Goal: Information Seeking & Learning: Learn about a topic

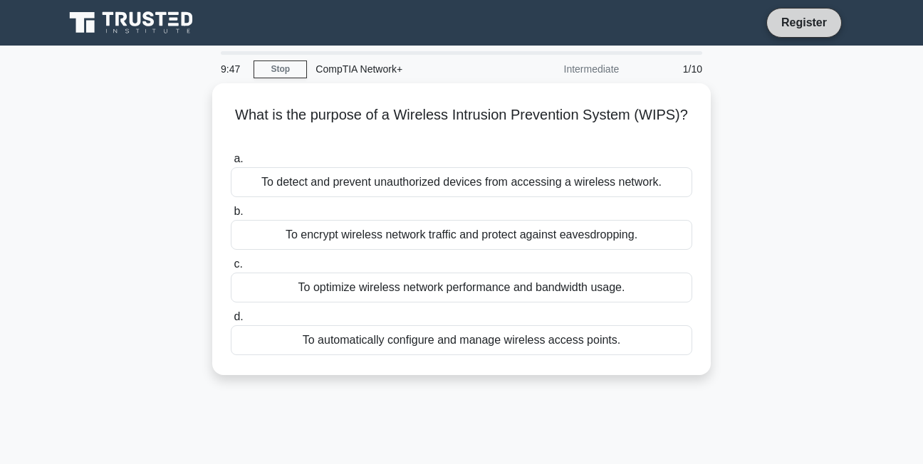
drag, startPoint x: 816, startPoint y: 24, endPoint x: 792, endPoint y: 26, distance: 23.5
click at [816, 24] on link "Register" at bounding box center [803, 23] width 63 height 18
click at [779, 21] on link "Register" at bounding box center [803, 23] width 63 height 18
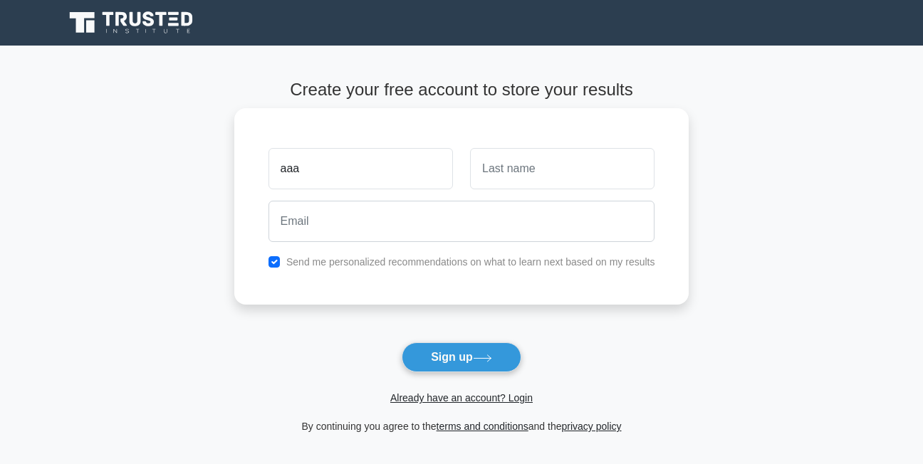
type input "aaa"
drag, startPoint x: 600, startPoint y: 179, endPoint x: 587, endPoint y: 184, distance: 13.8
click at [599, 178] on input "text" at bounding box center [562, 168] width 184 height 41
type input "bbb"
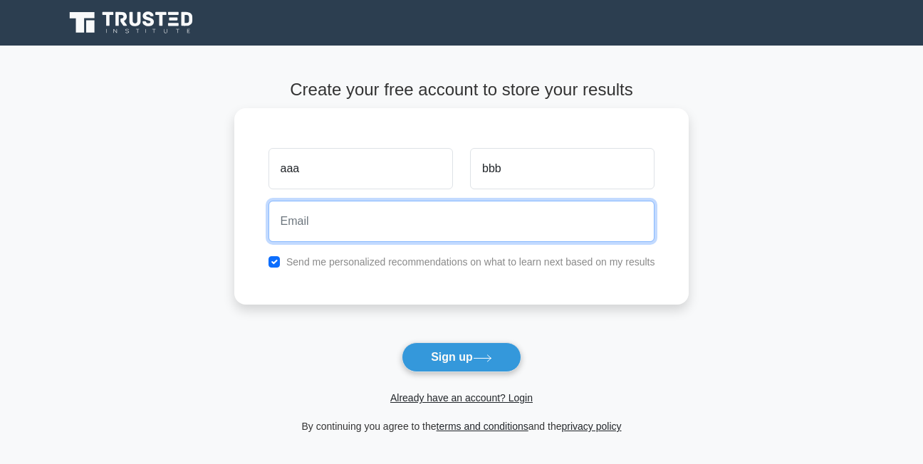
click at [473, 218] on input "email" at bounding box center [461, 221] width 387 height 41
type input "[EMAIL_ADDRESS][DOMAIN_NAME]"
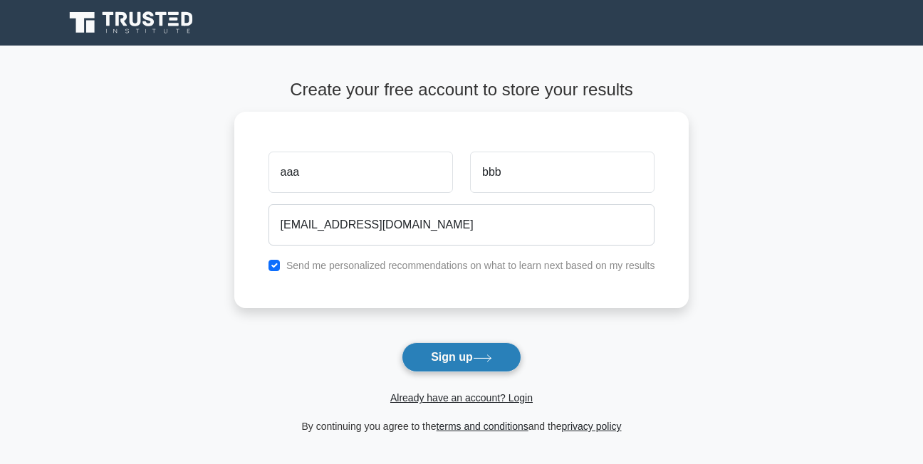
click at [478, 355] on icon at bounding box center [482, 359] width 19 height 8
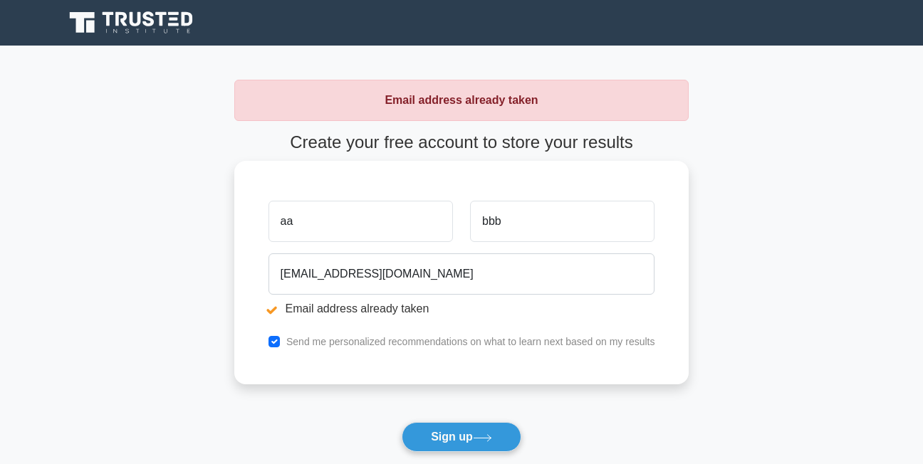
type input "a"
type input "gfuatu"
type input "b"
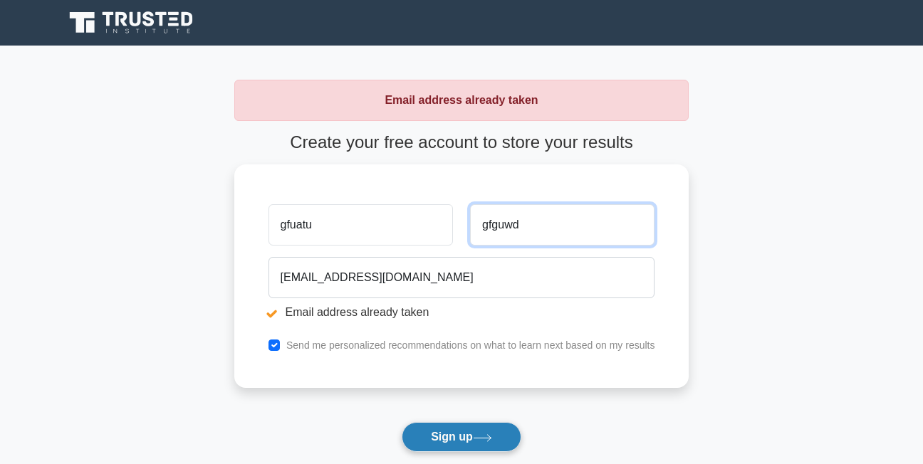
type input "gfguwd"
click at [456, 431] on button "Sign up" at bounding box center [462, 437] width 120 height 30
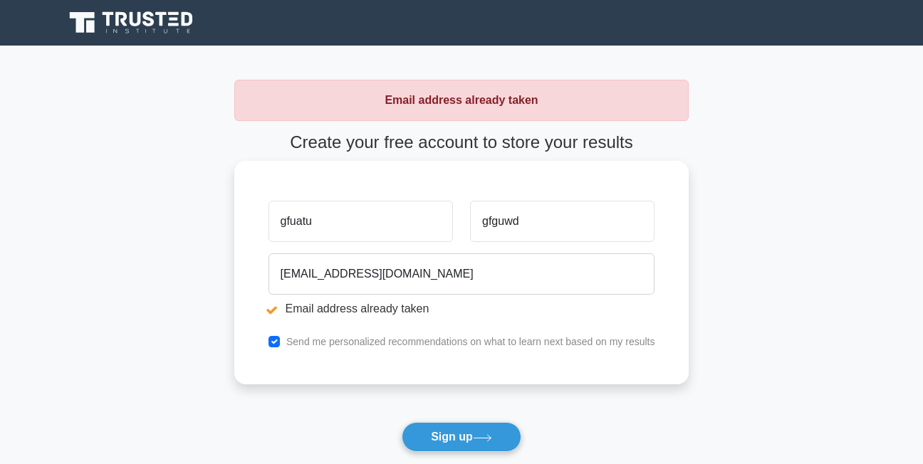
drag, startPoint x: 349, startPoint y: 224, endPoint x: 248, endPoint y: 226, distance: 100.4
click at [248, 226] on div "gfuatu gfguwd [EMAIL_ADDRESS][DOMAIN_NAME] Email address already taken Send me …" at bounding box center [461, 273] width 455 height 224
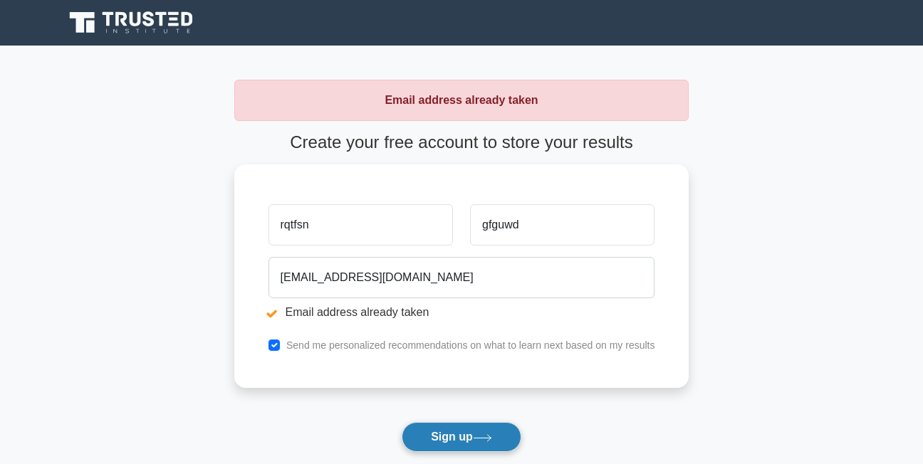
type input "rqtfsn"
click at [446, 444] on button "Sign up" at bounding box center [462, 437] width 120 height 30
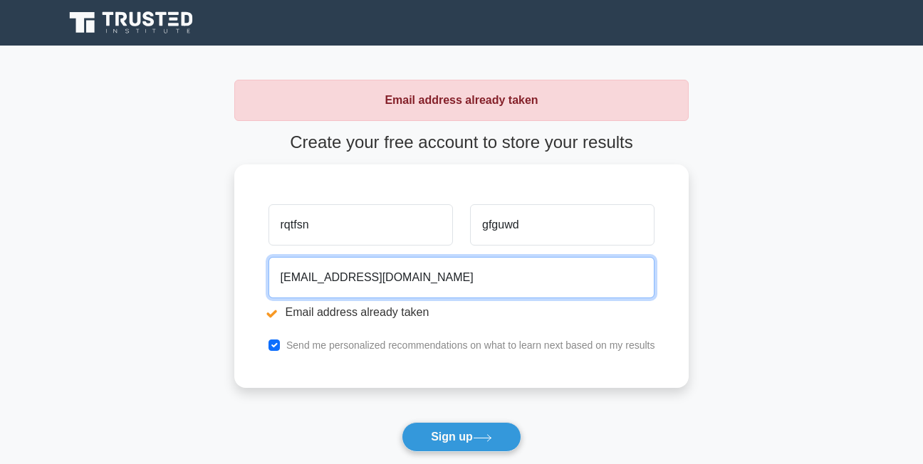
drag, startPoint x: 387, startPoint y: 287, endPoint x: 174, endPoint y: 288, distance: 213.6
click at [177, 288] on main "Email address already taken Create your free account to store your results rqtf…" at bounding box center [461, 297] width 923 height 503
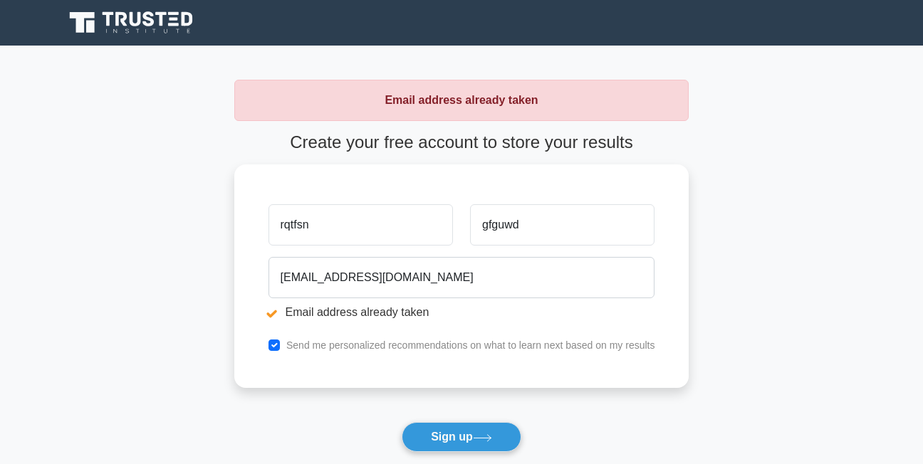
click at [825, 308] on main "Email address already taken Create your free account to store your results rqtf…" at bounding box center [461, 297] width 923 height 503
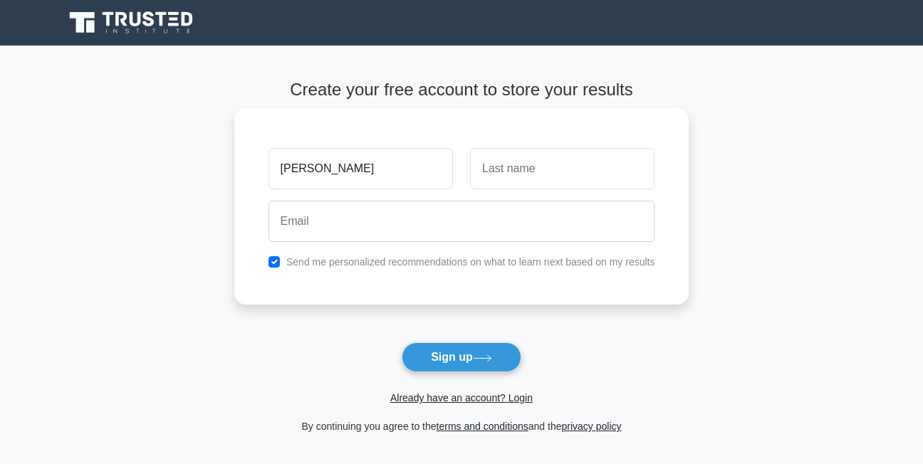
type input "roberto"
type input "jkn"
click at [402, 342] on button "Sign up" at bounding box center [462, 357] width 120 height 30
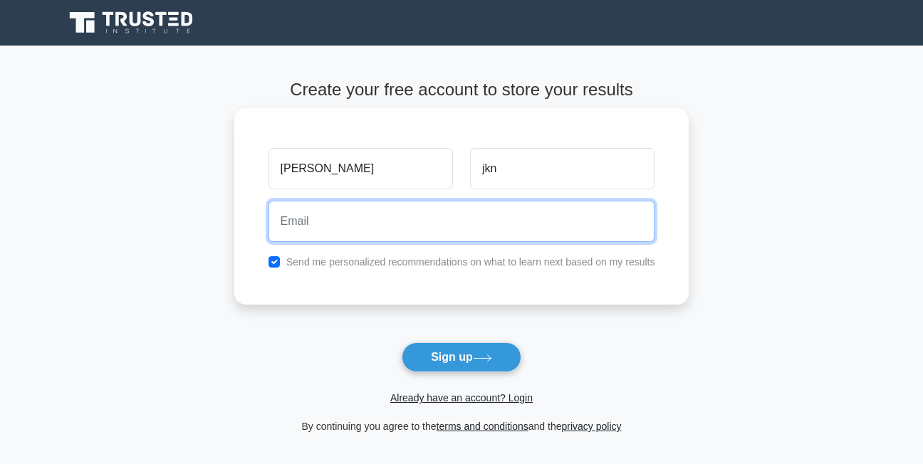
click at [402, 342] on button "Sign up" at bounding box center [462, 357] width 120 height 30
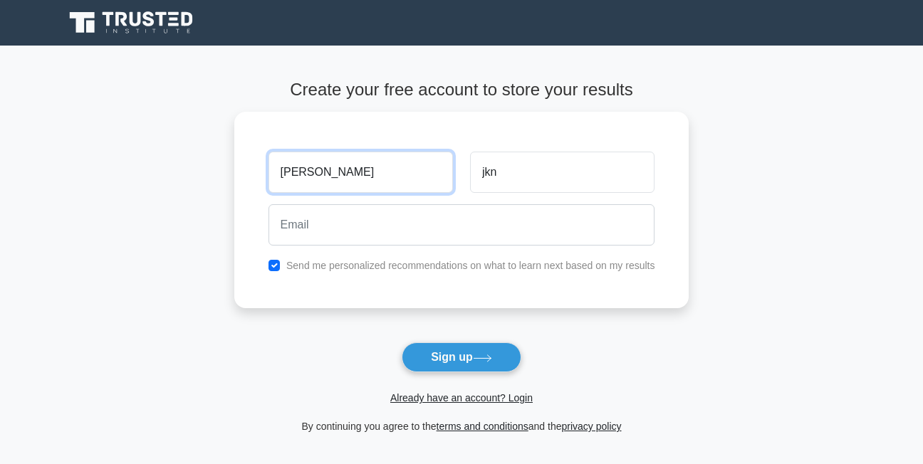
drag, startPoint x: 330, startPoint y: 164, endPoint x: 192, endPoint y: 188, distance: 140.1
click at [194, 189] on main "Create your free account to store your results roberto jkn Send me personalized…" at bounding box center [461, 258] width 923 height 424
type input "juyg87"
click at [402, 342] on button "Sign up" at bounding box center [462, 357] width 120 height 30
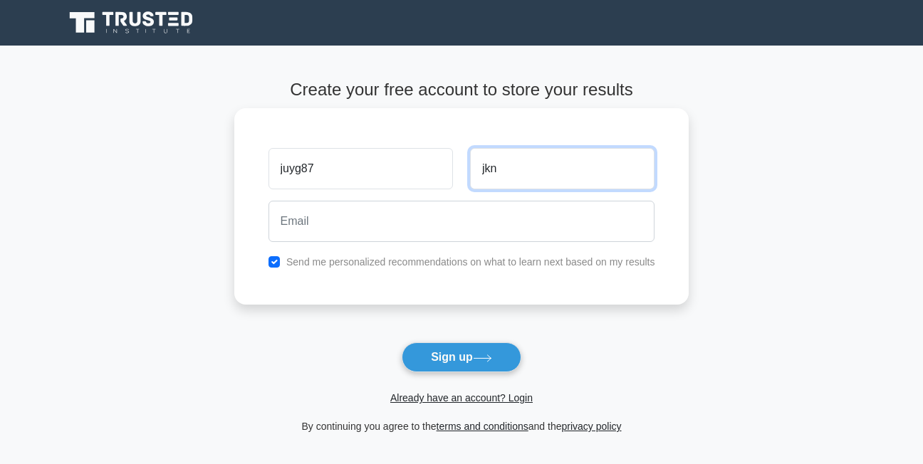
drag, startPoint x: 498, startPoint y: 169, endPoint x: 471, endPoint y: 171, distance: 27.8
click at [471, 171] on input "jkn" at bounding box center [562, 168] width 184 height 41
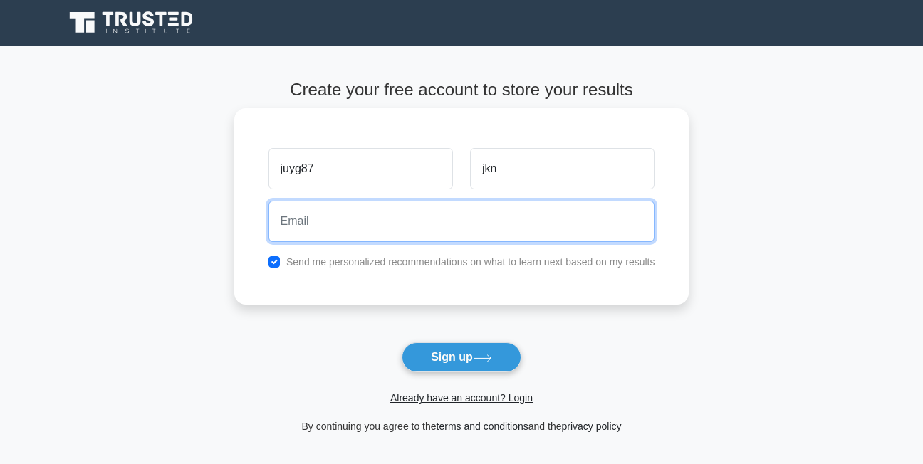
click at [403, 220] on input "email" at bounding box center [461, 221] width 387 height 41
type input "christianbicera0@gmail.com"
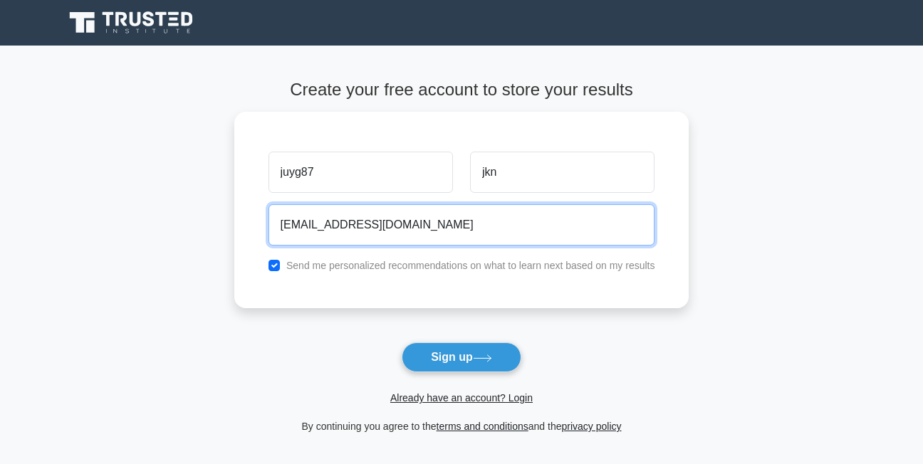
click at [402, 342] on button "Sign up" at bounding box center [462, 357] width 120 height 30
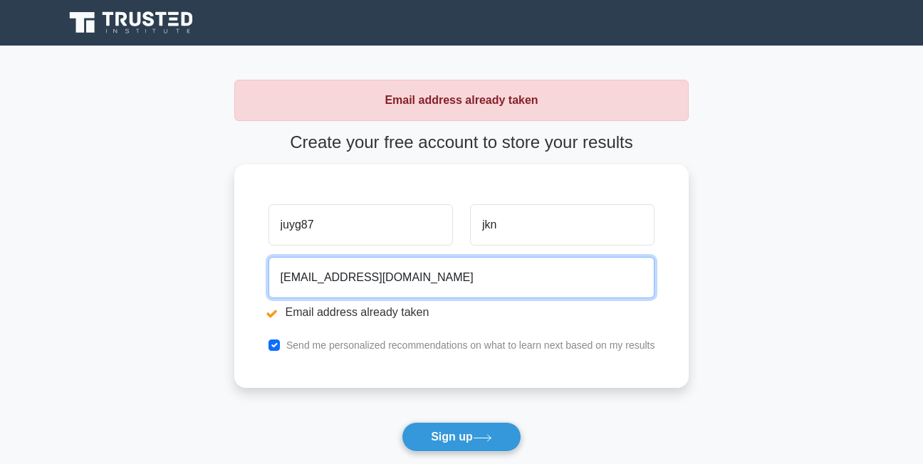
drag, startPoint x: 435, startPoint y: 276, endPoint x: 24, endPoint y: 303, distance: 411.7
click at [28, 307] on main "Email address already taken Create your free account to store your results juyg…" at bounding box center [461, 297] width 923 height 503
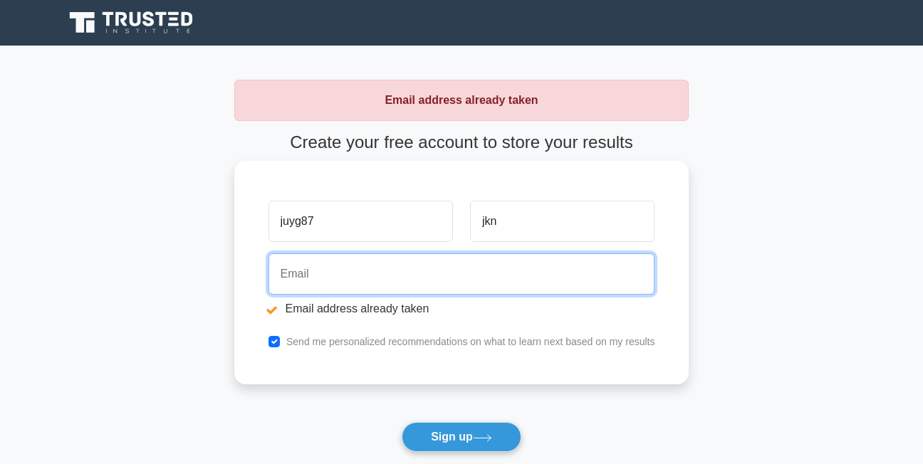
click at [326, 278] on input "email" at bounding box center [461, 273] width 387 height 41
drag, startPoint x: 313, startPoint y: 276, endPoint x: 320, endPoint y: 273, distance: 8.3
click at [316, 275] on input "[EMAIL_ADDRESS][DOMAIN_NAME]" at bounding box center [461, 273] width 387 height 41
type input "[EMAIL_ADDRESS][DOMAIN_NAME]"
click at [402, 422] on button "Sign up" at bounding box center [462, 437] width 120 height 30
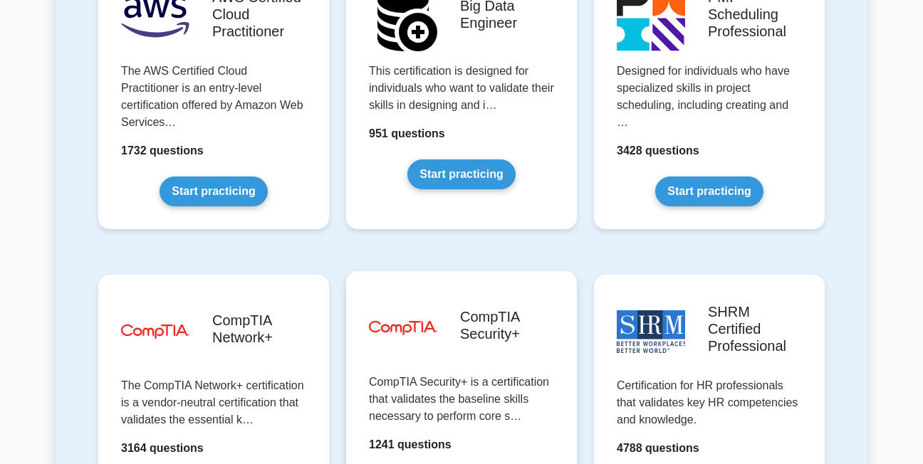
scroll to position [2705, 0]
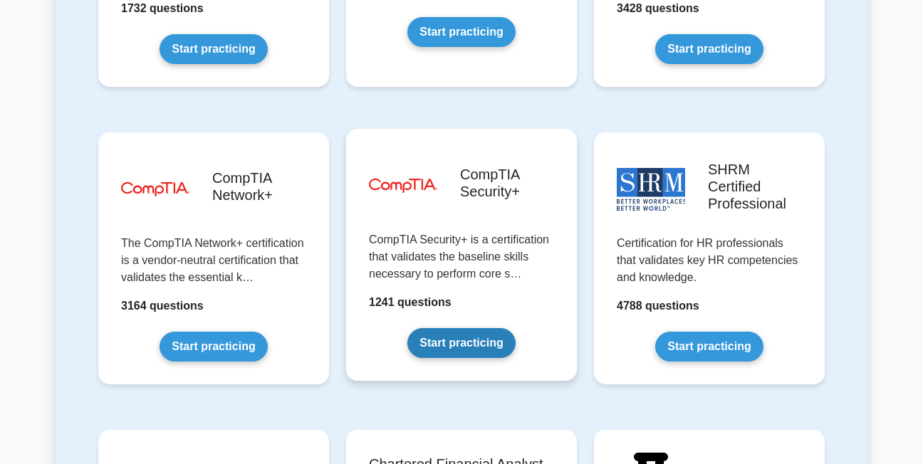
click at [489, 328] on link "Start practicing" at bounding box center [461, 343] width 108 height 30
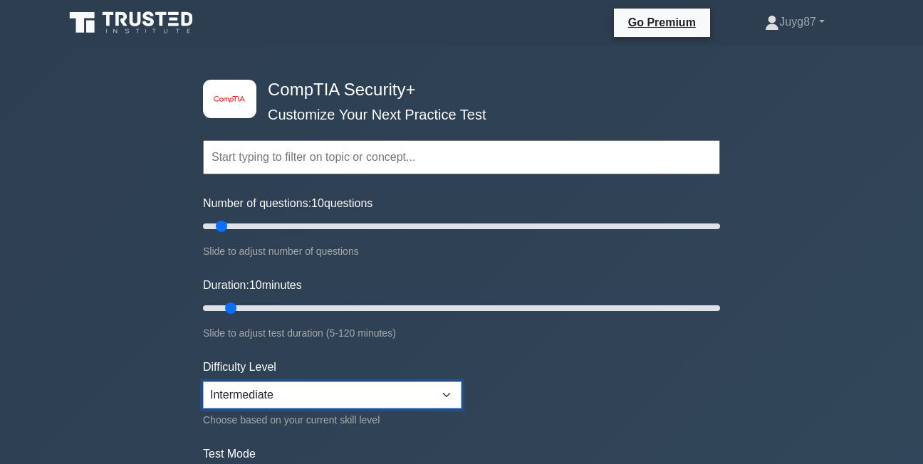
click at [444, 397] on select "Beginner Intermediate Expert" at bounding box center [332, 395] width 258 height 27
select select "beginner"
click at [203, 382] on select "Beginner Intermediate Expert" at bounding box center [332, 395] width 258 height 27
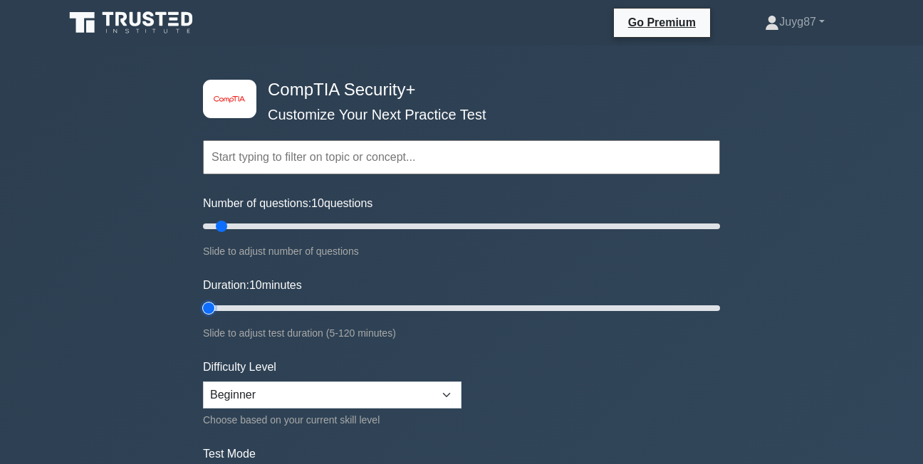
click at [219, 303] on input "Duration: 10 minutes" at bounding box center [461, 308] width 517 height 17
type input "10"
click at [224, 305] on input "Duration: 5 minutes" at bounding box center [461, 308] width 517 height 17
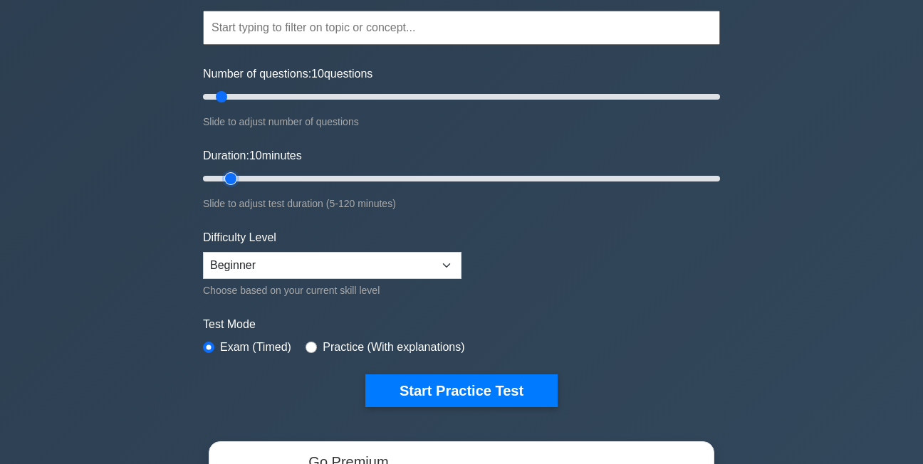
scroll to position [142, 0]
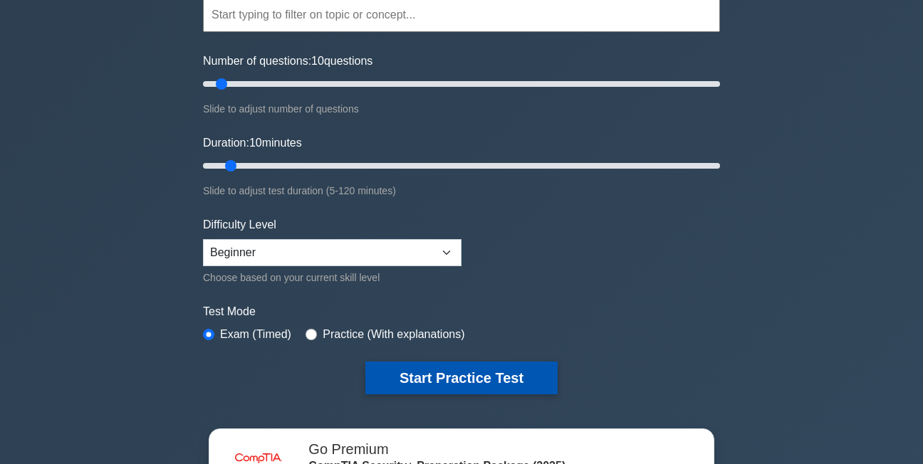
click at [431, 372] on button "Start Practice Test" at bounding box center [461, 378] width 192 height 33
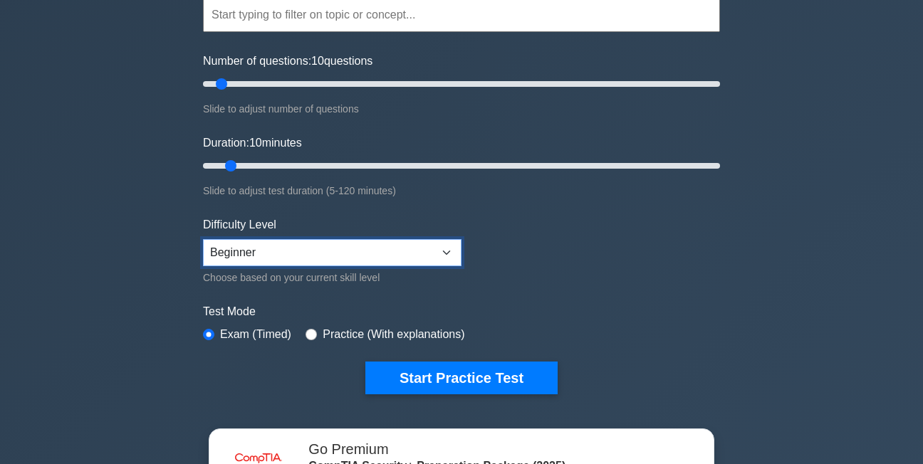
click at [384, 253] on select "Beginner Intermediate Expert" at bounding box center [332, 252] width 258 height 27
click at [203, 239] on select "Beginner Intermediate Expert" at bounding box center [332, 252] width 258 height 27
click at [283, 258] on select "Beginner Intermediate Expert" at bounding box center [332, 252] width 258 height 27
select select "intermediate"
click at [203, 239] on select "Beginner Intermediate Expert" at bounding box center [332, 252] width 258 height 27
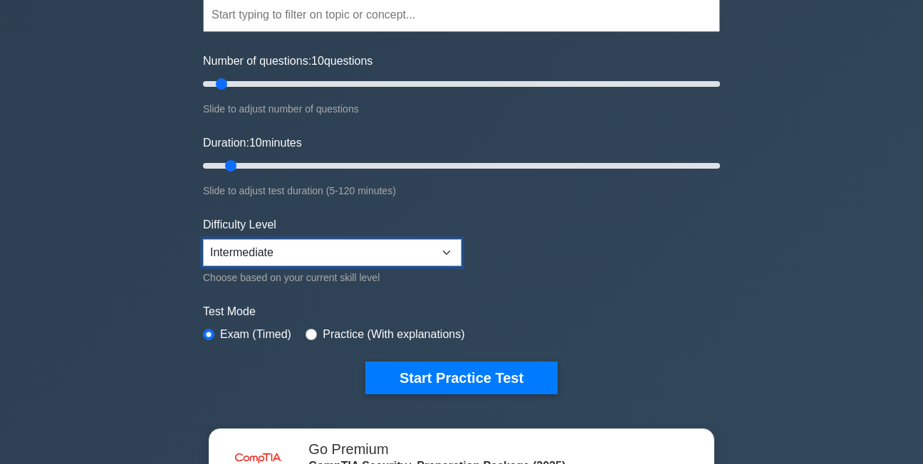
click at [313, 254] on select "Beginner Intermediate Expert" at bounding box center [332, 252] width 258 height 27
click at [203, 239] on select "Beginner Intermediate Expert" at bounding box center [332, 252] width 258 height 27
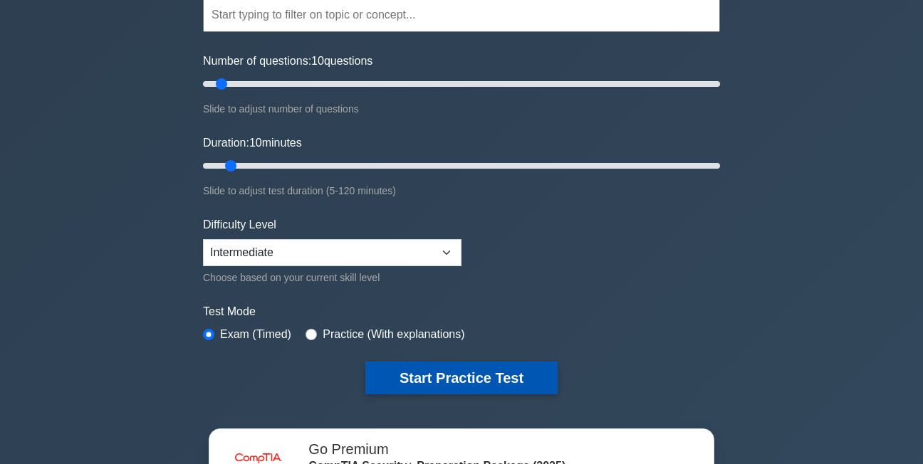
click at [392, 363] on button "Start Practice Test" at bounding box center [461, 378] width 192 height 33
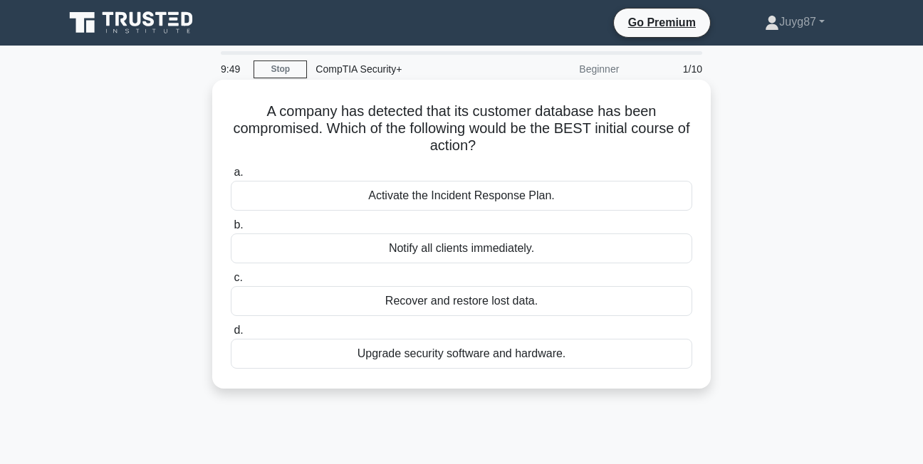
click at [505, 355] on div "Upgrade security software and hardware." at bounding box center [461, 354] width 461 height 30
click at [231, 335] on input "d. Upgrade security software and hardware." at bounding box center [231, 330] width 0 height 9
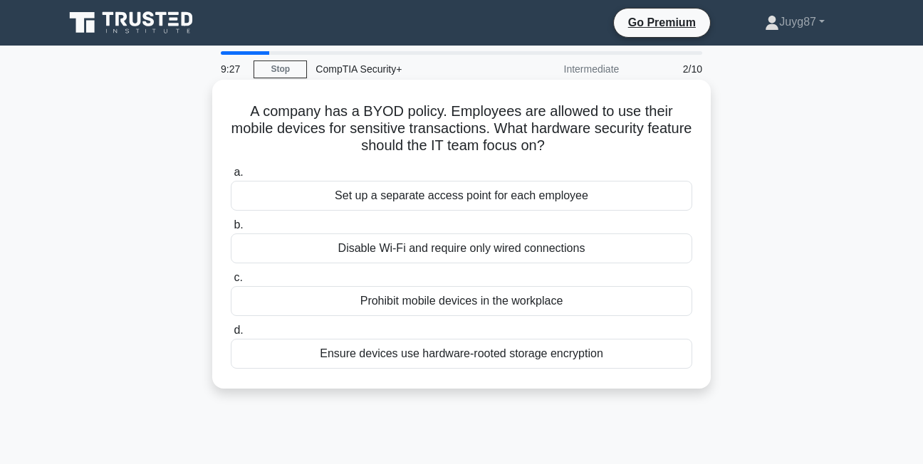
click at [424, 351] on div "Ensure devices use hardware-rooted storage encryption" at bounding box center [461, 354] width 461 height 30
click at [231, 335] on input "d. Ensure devices use hardware-rooted storage encryption" at bounding box center [231, 330] width 0 height 9
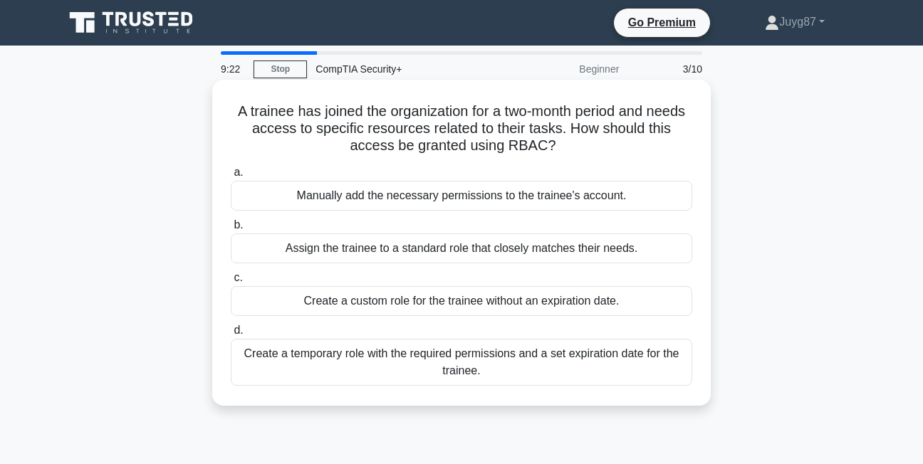
click at [389, 350] on div "Create a temporary role with the required permissions and a set expiration date…" at bounding box center [461, 362] width 461 height 47
click at [231, 335] on input "d. Create a temporary role with the required permissions and a set expiration d…" at bounding box center [231, 330] width 0 height 9
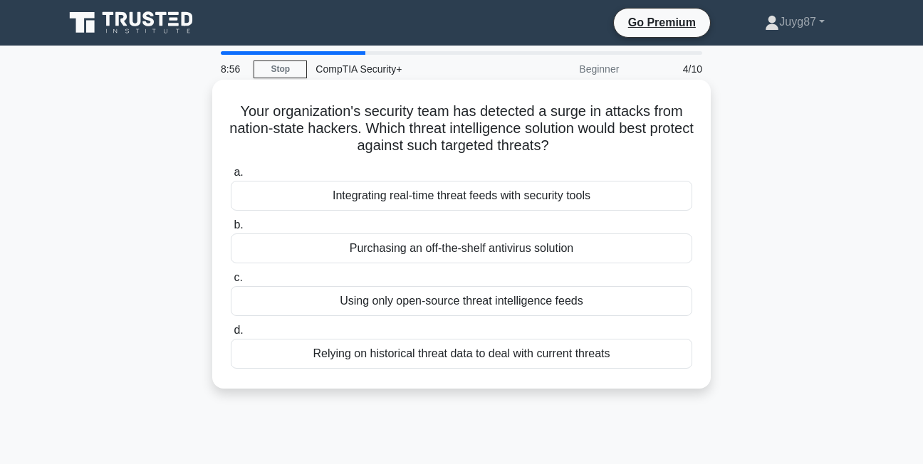
click at [483, 197] on div "Integrating real-time threat feeds with security tools" at bounding box center [461, 196] width 461 height 30
click at [231, 177] on input "a. Integrating real-time threat feeds with security tools" at bounding box center [231, 172] width 0 height 9
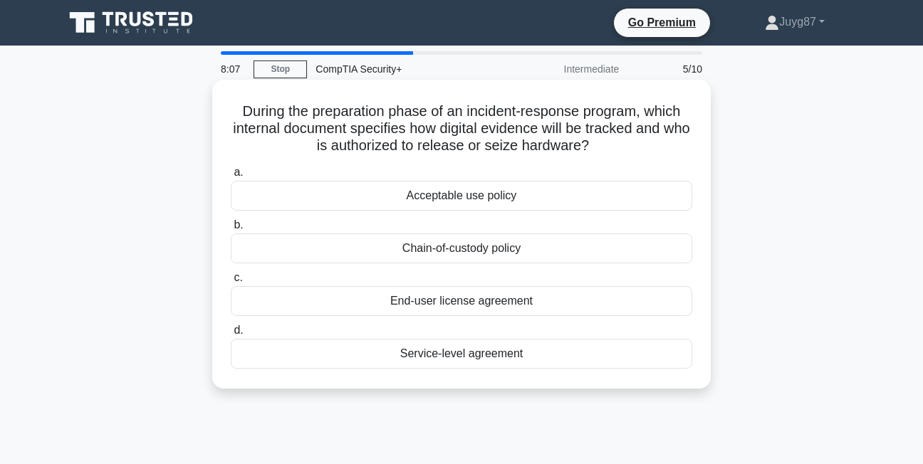
drag, startPoint x: 236, startPoint y: 110, endPoint x: 567, endPoint y: 386, distance: 431.2
click at [567, 386] on div "During the preparation phase of an incident-response program, which internal do…" at bounding box center [461, 234] width 498 height 309
copy div "During the preparation phase of an incident-response program, which internal do…"
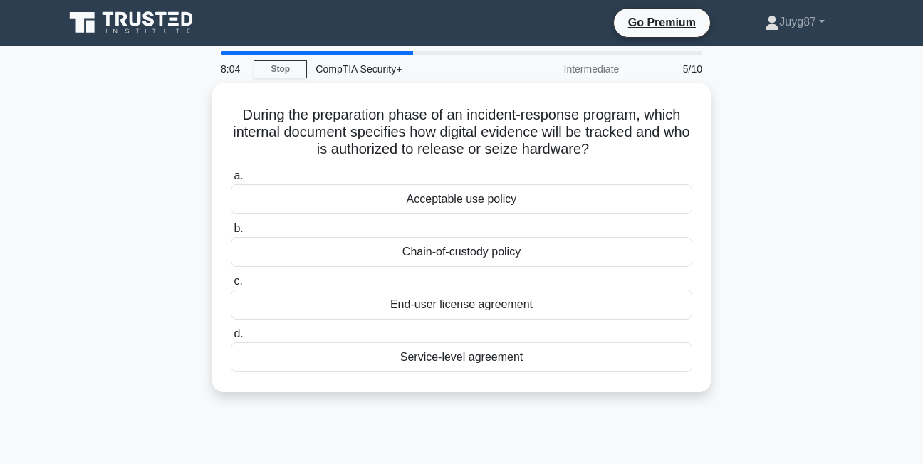
click at [373, 394] on div "During the preparation phase of an incident-response program, which internal do…" at bounding box center [462, 246] width 812 height 326
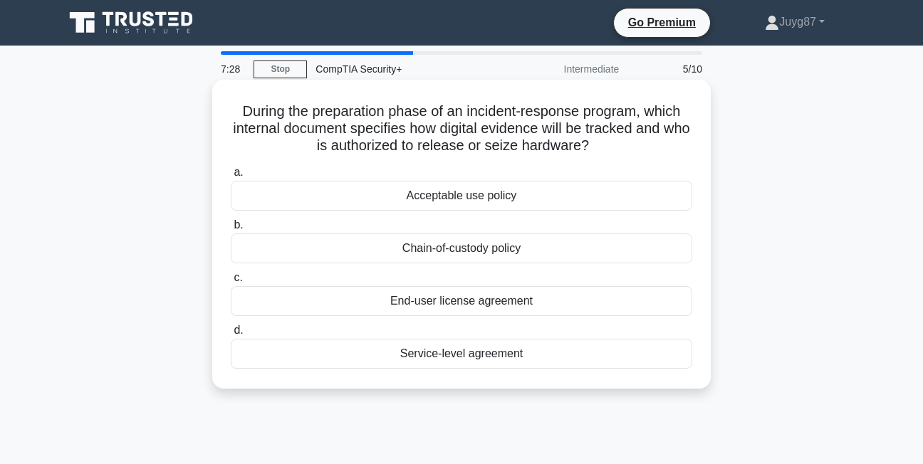
click at [444, 245] on div "Chain-of-custody policy" at bounding box center [461, 249] width 461 height 30
click at [231, 230] on input "b. Chain-of-custody policy" at bounding box center [231, 225] width 0 height 9
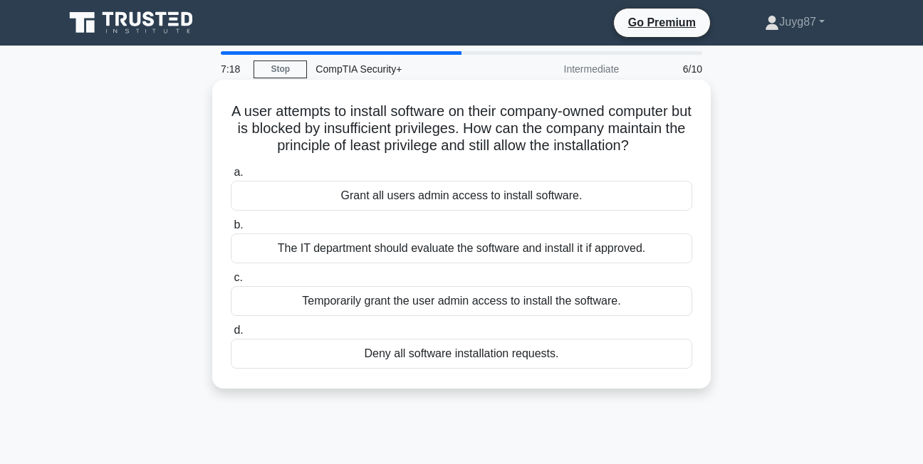
drag, startPoint x: 235, startPoint y: 100, endPoint x: 672, endPoint y: 362, distance: 509.6
click at [672, 362] on div "A user attempts to install software on their company-owned computer but is bloc…" at bounding box center [461, 234] width 487 height 298
copy div "A user attempts to install software on their company-owned computer but is bloc…"
click at [288, 263] on div "The IT department should evaluate the software and install it if approved." at bounding box center [461, 249] width 461 height 30
click at [231, 230] on input "b. The IT department should evaluate the software and install it if approved." at bounding box center [231, 225] width 0 height 9
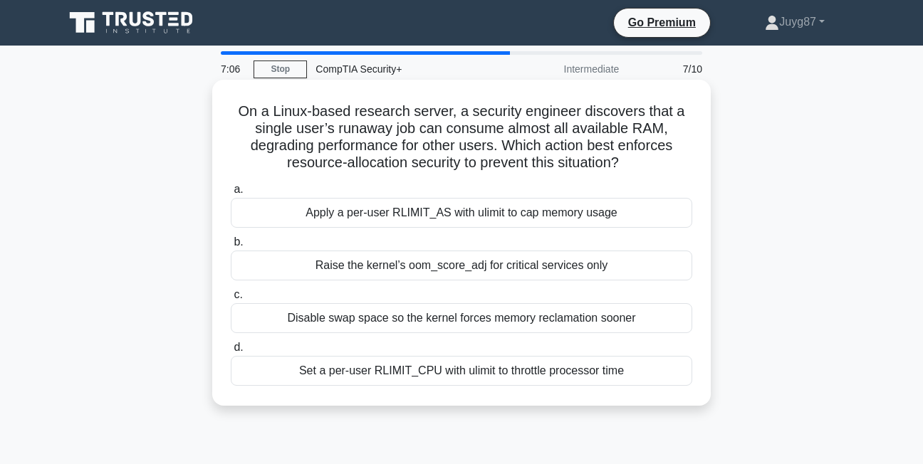
click at [367, 264] on div "Raise the kernel’s oom_score_adj for critical services only" at bounding box center [461, 266] width 461 height 30
click at [231, 247] on input "b. Raise the kernel’s oom_score_adj for critical services only" at bounding box center [231, 242] width 0 height 9
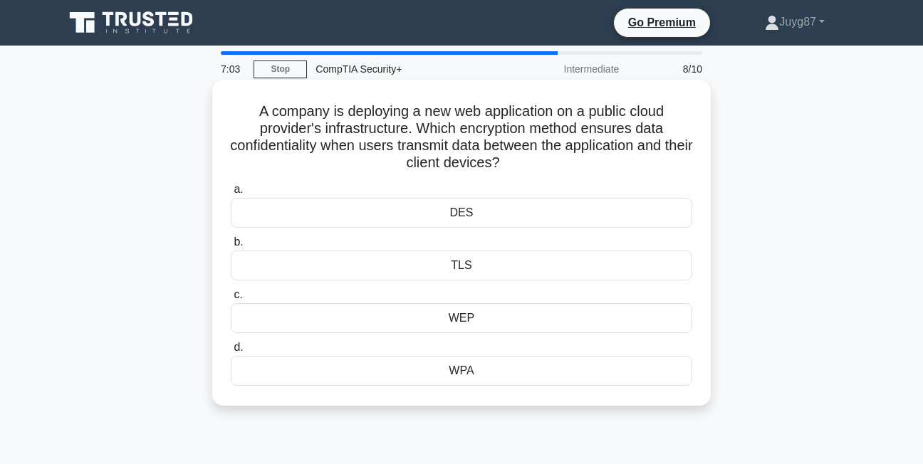
drag, startPoint x: 247, startPoint y: 103, endPoint x: 520, endPoint y: 370, distance: 382.1
click at [520, 370] on div "A company is deploying a new web application on a public cloud provider's infra…" at bounding box center [461, 242] width 487 height 315
copy div "A company is deploying a new web application on a public cloud provider's infra…"
click at [326, 162] on h5 "A company is deploying a new web application on a public cloud provider's infra…" at bounding box center [461, 138] width 464 height 70
click at [406, 271] on div "TLS" at bounding box center [461, 266] width 461 height 30
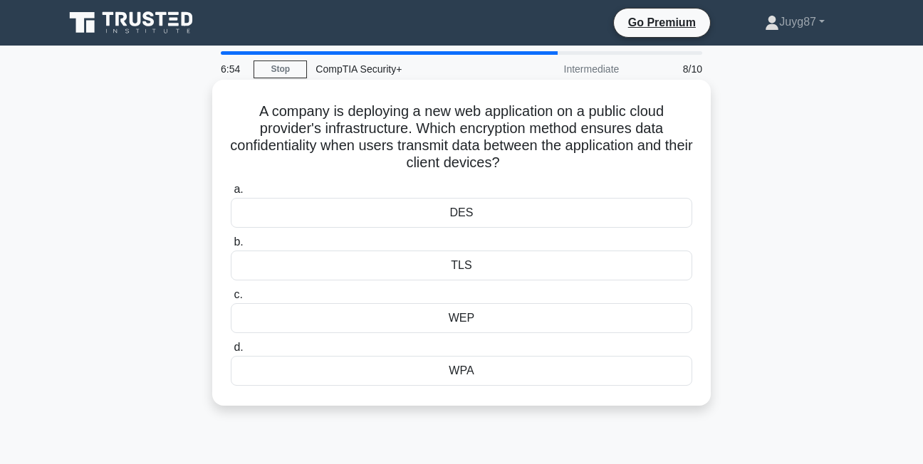
click at [231, 247] on input "b. TLS" at bounding box center [231, 242] width 0 height 9
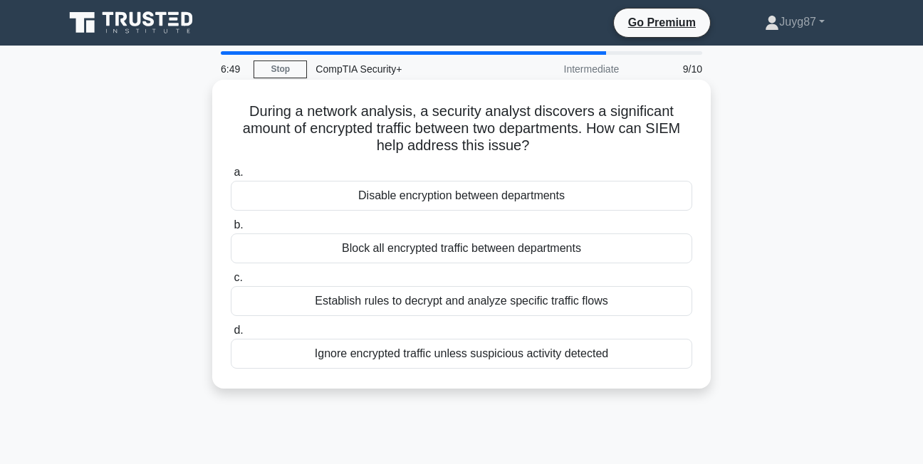
copy body "Juyg87 Profile Settings 6:50 Stop CompTIA Security+ Intermediate 9/10 During a …"
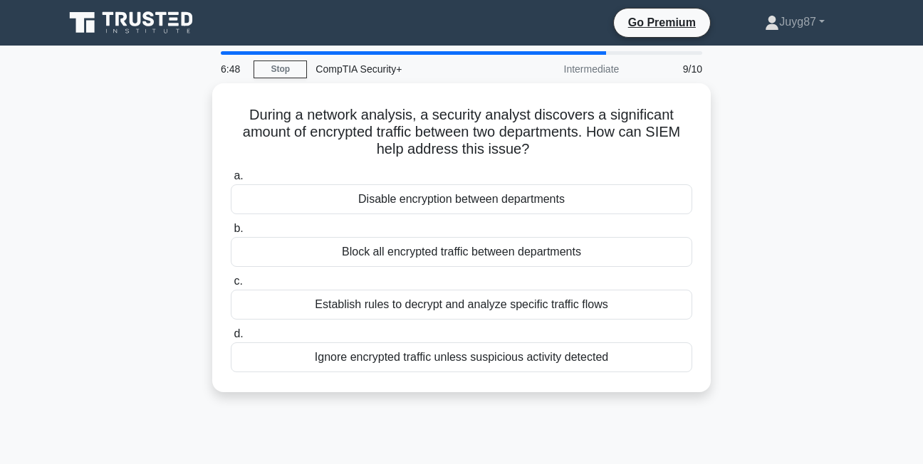
click at [143, 231] on div "During a network analysis, a security analyst discovers a significant amount of…" at bounding box center [462, 246] width 812 height 326
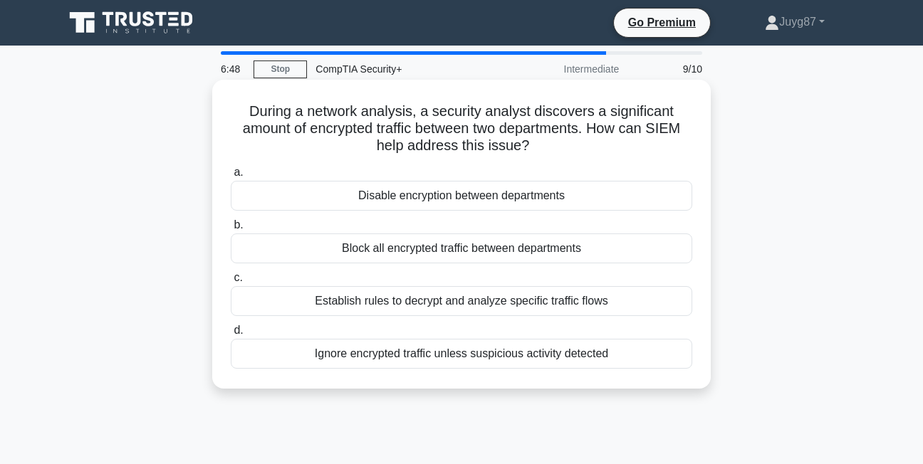
click at [301, 224] on label "b. Block all encrypted traffic between departments" at bounding box center [461, 239] width 461 height 47
click at [231, 224] on input "b. Block all encrypted traffic between departments" at bounding box center [231, 225] width 0 height 9
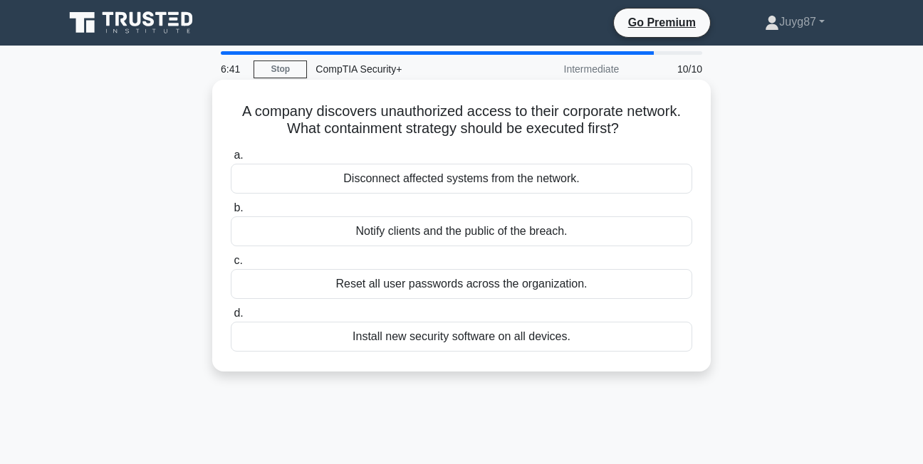
click at [423, 293] on div "Reset all user passwords across the organization." at bounding box center [461, 284] width 461 height 30
click at [231, 266] on input "c. Reset all user passwords across the organization." at bounding box center [231, 260] width 0 height 9
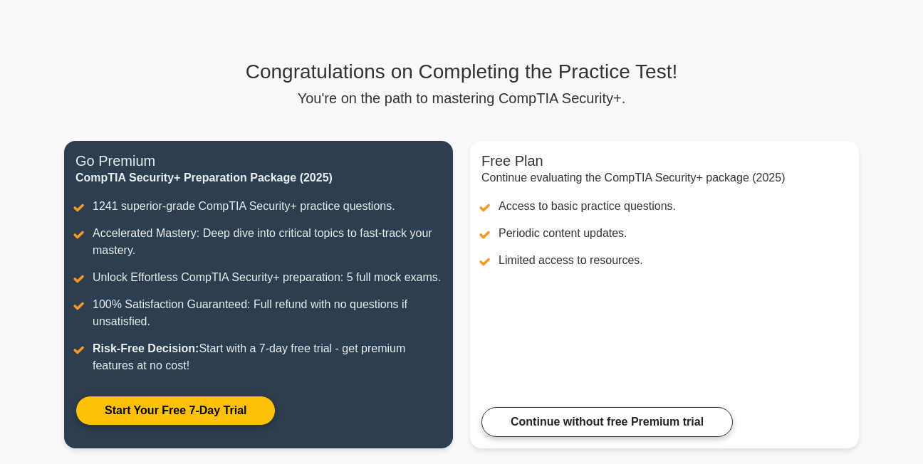
scroll to position [142, 0]
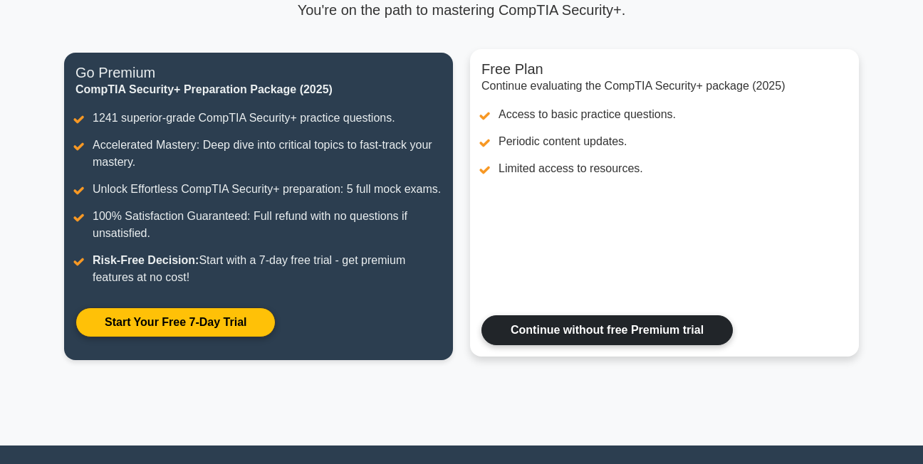
click at [639, 341] on link "Continue without free Premium trial" at bounding box center [606, 330] width 251 height 30
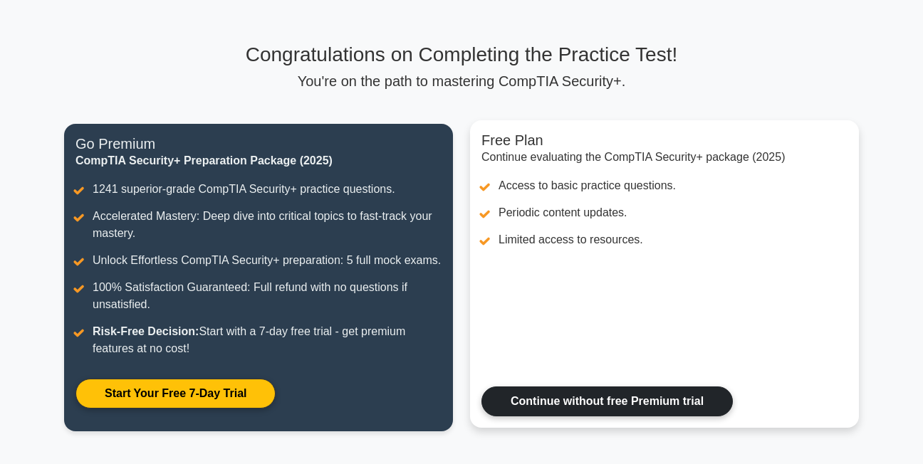
scroll to position [68, 0]
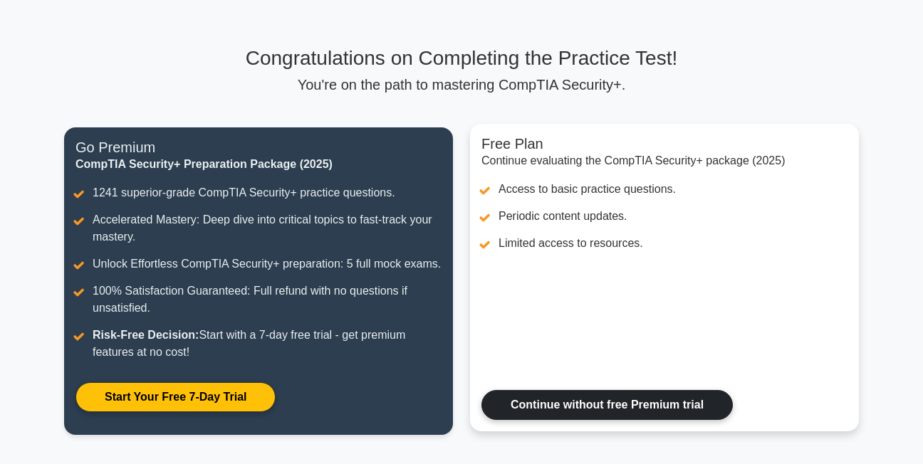
click at [652, 400] on link "Continue without free Premium trial" at bounding box center [606, 405] width 251 height 30
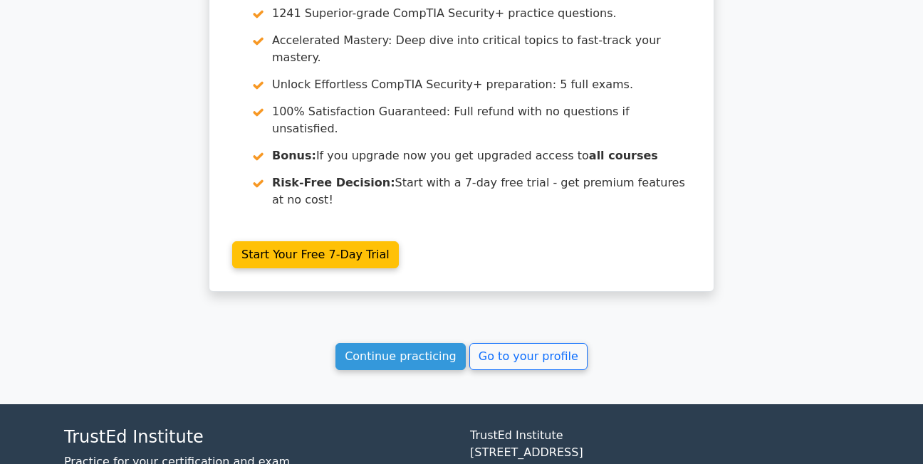
scroll to position [2311, 0]
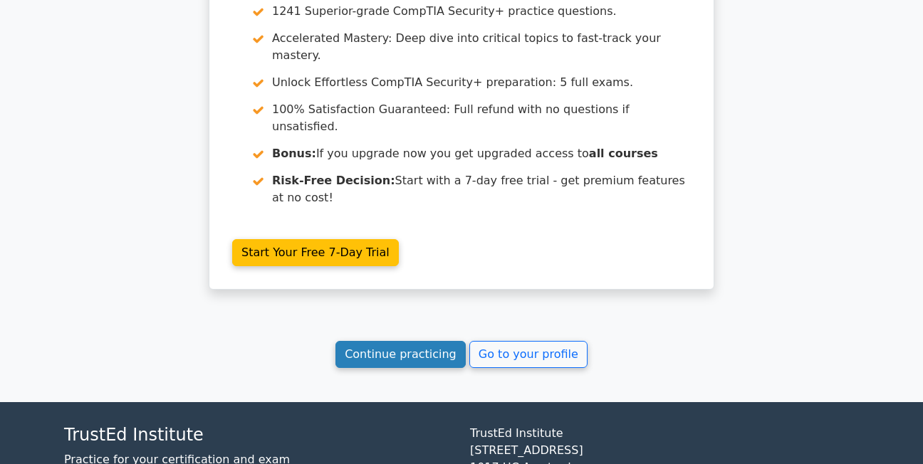
drag, startPoint x: 418, startPoint y: 247, endPoint x: 410, endPoint y: 247, distance: 7.8
click at [418, 341] on link "Continue practicing" at bounding box center [400, 354] width 130 height 27
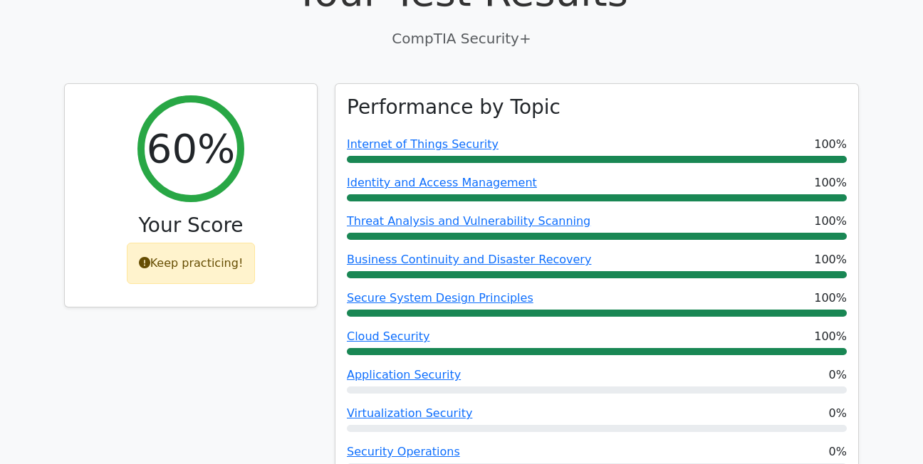
scroll to position [460, 0]
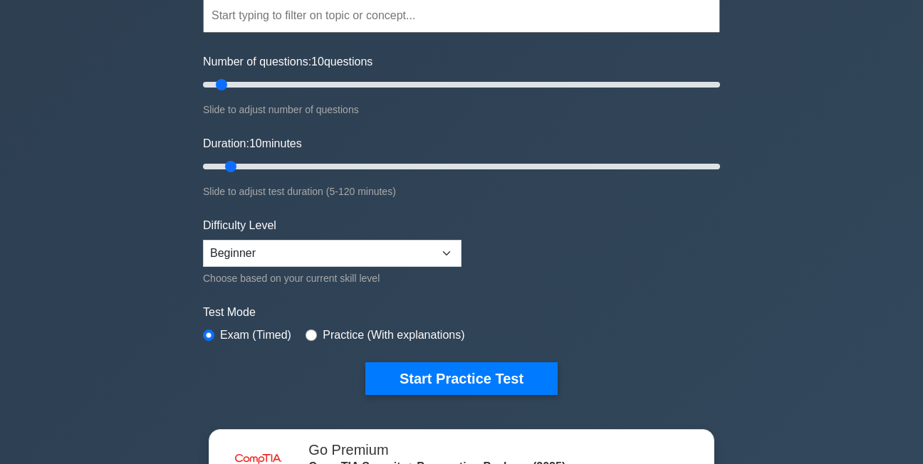
scroll to position [142, 0]
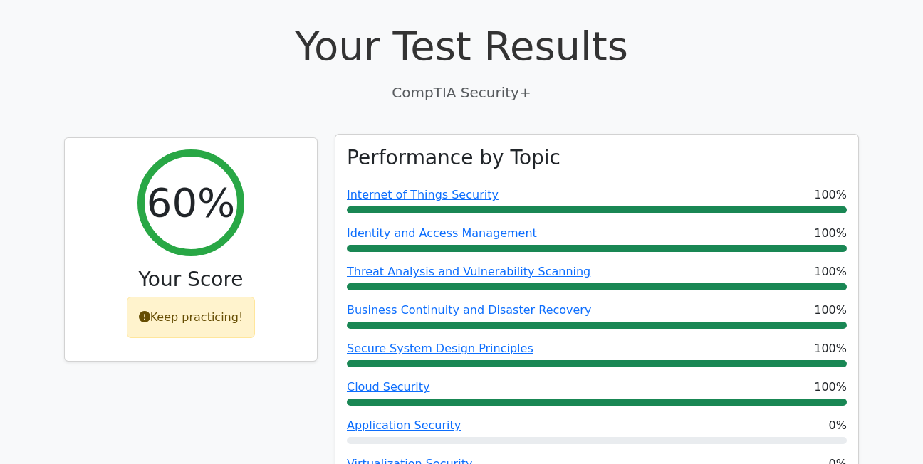
scroll to position [427, 0]
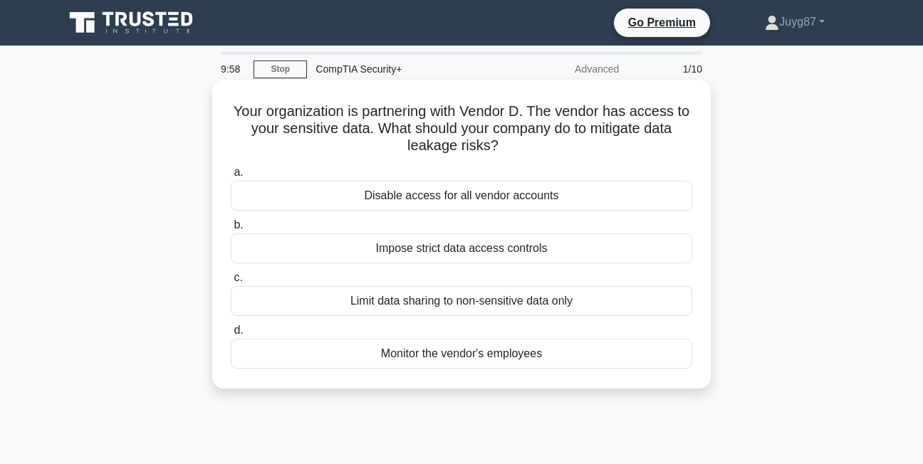
click at [379, 307] on div "Limit data sharing to non-sensitive data only" at bounding box center [461, 301] width 461 height 30
click at [231, 283] on input "c. Limit data sharing to non-sensitive data only" at bounding box center [231, 277] width 0 height 9
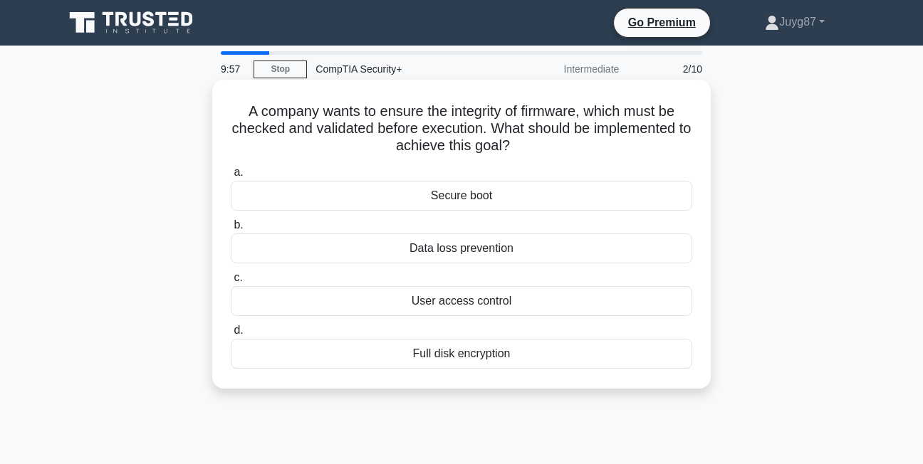
click at [375, 305] on div "User access control" at bounding box center [461, 301] width 461 height 30
click at [231, 283] on input "c. User access control" at bounding box center [231, 277] width 0 height 9
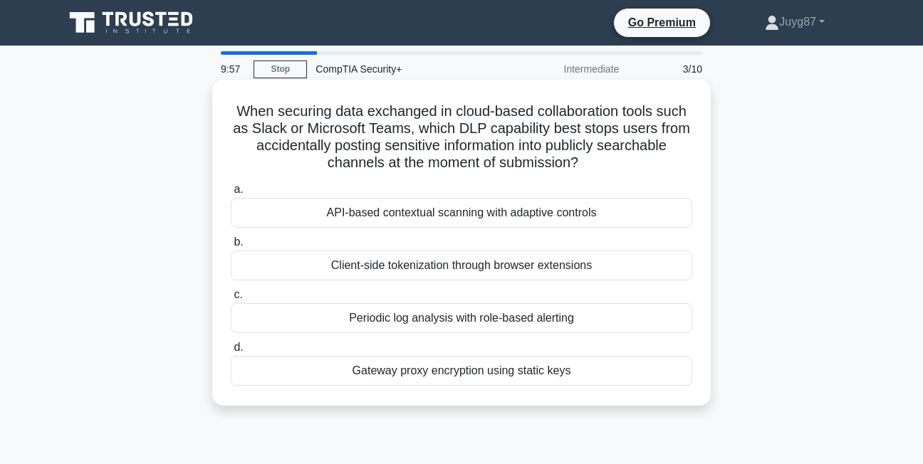
click at [378, 270] on div "Client-side tokenization through browser extensions" at bounding box center [461, 266] width 461 height 30
click at [231, 247] on input "b. Client-side tokenization through browser extensions" at bounding box center [231, 242] width 0 height 9
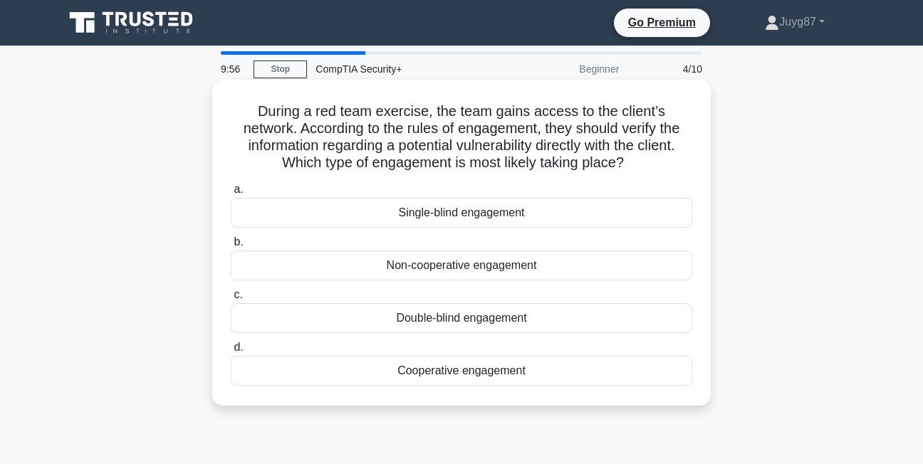
click at [379, 277] on div "Non-cooperative engagement" at bounding box center [461, 266] width 461 height 30
click at [231, 247] on input "b. Non-cooperative engagement" at bounding box center [231, 242] width 0 height 9
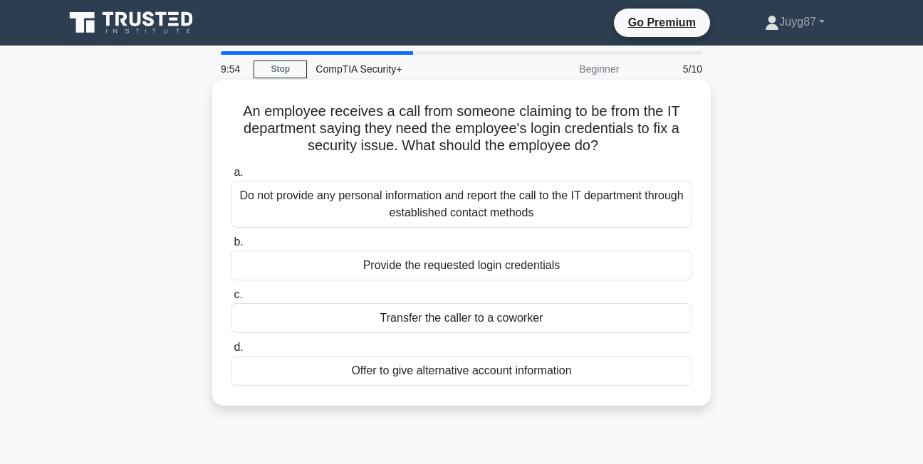
click at [392, 209] on div "Do not provide any personal information and report the call to the IT departmen…" at bounding box center [461, 204] width 461 height 47
click at [231, 177] on input "a. Do not provide any personal information and report the call to the IT depart…" at bounding box center [231, 172] width 0 height 9
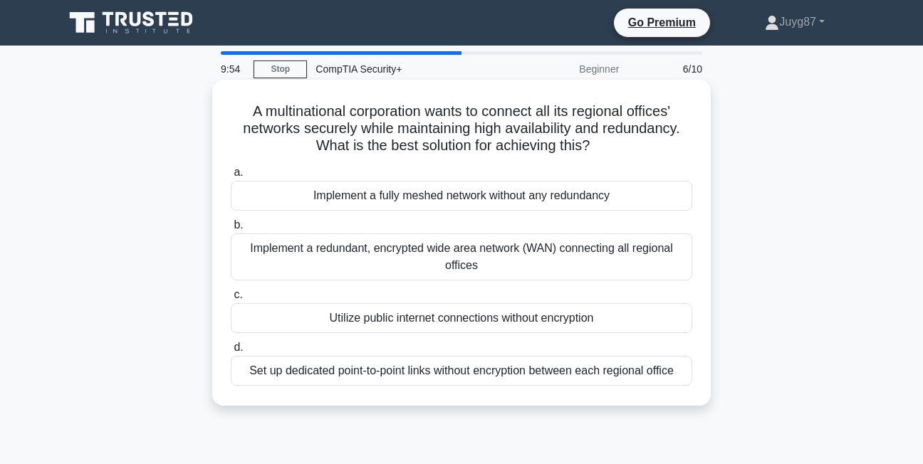
click at [373, 242] on div "Implement a redundant, encrypted wide area network (WAN) connecting all regiona…" at bounding box center [461, 257] width 461 height 47
click at [231, 230] on input "b. Implement a redundant, encrypted wide area network (WAN) connecting all regi…" at bounding box center [231, 225] width 0 height 9
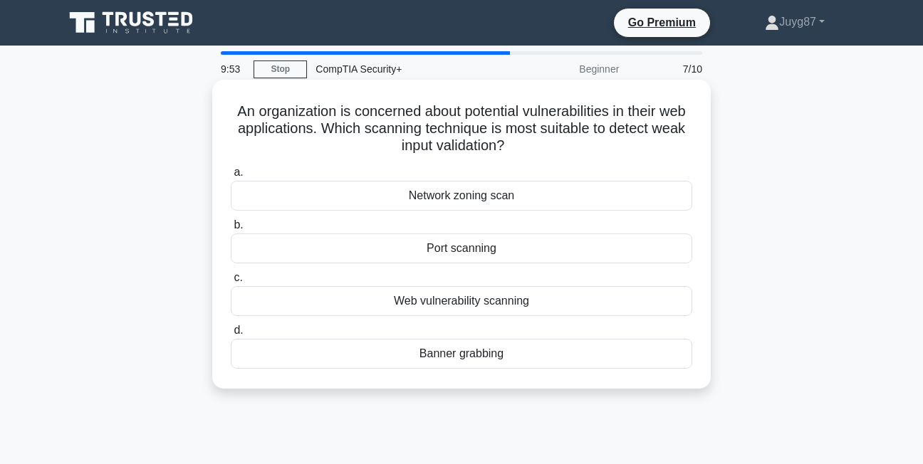
click at [412, 196] on div "Network zoning scan" at bounding box center [461, 196] width 461 height 30
click at [231, 177] on input "a. Network zoning scan" at bounding box center [231, 172] width 0 height 9
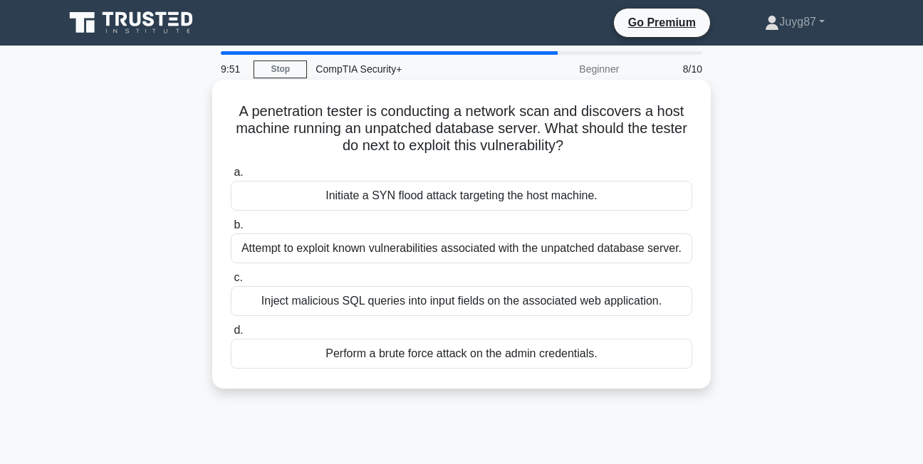
click at [348, 254] on div "Attempt to exploit known vulnerabilities associated with the unpatched database…" at bounding box center [461, 249] width 461 height 30
click at [231, 230] on input "b. Attempt to exploit known vulnerabilities associated with the unpatched datab…" at bounding box center [231, 225] width 0 height 9
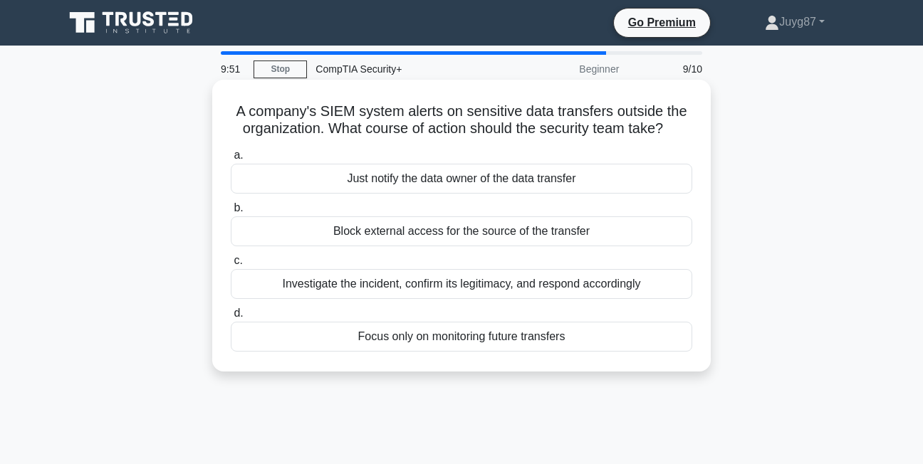
click at [367, 295] on div "Investigate the incident, confirm its legitimacy, and respond accordingly" at bounding box center [461, 284] width 461 height 30
click at [231, 266] on input "c. Investigate the incident, confirm its legitimacy, and respond accordingly" at bounding box center [231, 260] width 0 height 9
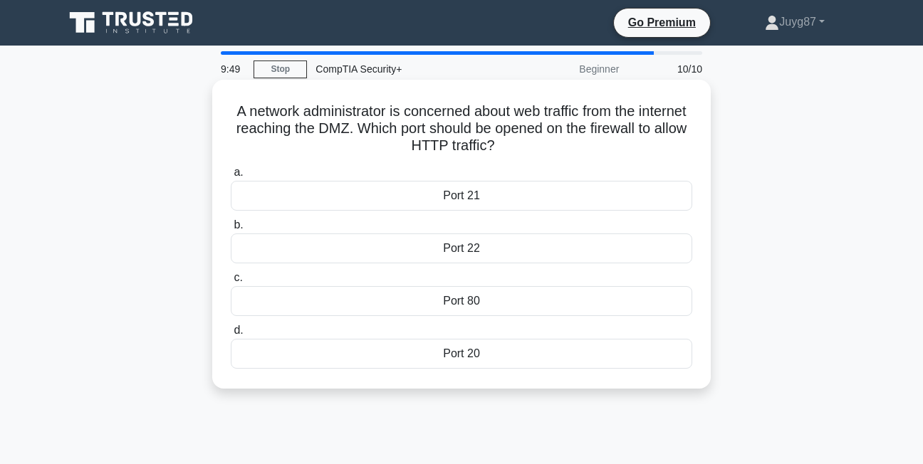
drag, startPoint x: 367, startPoint y: 293, endPoint x: 384, endPoint y: 290, distance: 16.6
click at [379, 292] on div "Port 80" at bounding box center [461, 301] width 461 height 30
click at [231, 283] on input "c. Port 80" at bounding box center [231, 277] width 0 height 9
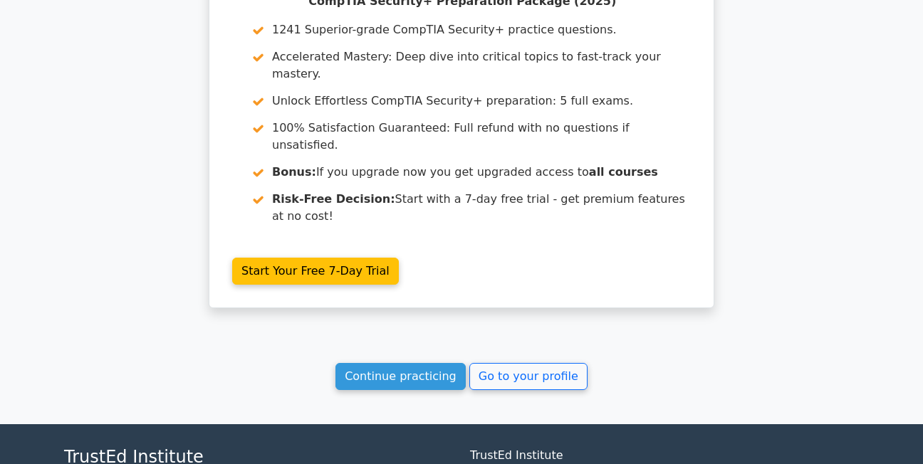
scroll to position [2273, 0]
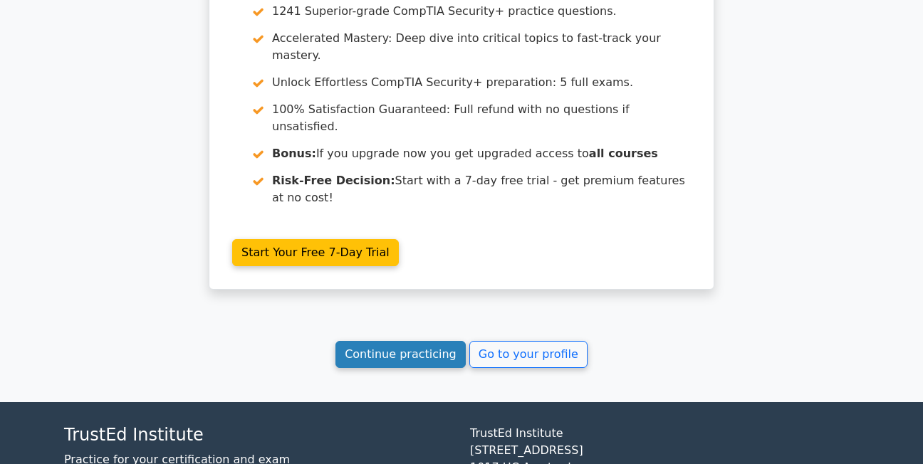
click at [402, 341] on link "Continue practicing" at bounding box center [400, 354] width 130 height 27
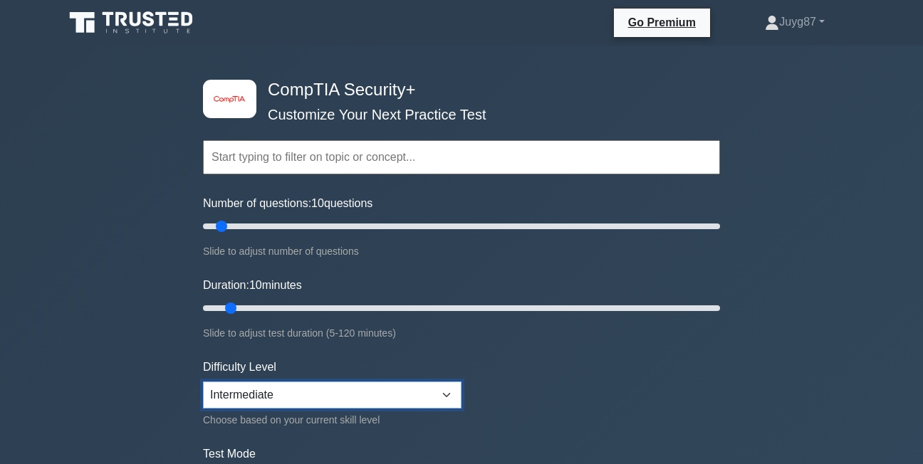
click at [305, 395] on select "Beginner Intermediate Expert" at bounding box center [332, 395] width 258 height 27
select select "expert"
click at [203, 382] on select "Beginner Intermediate Expert" at bounding box center [332, 395] width 258 height 27
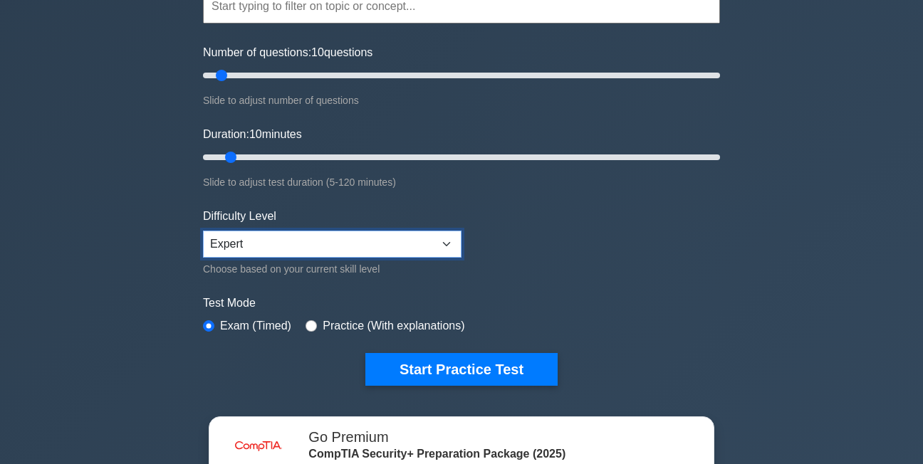
scroll to position [142, 0]
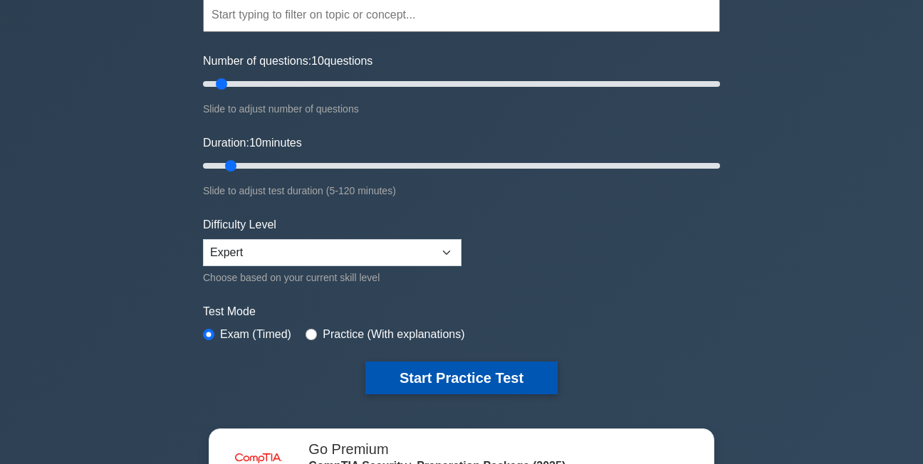
click at [515, 368] on button "Start Practice Test" at bounding box center [461, 378] width 192 height 33
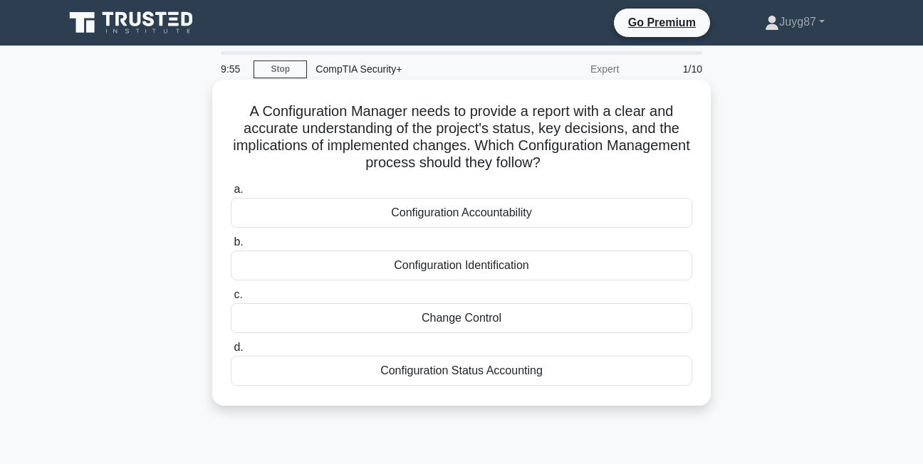
click at [551, 217] on div "Configuration Accountability" at bounding box center [461, 213] width 461 height 30
click at [231, 194] on input "a. Configuration Accountability" at bounding box center [231, 189] width 0 height 9
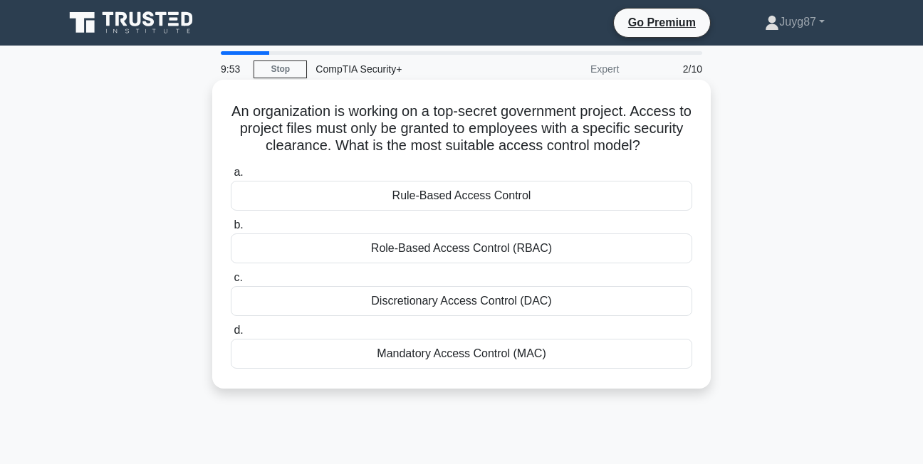
click at [547, 245] on div "Role-Based Access Control (RBAC)" at bounding box center [461, 249] width 461 height 30
click at [231, 230] on input "b. Role-Based Access Control (RBAC)" at bounding box center [231, 225] width 0 height 9
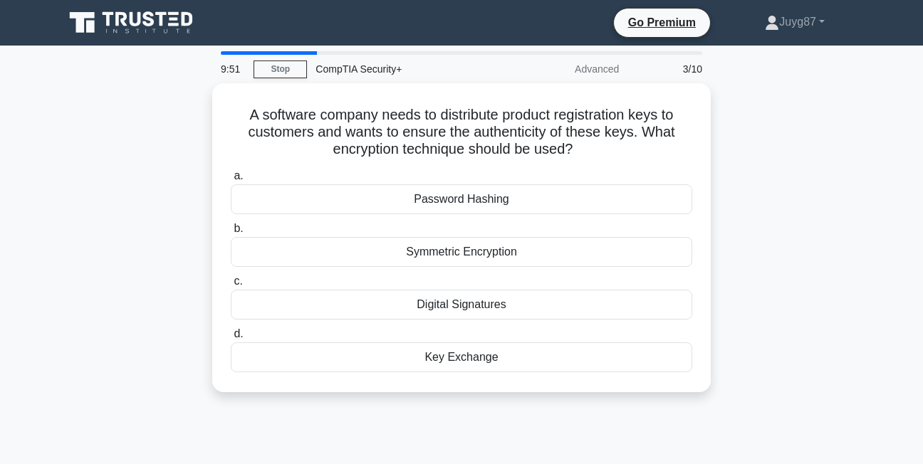
click at [547, 245] on div "Symmetric Encryption" at bounding box center [461, 252] width 461 height 30
click at [231, 234] on input "b. Symmetric Encryption" at bounding box center [231, 228] width 0 height 9
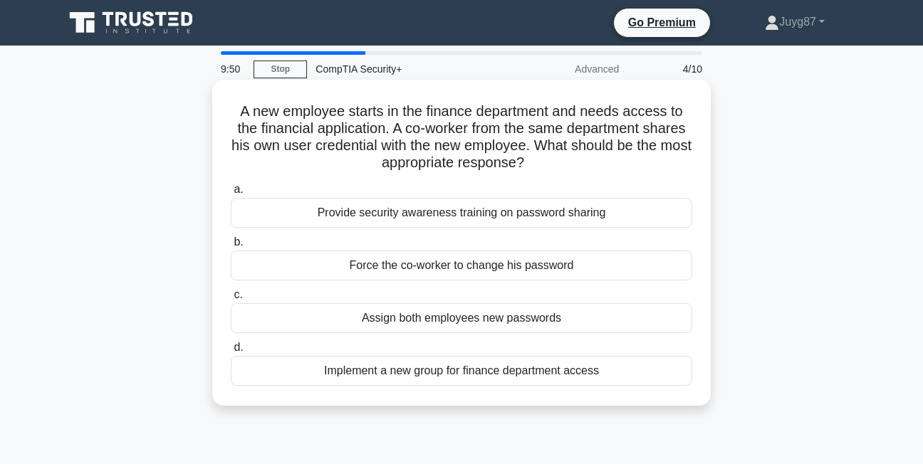
click at [550, 212] on div "Provide security awareness training on password sharing" at bounding box center [461, 213] width 461 height 30
click at [231, 194] on input "a. Provide security awareness training on password sharing" at bounding box center [231, 189] width 0 height 9
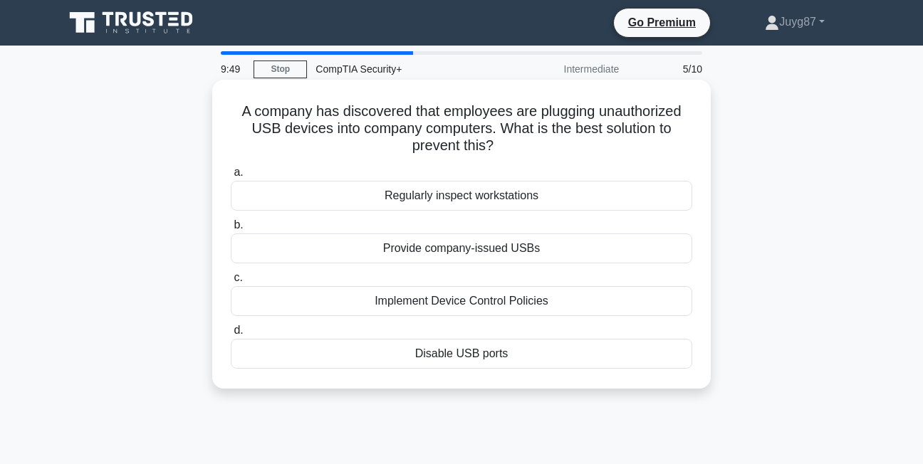
click at [506, 310] on div "Implement Device Control Policies" at bounding box center [461, 301] width 461 height 30
click at [231, 283] on input "c. Implement Device Control Policies" at bounding box center [231, 277] width 0 height 9
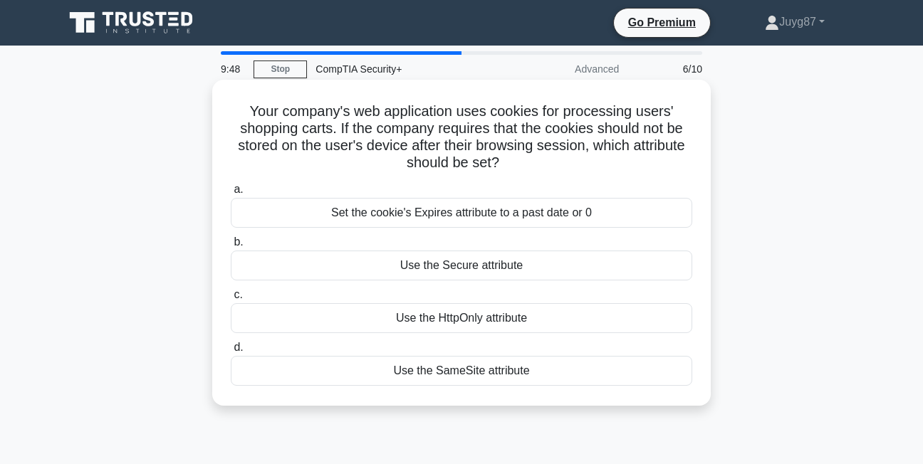
click at [518, 216] on div "Set the cookie's Expires attribute to a past date or 0" at bounding box center [461, 213] width 461 height 30
click at [231, 194] on input "a. Set the cookie's Expires attribute to a past date or 0" at bounding box center [231, 189] width 0 height 9
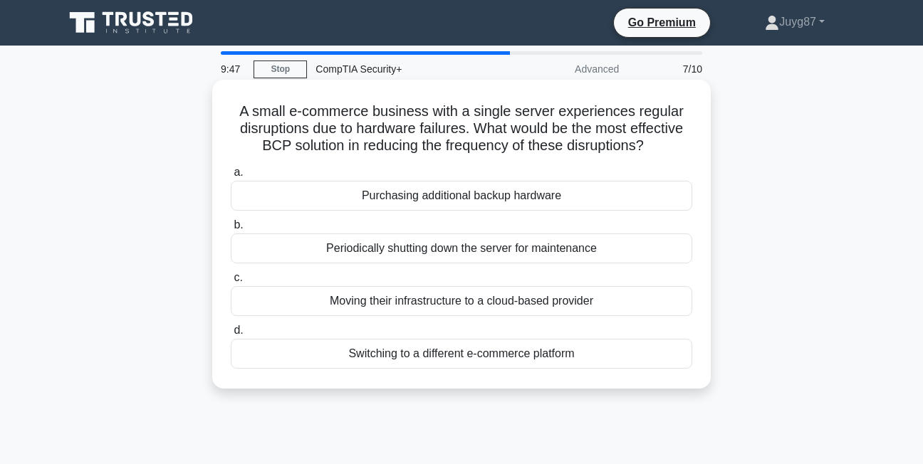
click at [447, 305] on div "Moving their infrastructure to a cloud-based provider" at bounding box center [461, 301] width 461 height 30
click at [231, 283] on input "c. Moving their infrastructure to a cloud-based provider" at bounding box center [231, 277] width 0 height 9
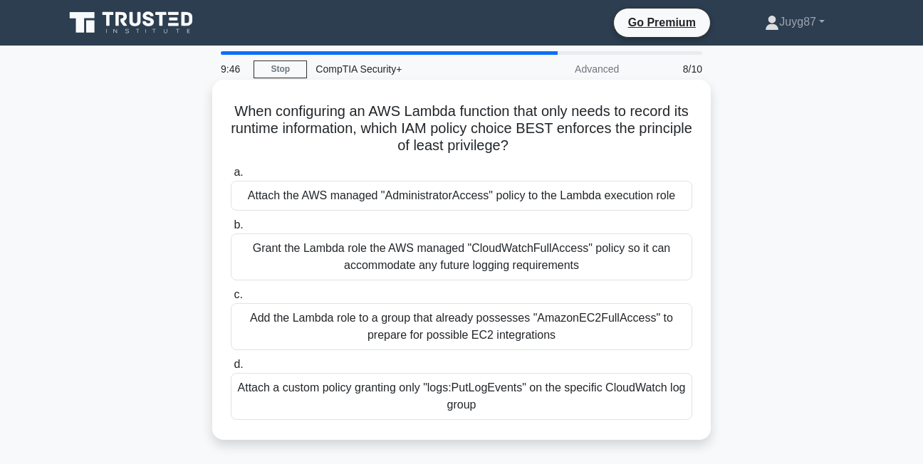
click at [422, 328] on div "Add the Lambda role to a group that already possesses "AmazonEC2FullAccess" to …" at bounding box center [461, 326] width 461 height 47
click at [231, 300] on input "c. Add the Lambda role to a group that already possesses "AmazonEC2FullAccess" …" at bounding box center [231, 294] width 0 height 9
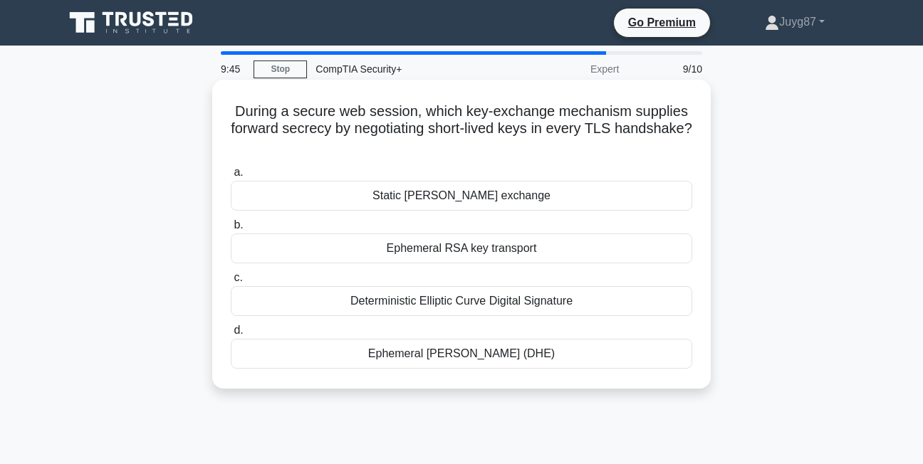
click at [419, 308] on div "Deterministic Elliptic Curve Digital Signature" at bounding box center [461, 301] width 461 height 30
click at [231, 283] on input "c. Deterministic Elliptic Curve Digital Signature" at bounding box center [231, 277] width 0 height 9
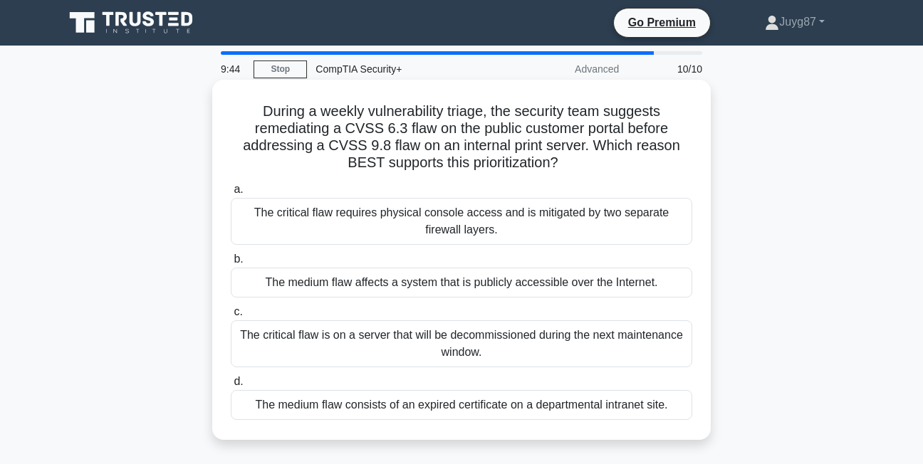
click at [407, 325] on div "The critical flaw is on a server that will be decommissioned during the next ma…" at bounding box center [461, 343] width 461 height 47
click at [231, 317] on input "c. The critical flaw is on a server that will be decommissioned during the next…" at bounding box center [231, 312] width 0 height 9
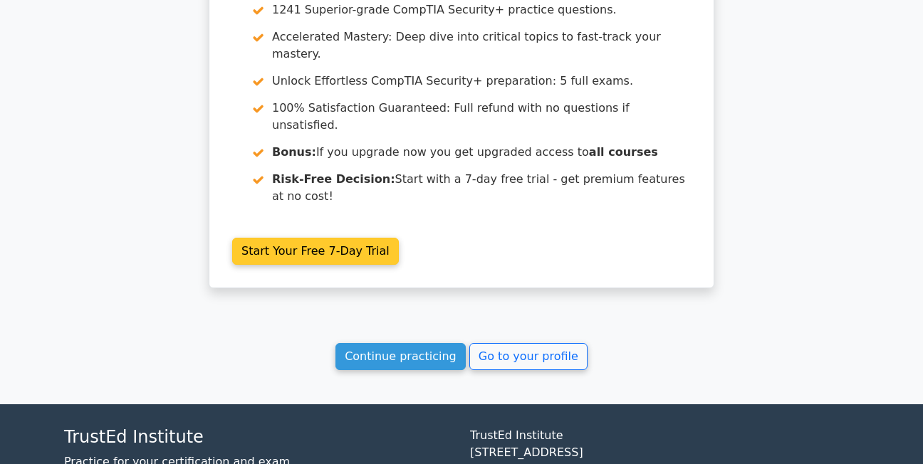
scroll to position [2328, 0]
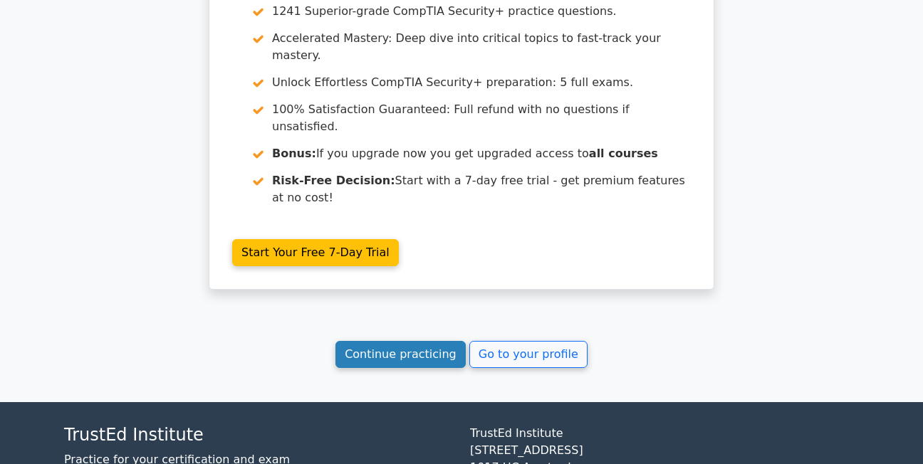
click at [408, 341] on link "Continue practicing" at bounding box center [400, 354] width 130 height 27
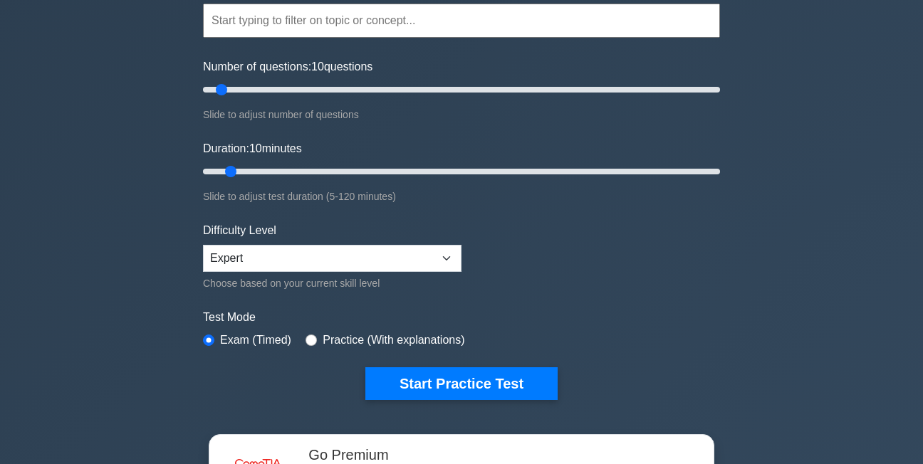
scroll to position [142, 0]
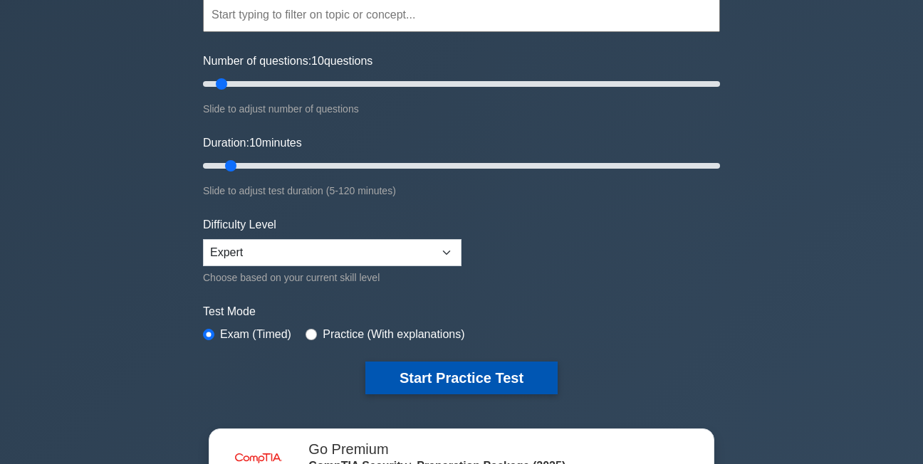
click at [416, 385] on button "Start Practice Test" at bounding box center [461, 378] width 192 height 33
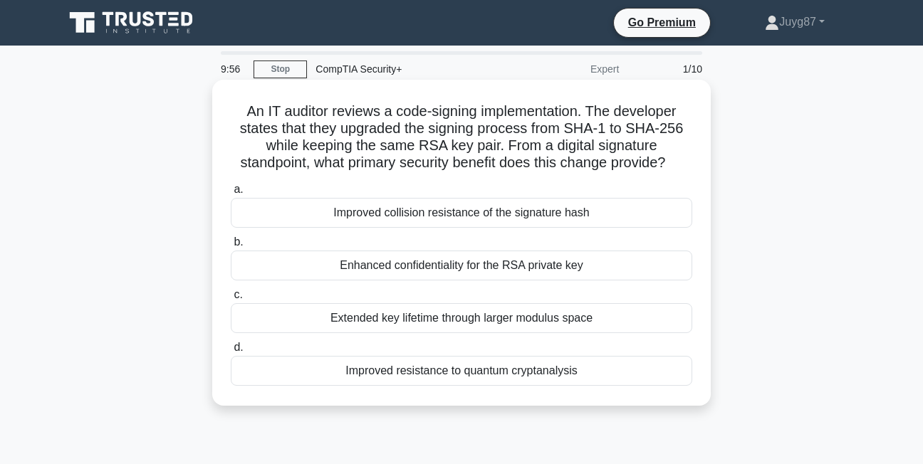
click at [512, 321] on div "Extended key lifetime through larger modulus space" at bounding box center [461, 318] width 461 height 30
click at [231, 300] on input "c. Extended key lifetime through larger modulus space" at bounding box center [231, 294] width 0 height 9
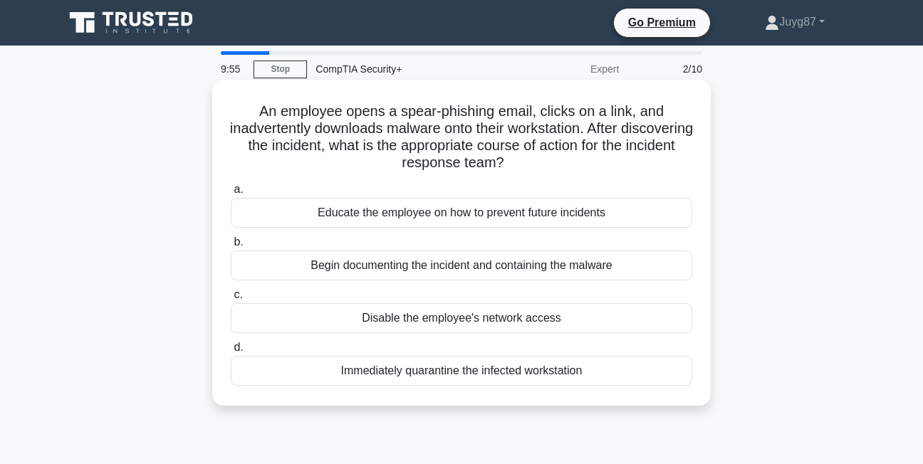
click at [497, 269] on div "Begin documenting the incident and containing the malware" at bounding box center [461, 266] width 461 height 30
click at [231, 247] on input "b. Begin documenting the incident and containing the malware" at bounding box center [231, 242] width 0 height 9
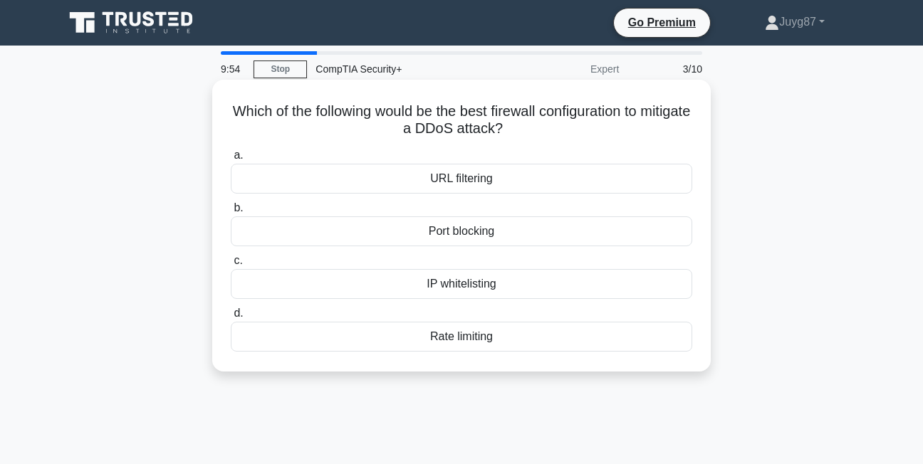
click at [485, 280] on div "IP whitelisting" at bounding box center [461, 284] width 461 height 30
click at [231, 266] on input "c. IP whitelisting" at bounding box center [231, 260] width 0 height 9
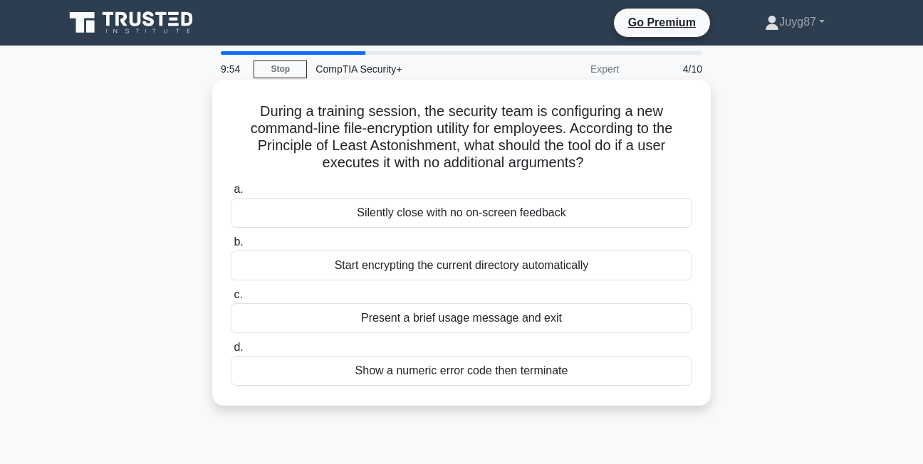
click at [482, 268] on div "Start encrypting the current directory automatically" at bounding box center [461, 266] width 461 height 30
click at [231, 247] on input "b. Start encrypting the current directory automatically" at bounding box center [231, 242] width 0 height 9
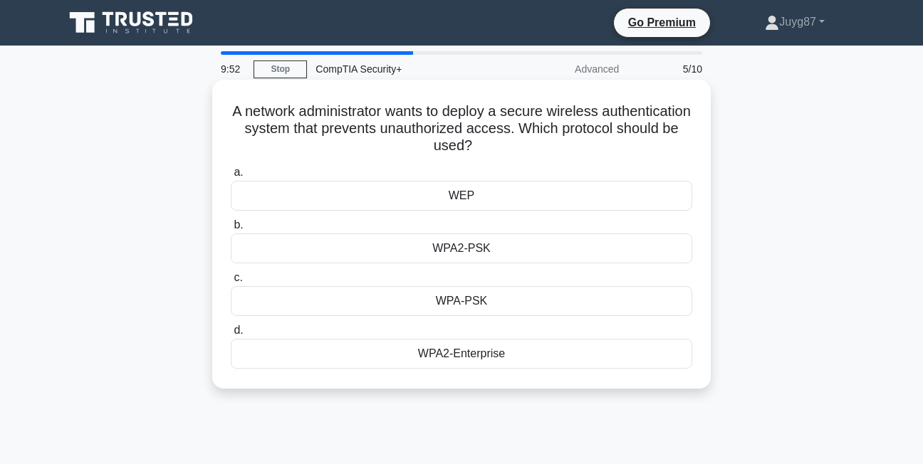
click at [492, 250] on div "WPA2-PSK" at bounding box center [461, 249] width 461 height 30
click at [231, 230] on input "b. WPA2-PSK" at bounding box center [231, 225] width 0 height 9
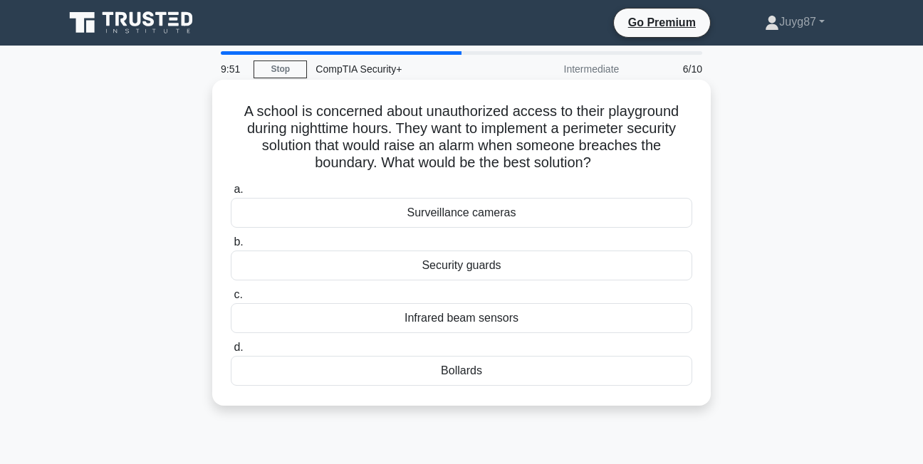
click at [508, 216] on div "Surveillance cameras" at bounding box center [461, 213] width 461 height 30
click at [231, 194] on input "a. Surveillance cameras" at bounding box center [231, 189] width 0 height 9
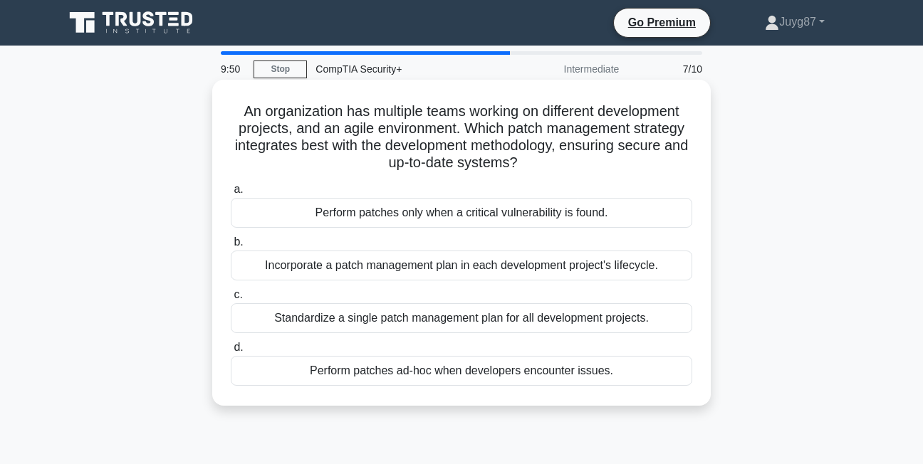
click at [479, 314] on div "Standardize a single patch management plan for all development projects." at bounding box center [461, 318] width 461 height 30
click at [231, 300] on input "c. Standardize a single patch management plan for all development projects." at bounding box center [231, 294] width 0 height 9
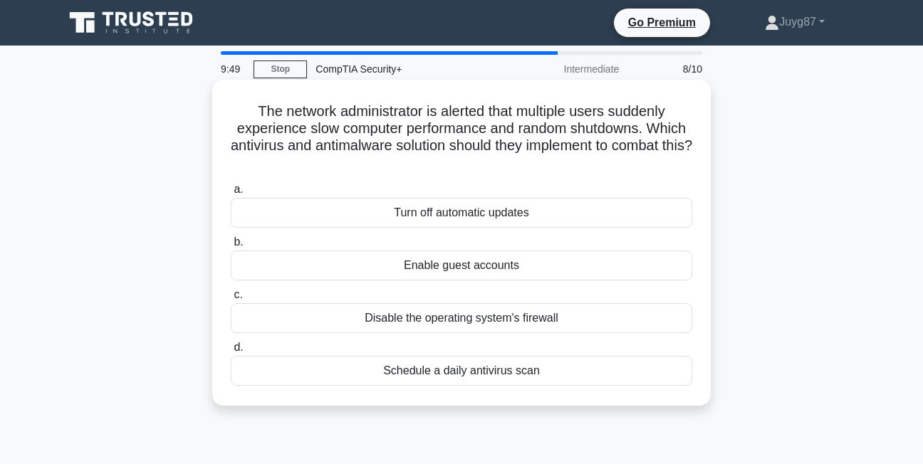
click at [466, 319] on div "Disable the operating system's firewall" at bounding box center [461, 318] width 461 height 30
click at [231, 300] on input "c. Disable the operating system's firewall" at bounding box center [231, 294] width 0 height 9
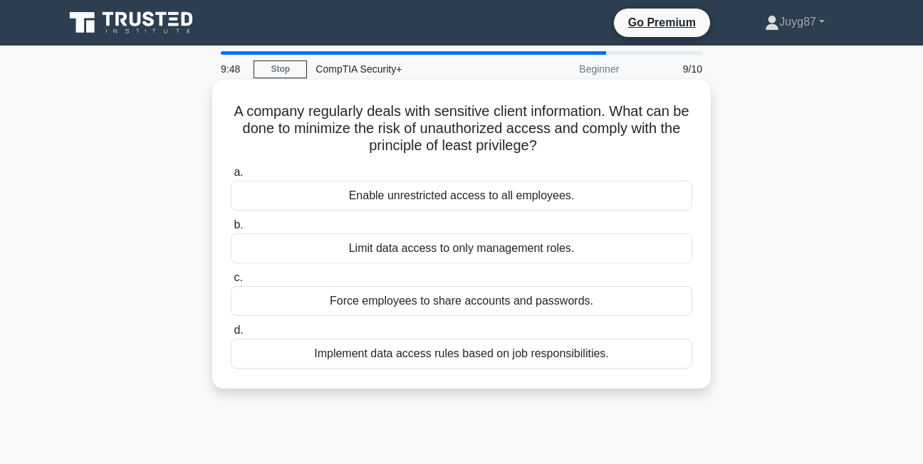
click at [455, 348] on div "Implement data access rules based on job responsibilities." at bounding box center [461, 354] width 461 height 30
click at [231, 335] on input "d. Implement data access rules based on job responsibilities." at bounding box center [231, 330] width 0 height 9
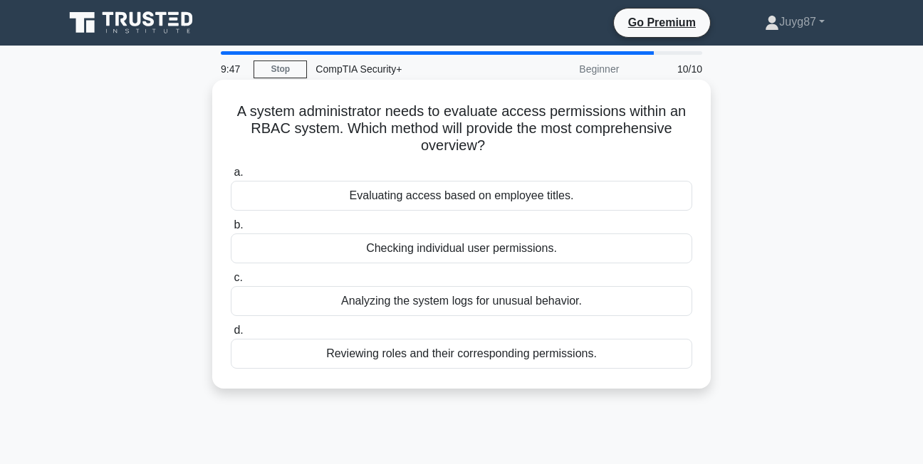
click at [451, 356] on div "Reviewing roles and their corresponding permissions." at bounding box center [461, 354] width 461 height 30
click at [231, 335] on input "d. Reviewing roles and their corresponding permissions." at bounding box center [231, 330] width 0 height 9
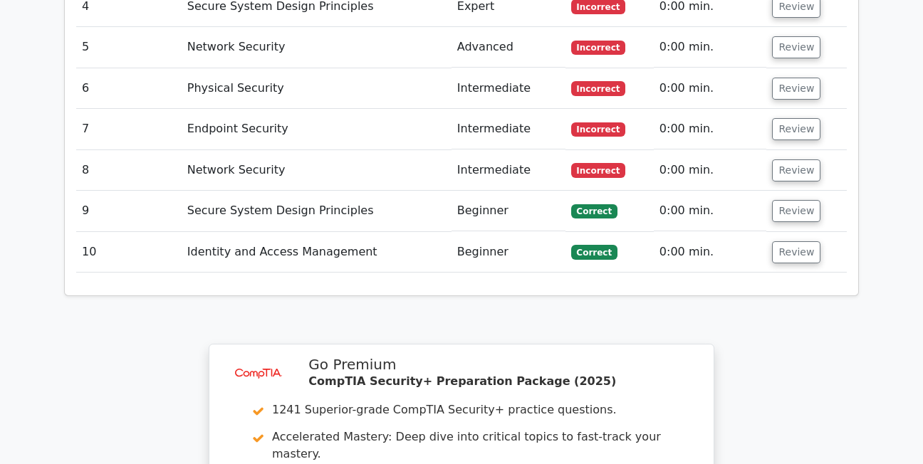
scroll to position [2278, 0]
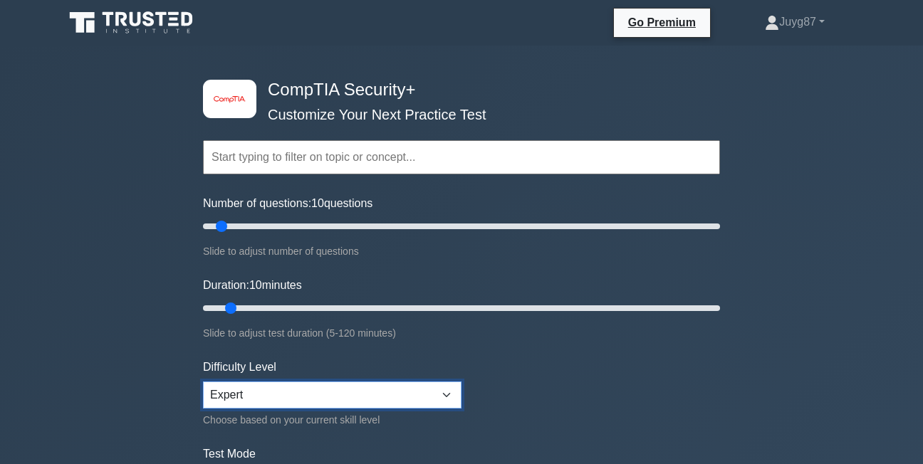
click at [402, 393] on select "Beginner Intermediate Expert" at bounding box center [332, 395] width 258 height 27
click at [203, 382] on select "Beginner Intermediate Expert" at bounding box center [332, 395] width 258 height 27
click at [444, 398] on select "Beginner Intermediate Expert" at bounding box center [332, 395] width 258 height 27
select select "expert"
click at [203, 382] on select "Beginner Intermediate Expert" at bounding box center [332, 395] width 258 height 27
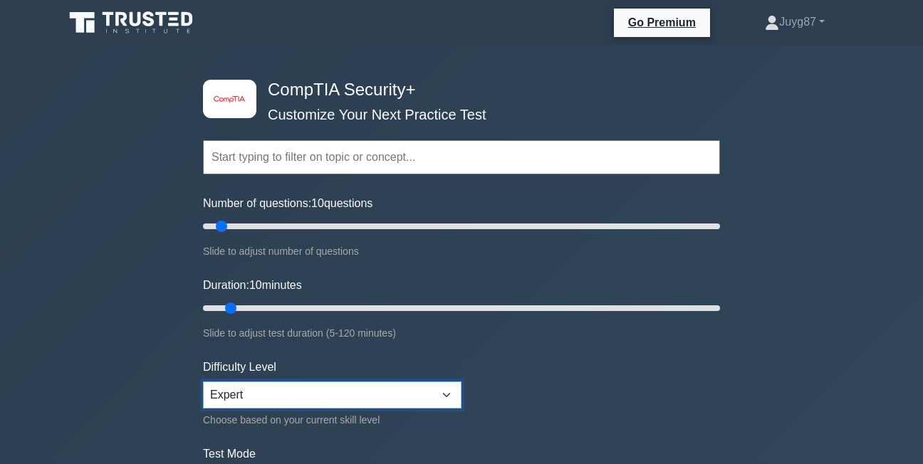
scroll to position [285, 0]
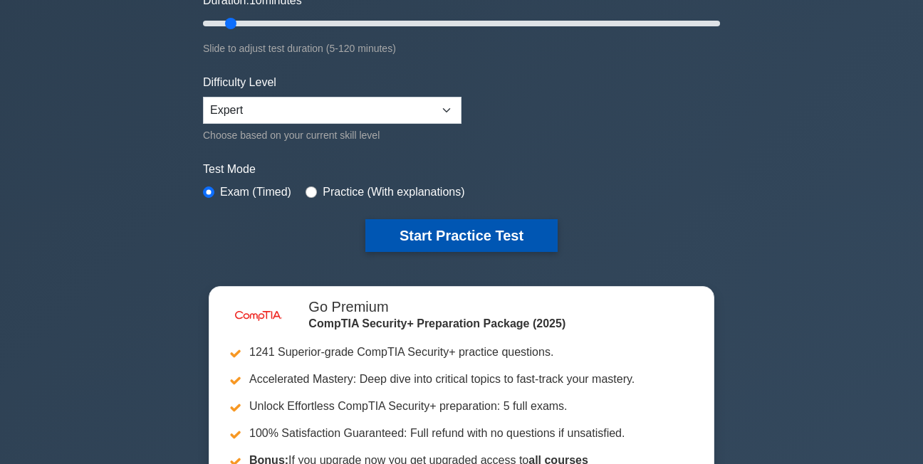
click at [485, 225] on button "Start Practice Test" at bounding box center [461, 235] width 192 height 33
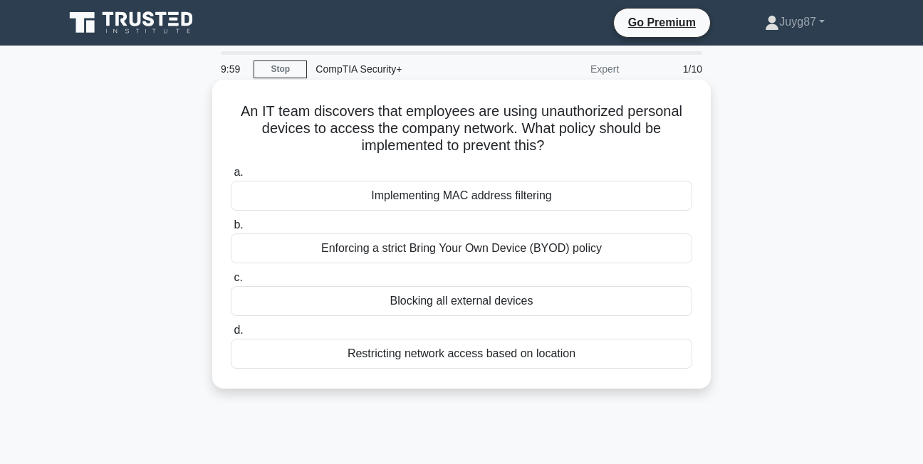
click at [513, 243] on div "Enforcing a strict Bring Your Own Device (BYOD) policy" at bounding box center [461, 249] width 461 height 30
click at [231, 230] on input "b. Enforcing a strict Bring Your Own Device (BYOD) policy" at bounding box center [231, 225] width 0 height 9
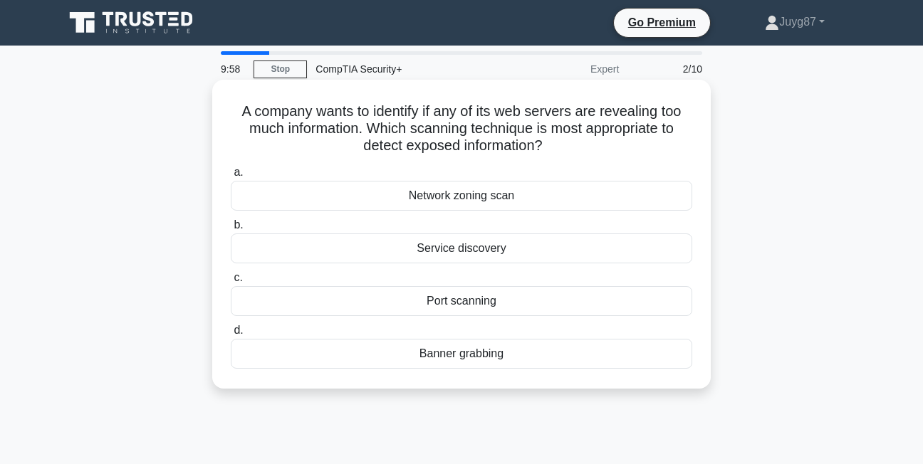
click at [503, 248] on div "Service discovery" at bounding box center [461, 249] width 461 height 30
click at [231, 230] on input "b. Service discovery" at bounding box center [231, 225] width 0 height 9
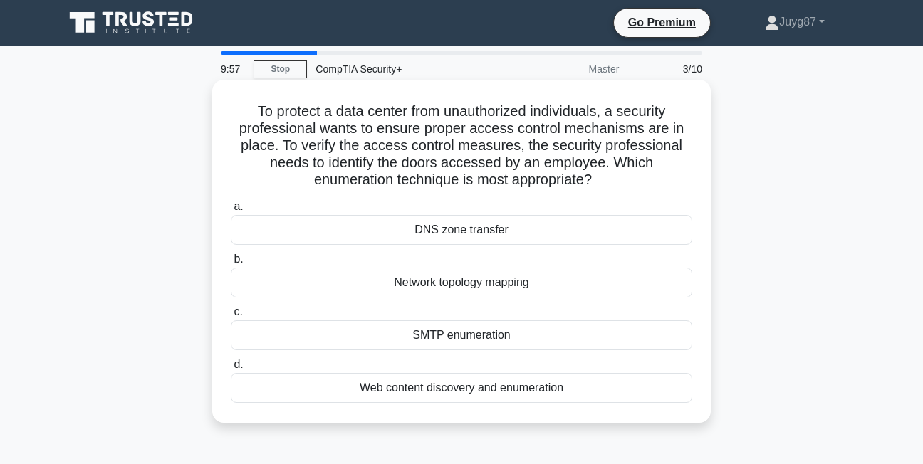
click at [496, 276] on div "Network topology mapping" at bounding box center [461, 283] width 461 height 30
click at [231, 264] on input "b. Network topology mapping" at bounding box center [231, 259] width 0 height 9
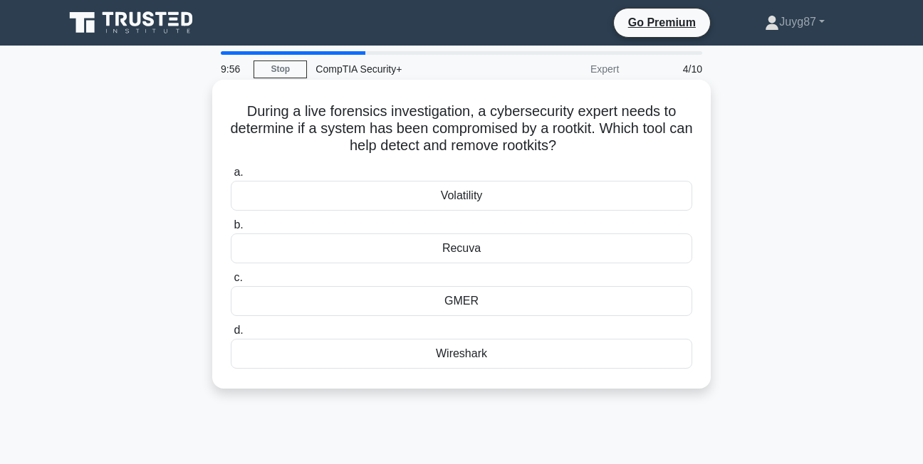
click at [508, 196] on div "Volatility" at bounding box center [461, 196] width 461 height 30
click at [231, 177] on input "a. Volatility" at bounding box center [231, 172] width 0 height 9
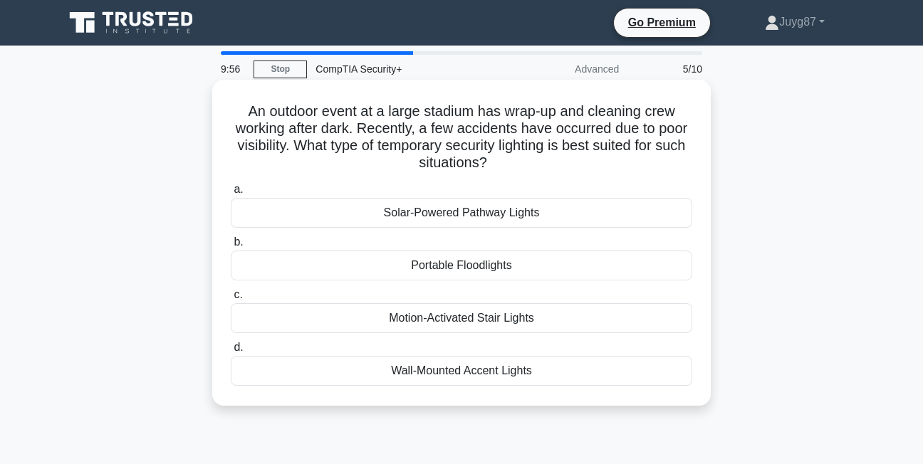
click at [478, 327] on div "Motion-Activated Stair Lights" at bounding box center [461, 318] width 461 height 30
click at [471, 323] on div "Motion-Activated Stair Lights" at bounding box center [461, 318] width 461 height 30
click at [231, 300] on input "c. Motion-Activated Stair Lights" at bounding box center [231, 294] width 0 height 9
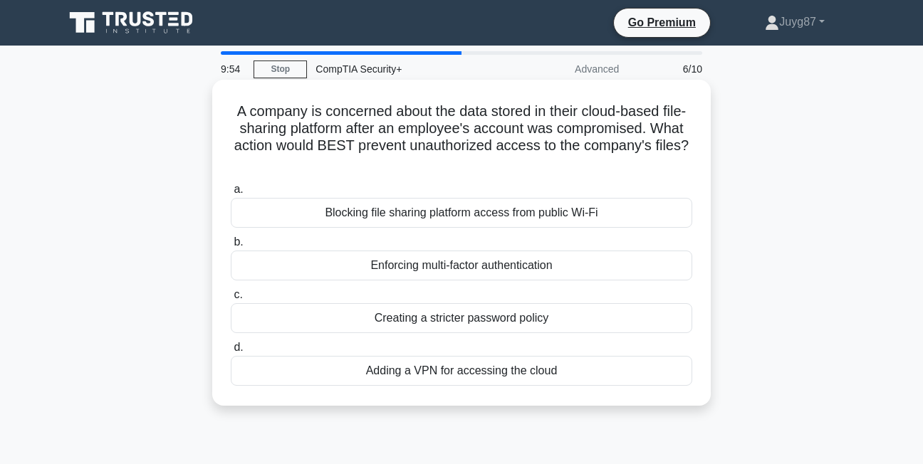
click at [478, 211] on div "Blocking file sharing platform access from public Wi-Fi" at bounding box center [461, 213] width 461 height 30
click at [231, 194] on input "a. Blocking file sharing platform access from public Wi-Fi" at bounding box center [231, 189] width 0 height 9
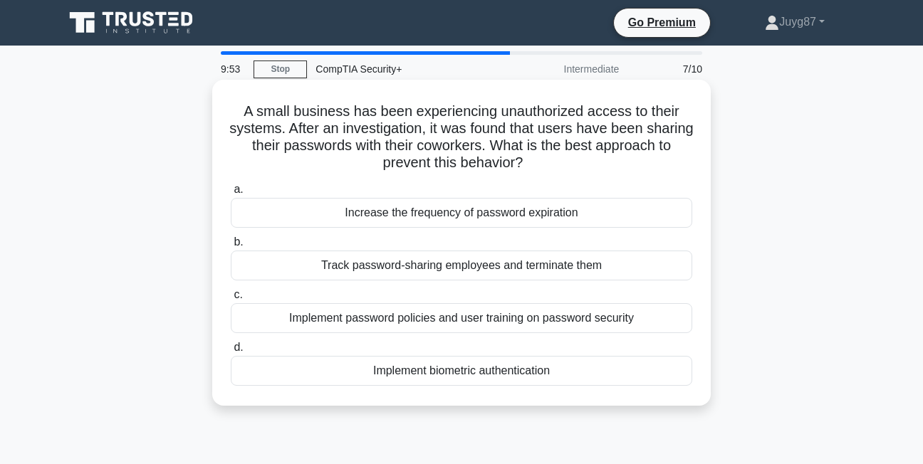
click at [464, 314] on div "Implement password policies and user training on password security" at bounding box center [461, 318] width 461 height 30
click at [231, 300] on input "c. Implement password policies and user training on password security" at bounding box center [231, 294] width 0 height 9
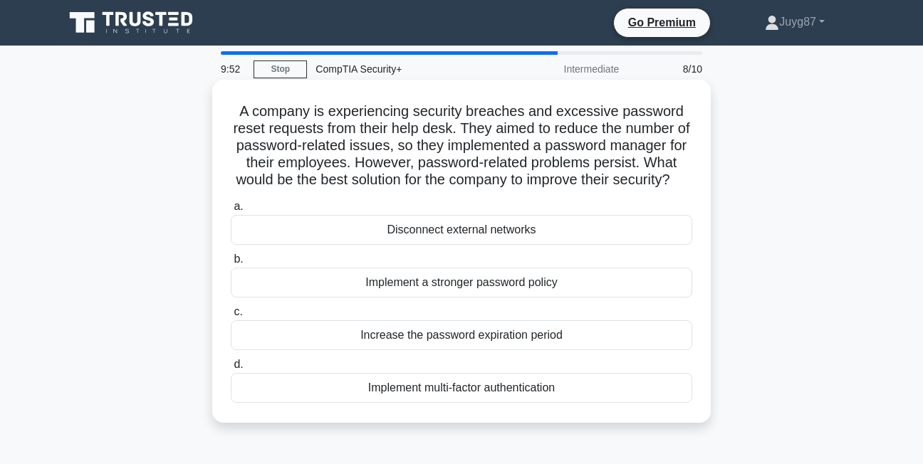
click at [458, 350] on div "Increase the password expiration period" at bounding box center [461, 335] width 461 height 30
click at [231, 317] on input "c. Increase the password expiration period" at bounding box center [231, 312] width 0 height 9
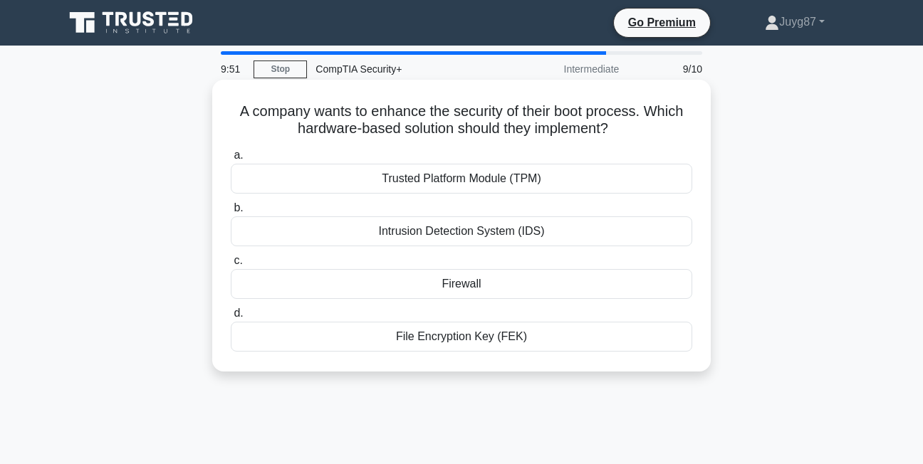
click at [461, 326] on div "File Encryption Key (FEK)" at bounding box center [461, 337] width 461 height 30
click at [231, 318] on input "d. File Encryption Key (FEK)" at bounding box center [231, 313] width 0 height 9
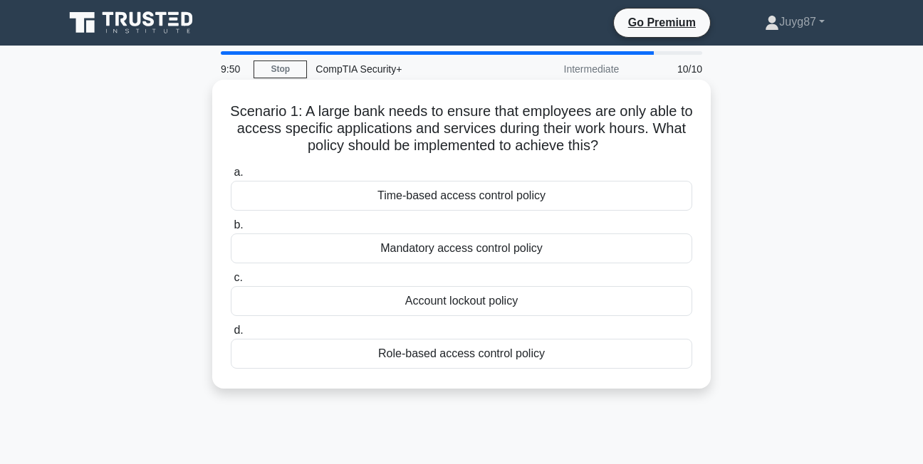
click at [465, 251] on div "Mandatory access control policy" at bounding box center [461, 249] width 461 height 30
click at [231, 230] on input "b. Mandatory access control policy" at bounding box center [231, 225] width 0 height 9
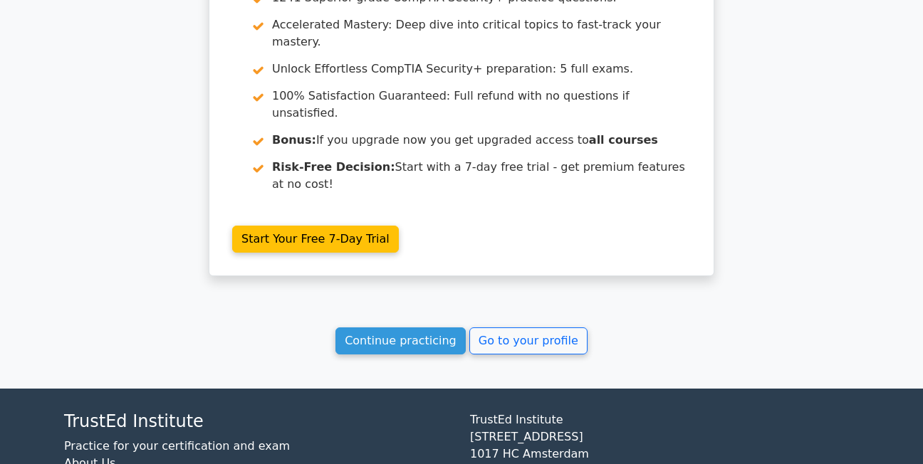
scroll to position [2317, 0]
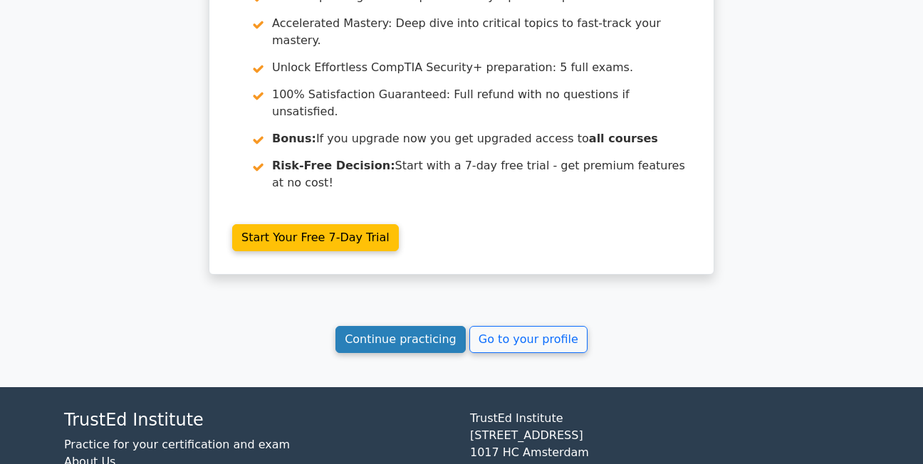
click at [428, 326] on link "Continue practicing" at bounding box center [400, 339] width 130 height 27
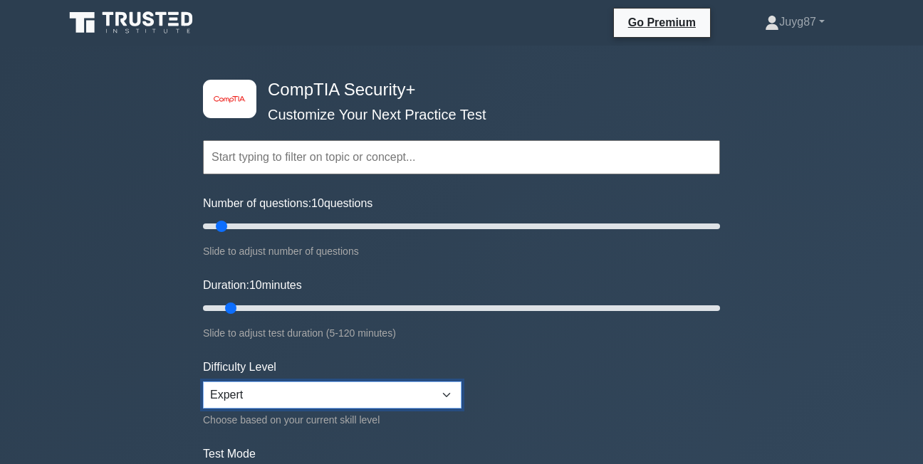
click at [374, 393] on select "Beginner Intermediate Expert" at bounding box center [332, 395] width 258 height 27
click at [203, 382] on select "Beginner Intermediate Expert" at bounding box center [332, 395] width 258 height 27
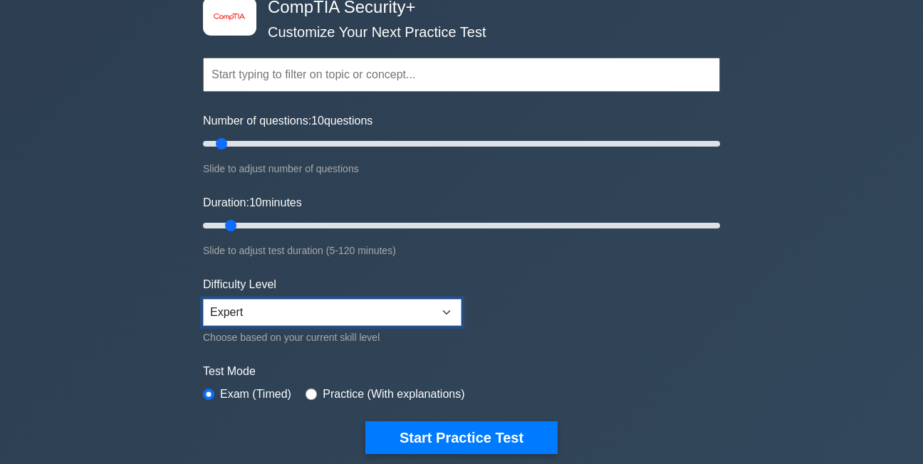
scroll to position [214, 0]
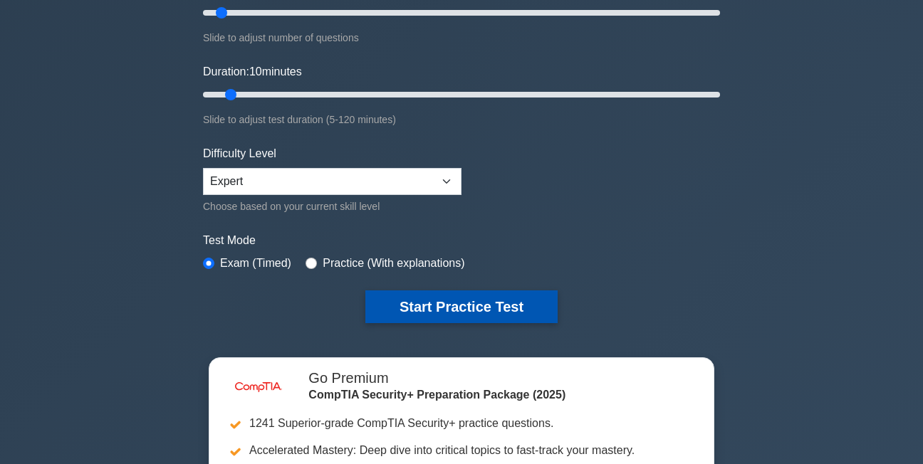
click at [451, 312] on button "Start Practice Test" at bounding box center [461, 306] width 192 height 33
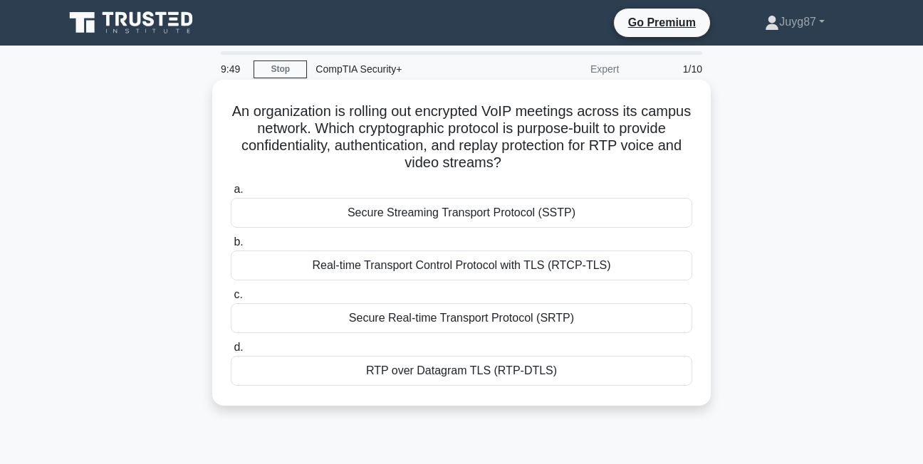
click at [357, 219] on div "Secure Streaming Transport Protocol (SSTP)" at bounding box center [461, 213] width 461 height 30
click at [231, 194] on input "a. Secure Streaming Transport Protocol (SSTP)" at bounding box center [231, 189] width 0 height 9
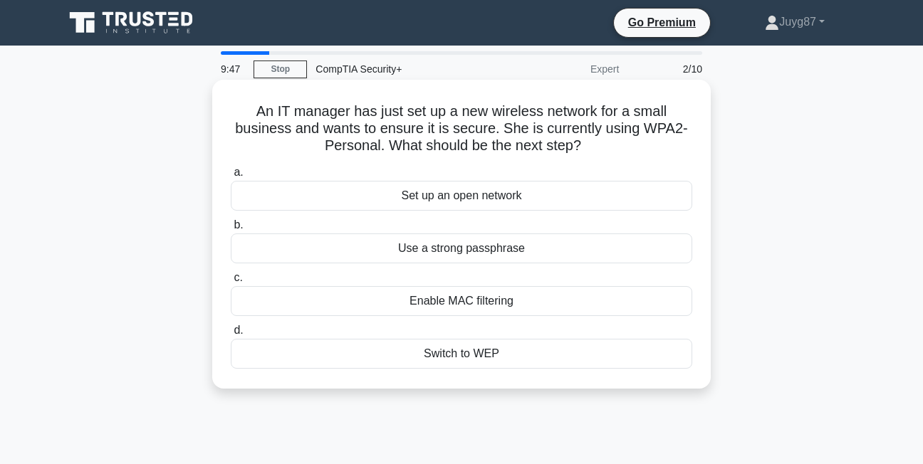
click at [300, 297] on div "Enable MAC filtering" at bounding box center [461, 301] width 461 height 30
click at [231, 283] on input "c. Enable MAC filtering" at bounding box center [231, 277] width 0 height 9
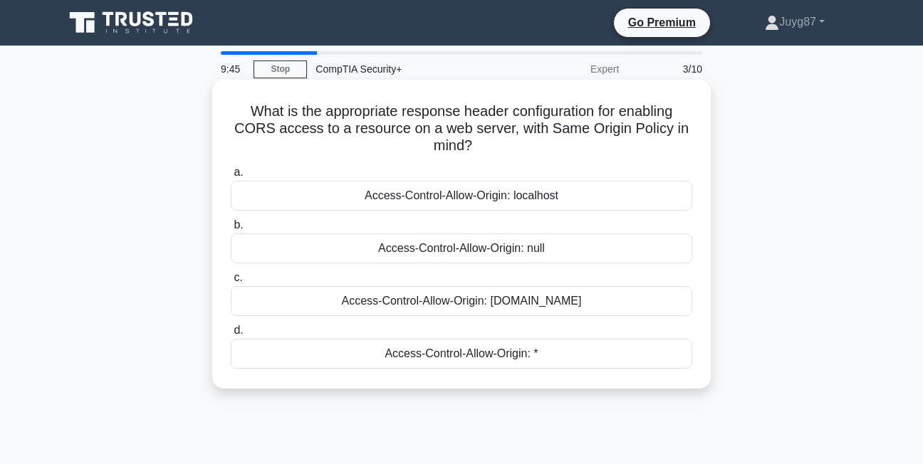
copy body "Juyg87 Profile Settings 9:46 Stop CompTIA Security+ Expert 3/10 What is the app…"
click at [332, 236] on div "Access-Control-Allow-Origin: null" at bounding box center [461, 249] width 461 height 30
click at [231, 230] on input "b. Access-Control-Allow-Origin: null" at bounding box center [231, 225] width 0 height 9
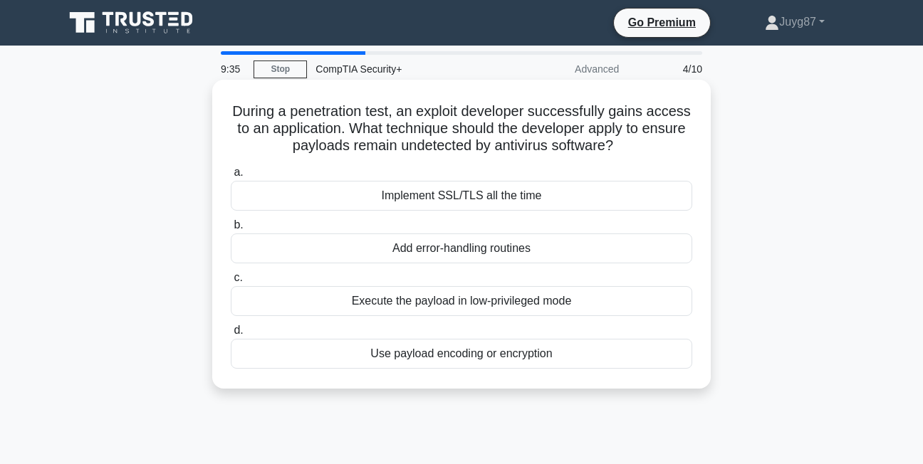
click at [281, 304] on div "Execute the payload in low-privileged mode" at bounding box center [461, 301] width 461 height 30
click at [231, 283] on input "c. Execute the payload in low-privileged mode" at bounding box center [231, 277] width 0 height 9
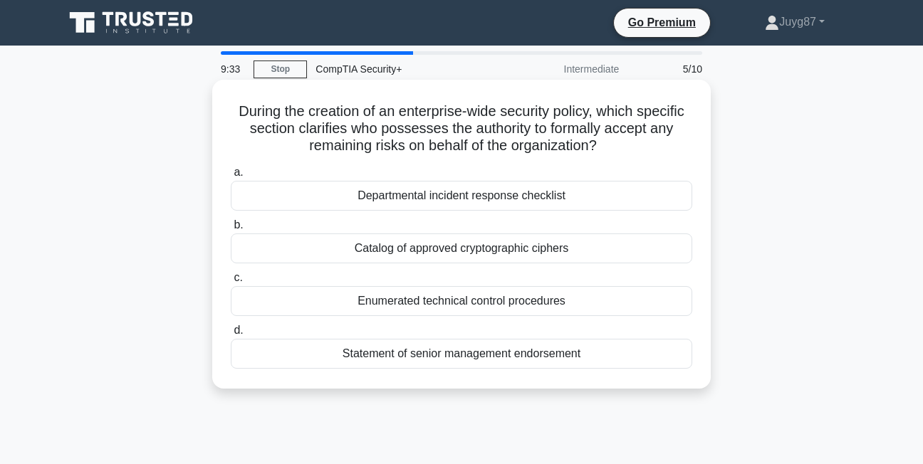
copy body "Juyg87 Profile Settings 9:33 Stop CompTIA Security+ Intermediate 5/10 During th…"
click at [349, 279] on label "c. Enumerated technical control procedures" at bounding box center [461, 292] width 461 height 47
click at [231, 279] on input "c. Enumerated technical control procedures" at bounding box center [231, 277] width 0 height 9
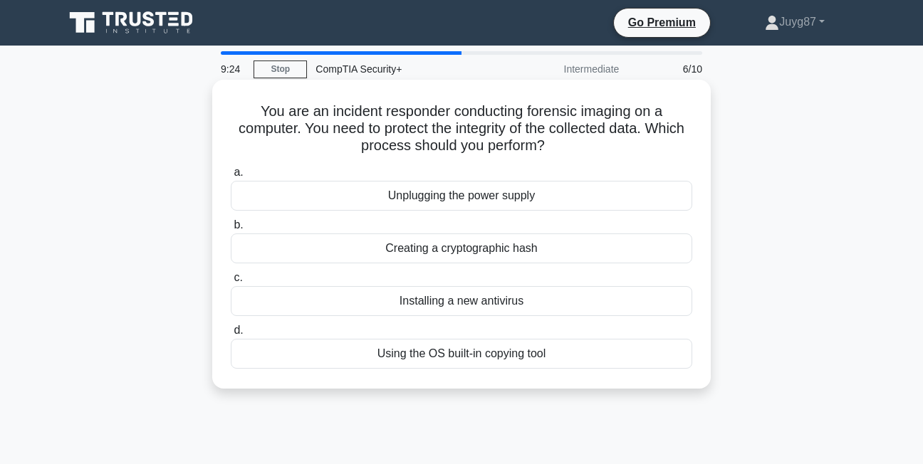
click at [328, 356] on div "Using the OS built-in copying tool" at bounding box center [461, 354] width 461 height 30
click at [231, 335] on input "d. Using the OS built-in copying tool" at bounding box center [231, 330] width 0 height 9
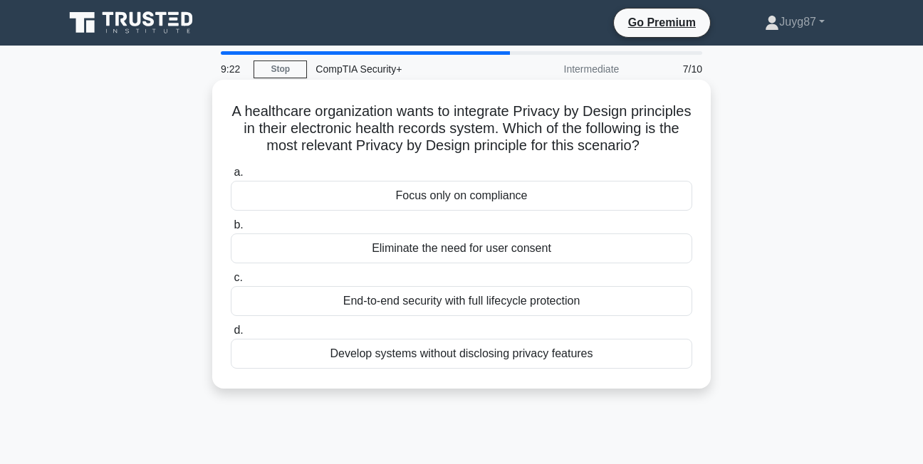
copy body "Juyg87 Profile Settings 9:23 Stop CompTIA Security+ Intermediate 7/10 A healthc…"
click at [318, 339] on div "a. Focus only on compliance b. Eliminate the need for user consent c. d." at bounding box center [461, 266] width 478 height 211
click at [326, 251] on div "Eliminate the need for user consent" at bounding box center [461, 249] width 461 height 30
click at [231, 230] on input "b. Eliminate the need for user consent" at bounding box center [231, 225] width 0 height 9
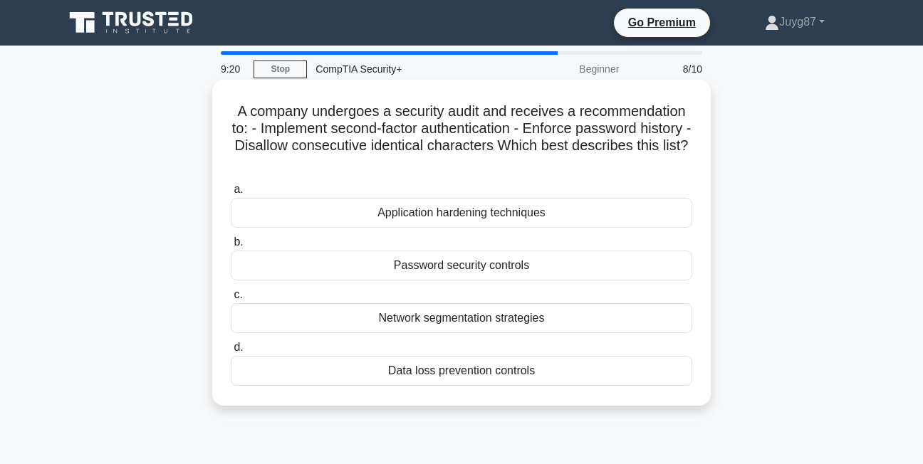
click at [322, 264] on div "Password security controls" at bounding box center [461, 266] width 461 height 30
click at [231, 247] on input "b. Password security controls" at bounding box center [231, 242] width 0 height 9
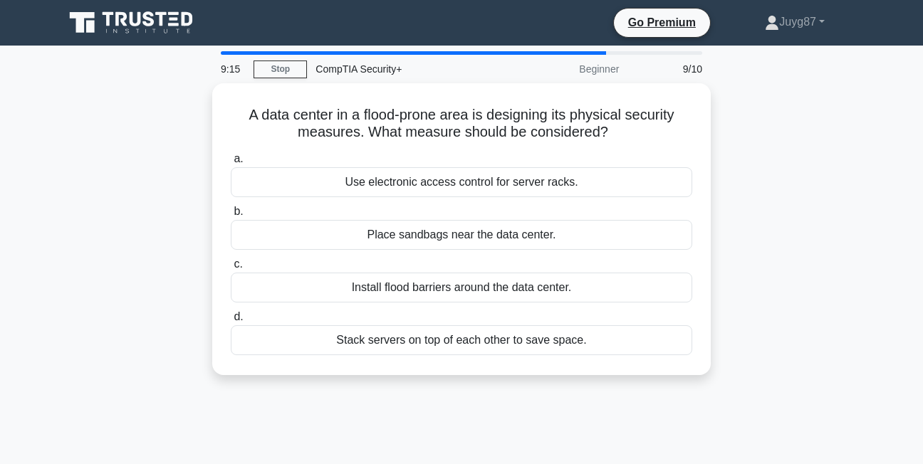
click at [161, 240] on div "A data center in a flood-prone area is designing its physical security measures…" at bounding box center [462, 237] width 812 height 309
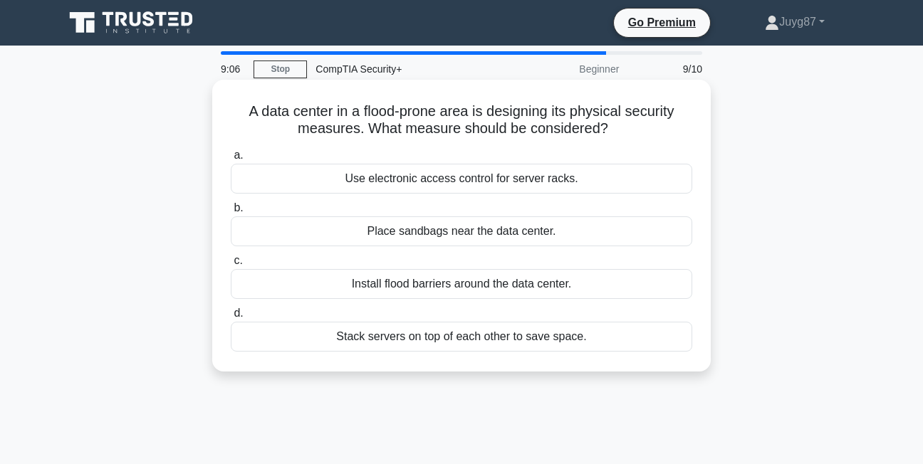
click at [325, 280] on div "Install flood barriers around the data center." at bounding box center [461, 284] width 461 height 30
click at [231, 266] on input "c. Install flood barriers around the data center." at bounding box center [231, 260] width 0 height 9
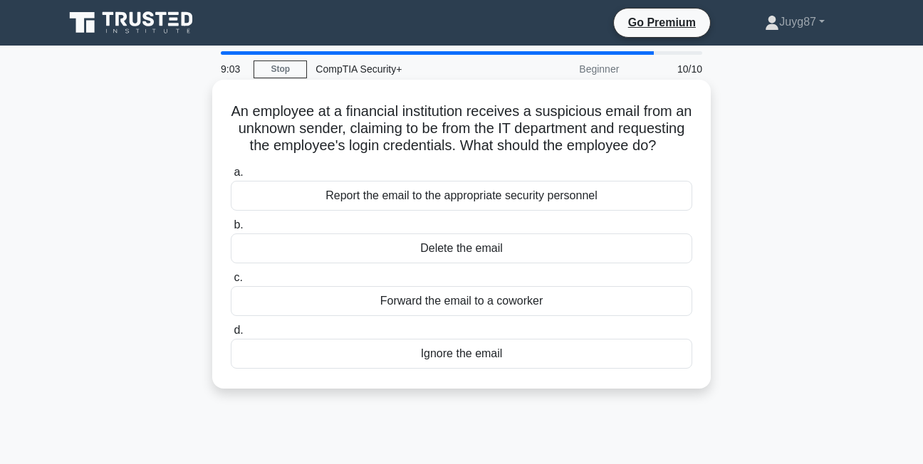
copy body "Juyg87 Profile Settings 9:03 Stop CompTIA Security+ Beginner 10/10 An employee …"
click at [299, 211] on div "Report the email to the appropriate security personnel" at bounding box center [461, 196] width 461 height 30
click at [231, 177] on input "a. Report the email to the appropriate security personnel" at bounding box center [231, 172] width 0 height 9
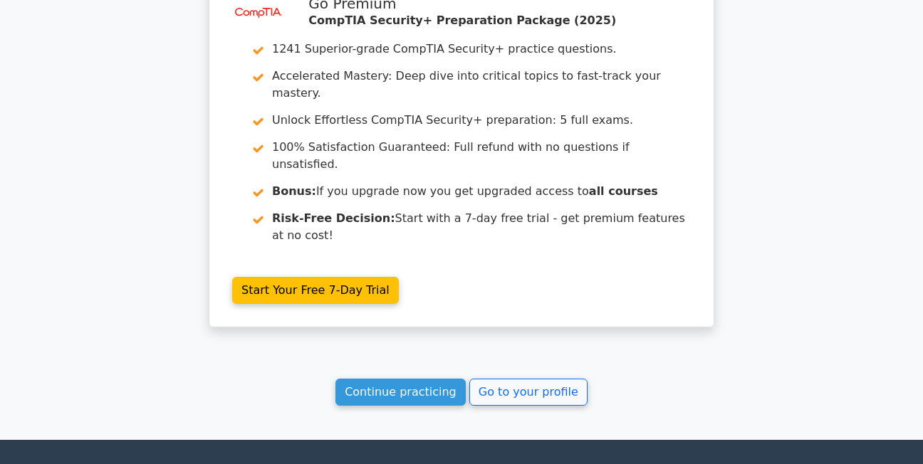
scroll to position [2491, 0]
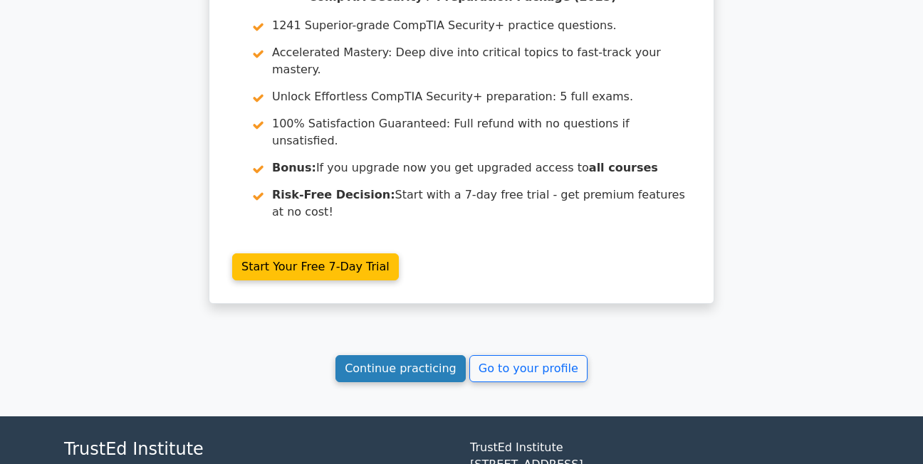
click at [360, 355] on link "Continue practicing" at bounding box center [400, 368] width 130 height 27
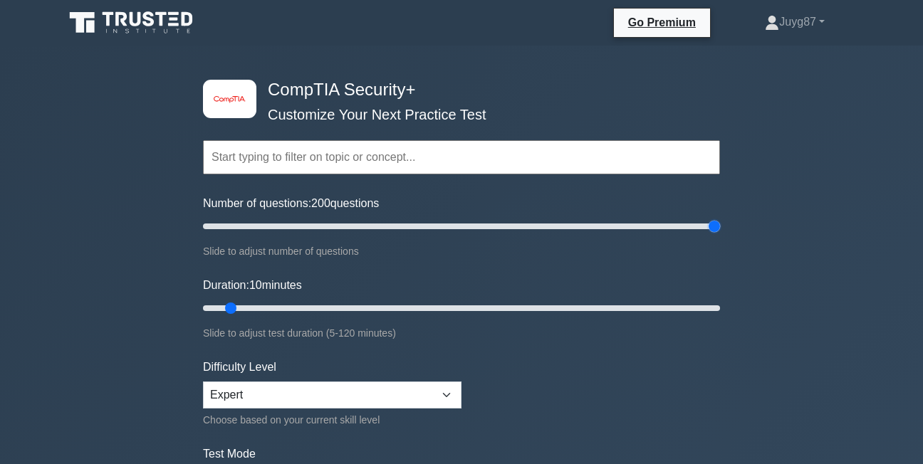
drag, startPoint x: 221, startPoint y: 224, endPoint x: 636, endPoint y: 231, distance: 415.1
click at [720, 234] on input "Number of questions: 200 questions" at bounding box center [461, 226] width 517 height 17
drag, startPoint x: 714, startPoint y: 224, endPoint x: 449, endPoint y: 239, distance: 265.3
type input "100"
click at [449, 235] on input "Number of questions: 100 questions" at bounding box center [461, 226] width 517 height 17
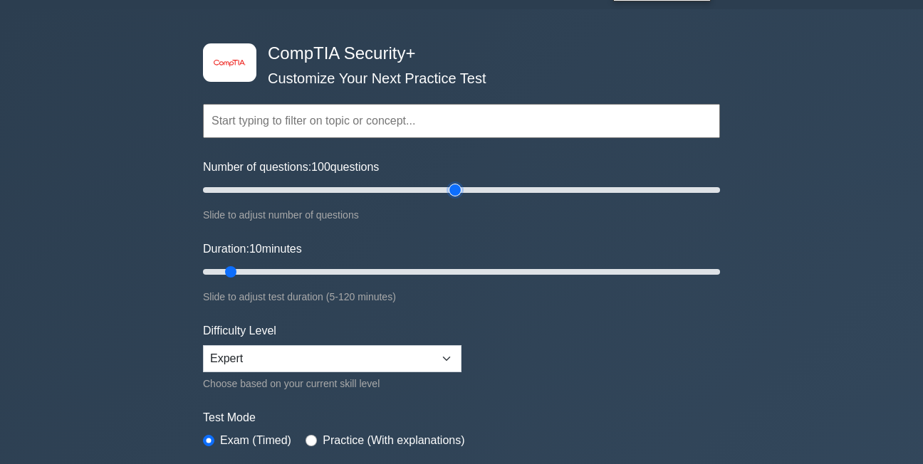
scroll to position [71, 0]
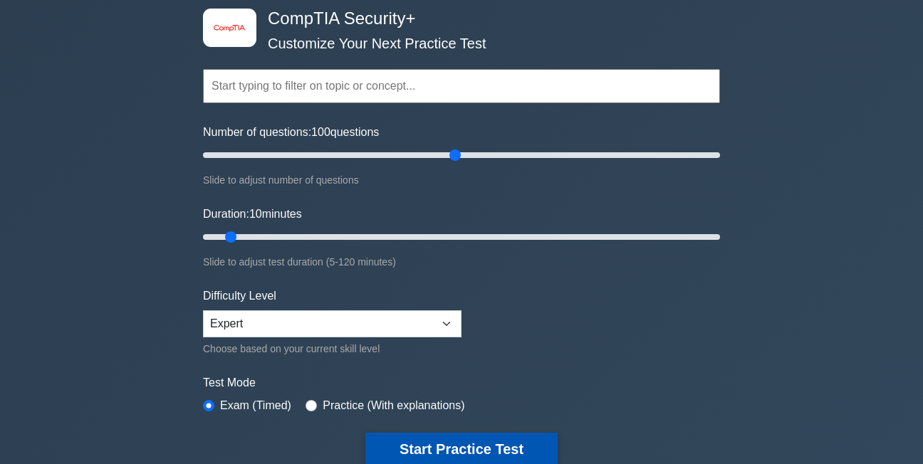
click at [463, 446] on button "Start Practice Test" at bounding box center [461, 449] width 192 height 33
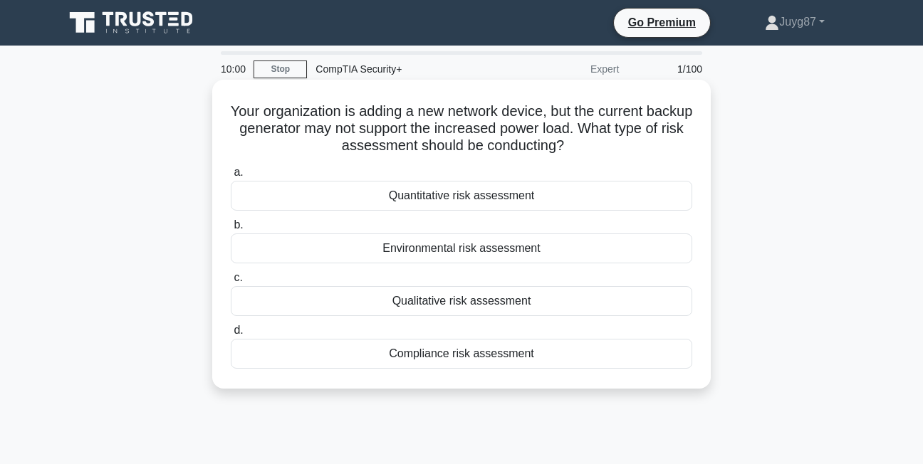
click at [377, 199] on div "Quantitative risk assessment" at bounding box center [461, 196] width 461 height 30
click at [231, 177] on input "a. Quantitative risk assessment" at bounding box center [231, 172] width 0 height 9
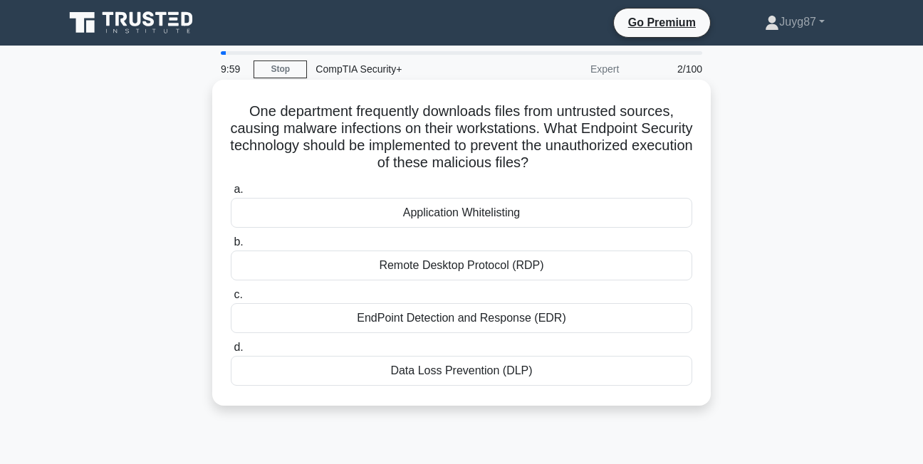
click at [392, 285] on div "a. Application Whitelisting b. Remote Desktop Protocol (RDP) c. d." at bounding box center [461, 283] width 478 height 211
drag, startPoint x: 392, startPoint y: 285, endPoint x: 309, endPoint y: 271, distance: 83.9
click at [309, 271] on div "Remote Desktop Protocol (RDP)" at bounding box center [461, 266] width 461 height 30
click at [231, 247] on input "b. Remote Desktop Protocol (RDP)" at bounding box center [231, 242] width 0 height 9
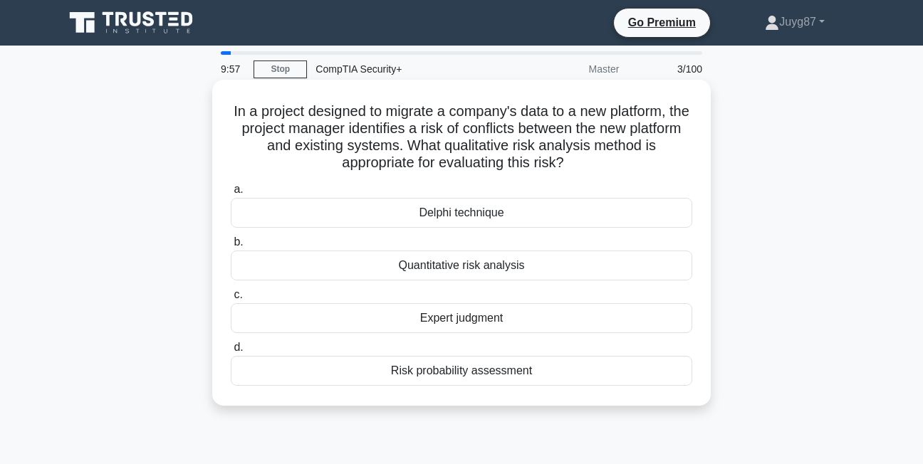
click at [344, 320] on div "Expert judgment" at bounding box center [461, 318] width 461 height 30
click at [231, 300] on input "c. Expert judgment" at bounding box center [231, 294] width 0 height 9
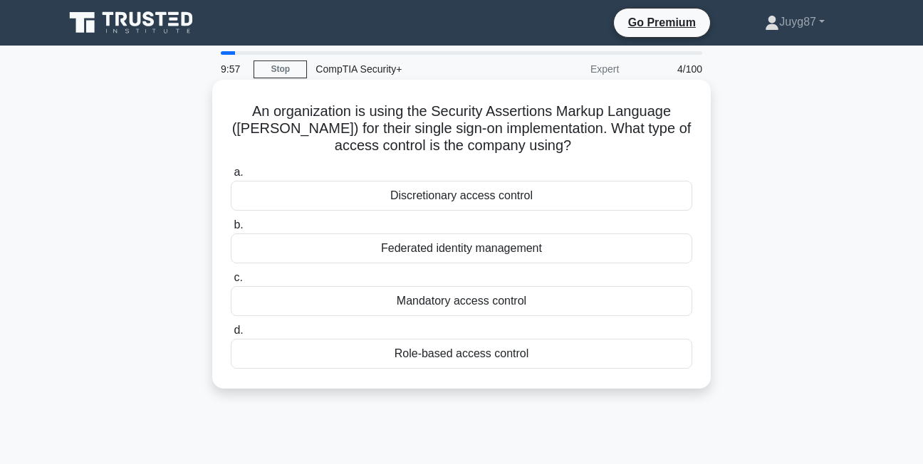
click at [344, 246] on div "Federated identity management" at bounding box center [461, 249] width 461 height 30
click at [231, 230] on input "b. Federated identity management" at bounding box center [231, 225] width 0 height 9
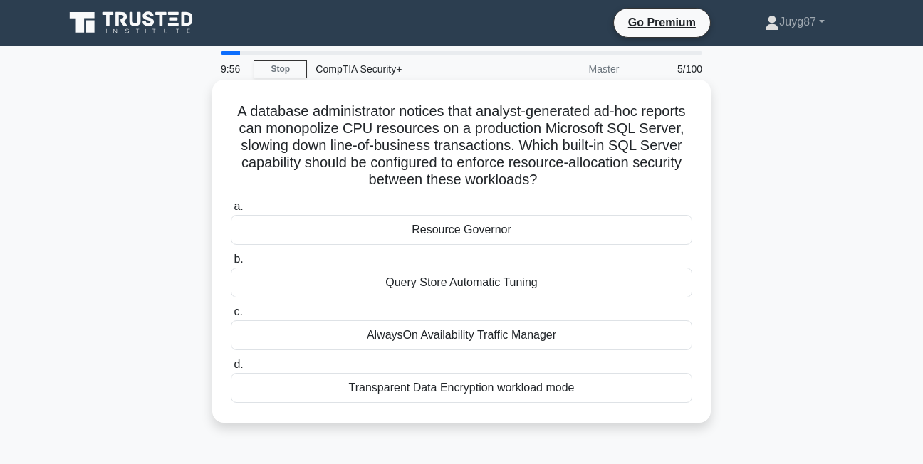
drag, startPoint x: 384, startPoint y: 228, endPoint x: 392, endPoint y: 246, distance: 20.1
click at [385, 229] on div "Resource Governor" at bounding box center [461, 230] width 461 height 30
click at [231, 211] on input "a. Resource Governor" at bounding box center [231, 206] width 0 height 9
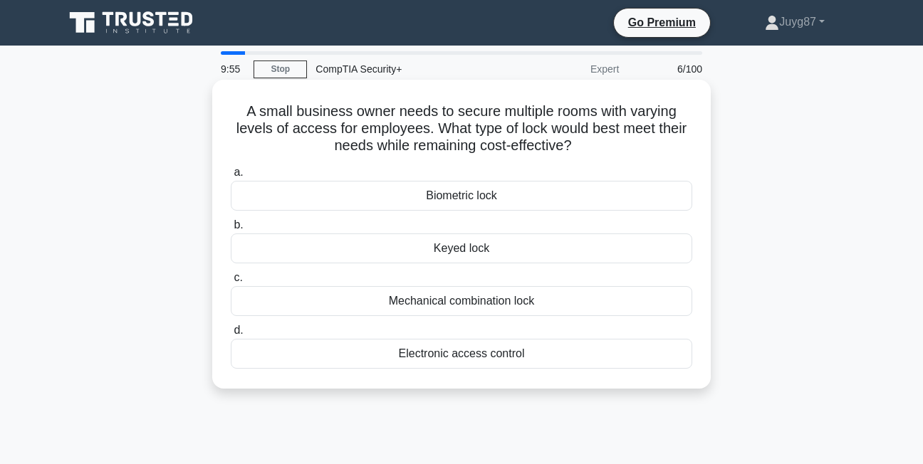
click at [404, 308] on div "Mechanical combination lock" at bounding box center [461, 301] width 461 height 30
click at [231, 283] on input "c. Mechanical combination lock" at bounding box center [231, 277] width 0 height 9
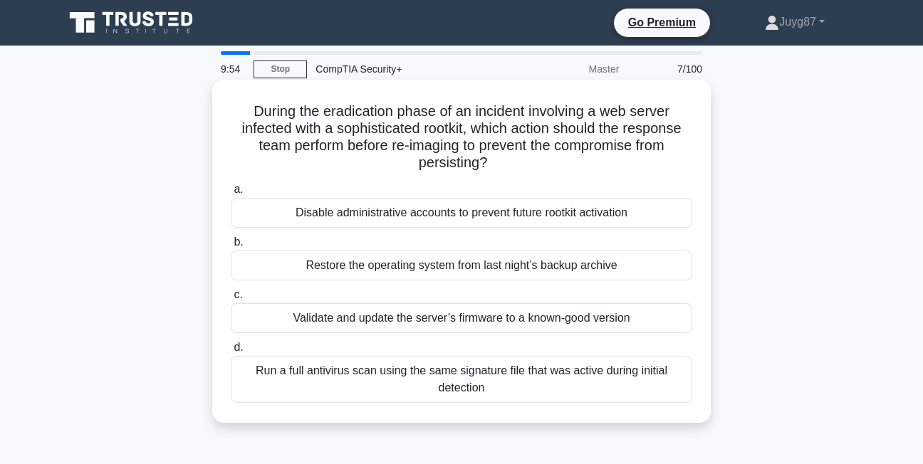
click at [401, 318] on div "Validate and update the server’s firmware to a known-good version" at bounding box center [461, 318] width 461 height 30
click at [231, 300] on input "c. Validate and update the server’s firmware to a known-good version" at bounding box center [231, 294] width 0 height 9
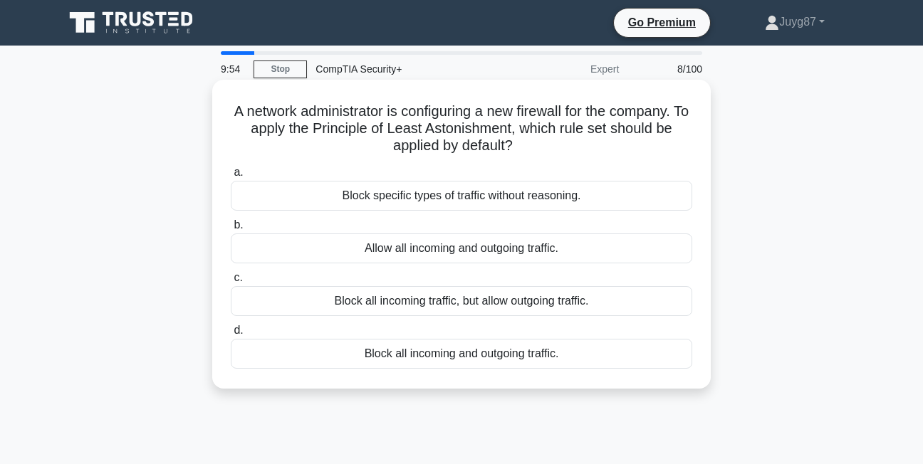
click at [399, 299] on div "Block all incoming traffic, but allow outgoing traffic." at bounding box center [461, 301] width 461 height 30
click at [231, 283] on input "c. Block all incoming traffic, but allow outgoing traffic." at bounding box center [231, 277] width 0 height 9
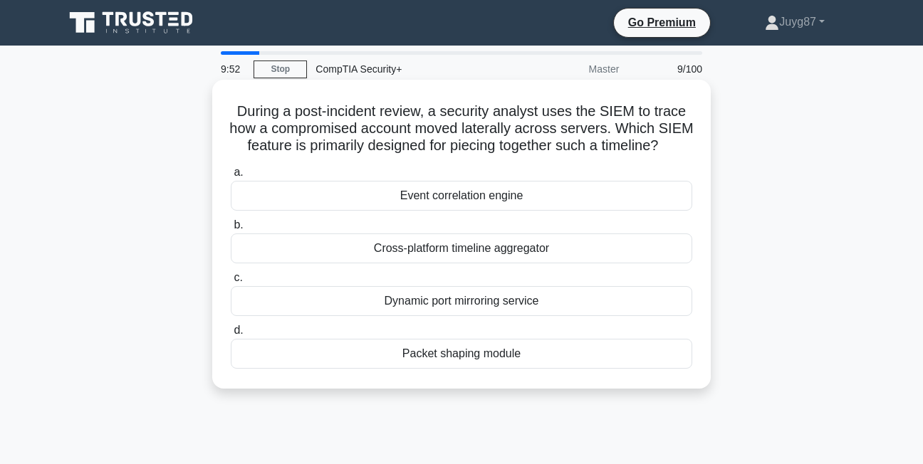
click at [399, 258] on div "Cross-platform timeline aggregator" at bounding box center [461, 249] width 461 height 30
click at [231, 230] on input "b. Cross-platform timeline aggregator" at bounding box center [231, 225] width 0 height 9
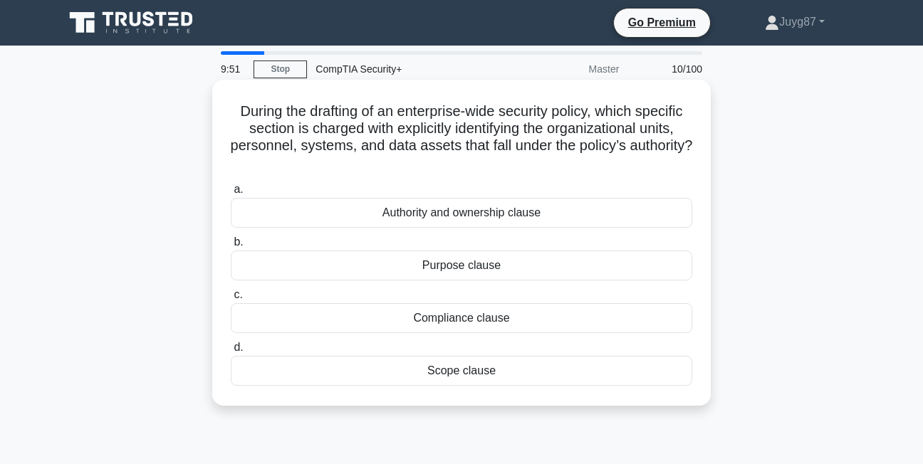
click at [429, 196] on label "a. Authority and ownership clause" at bounding box center [461, 204] width 461 height 47
click at [231, 194] on input "a. Authority and ownership clause" at bounding box center [231, 189] width 0 height 9
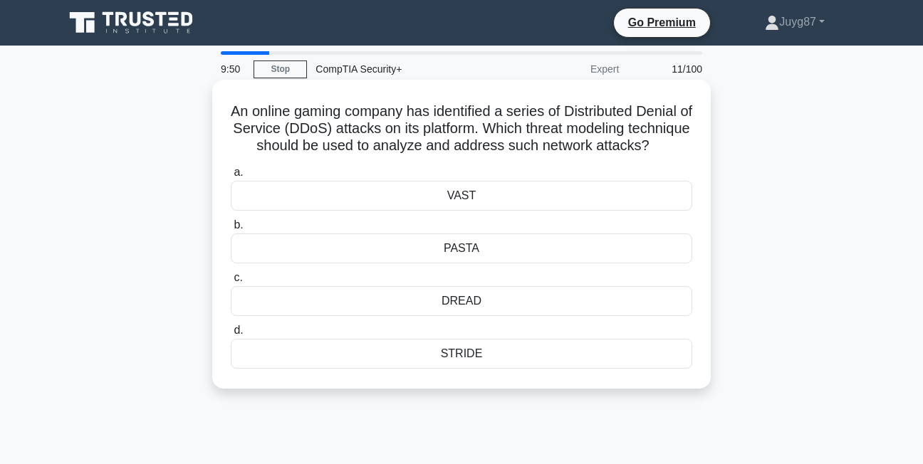
click at [431, 199] on div "VAST" at bounding box center [461, 196] width 461 height 30
click at [231, 177] on input "a. VAST" at bounding box center [231, 172] width 0 height 9
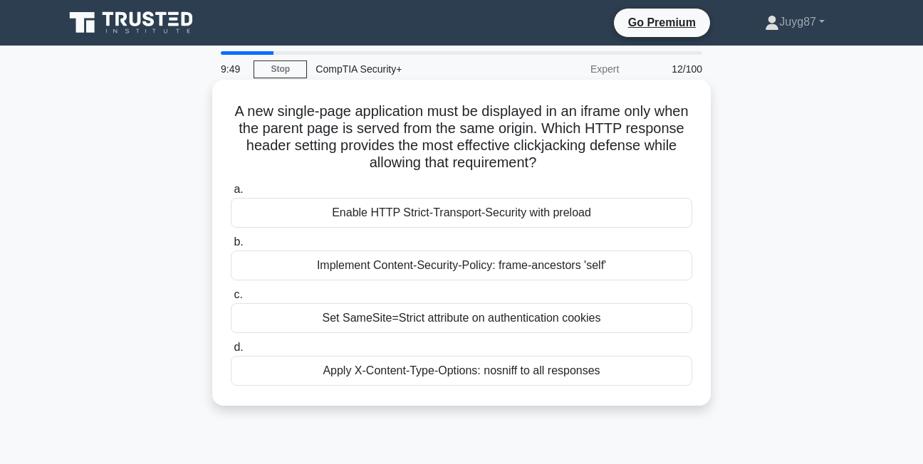
click at [436, 315] on div "Set SameSite=Strict attribute on authentication cookies" at bounding box center [461, 318] width 461 height 30
click at [231, 300] on input "c. Set SameSite=Strict attribute on authentication cookies" at bounding box center [231, 294] width 0 height 9
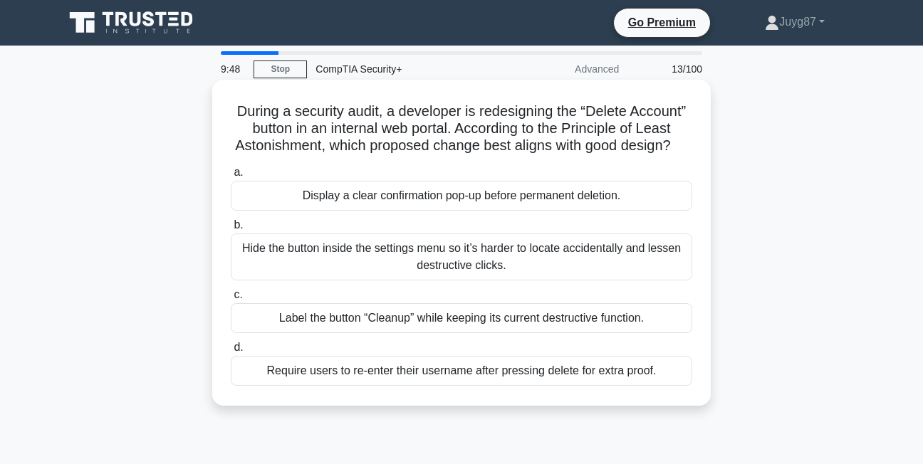
click at [428, 278] on div "Hide the button inside the settings menu so it’s harder to locate accidentally …" at bounding box center [461, 257] width 461 height 47
click at [231, 230] on input "b. Hide the button inside the settings menu so it’s harder to locate accidental…" at bounding box center [231, 225] width 0 height 9
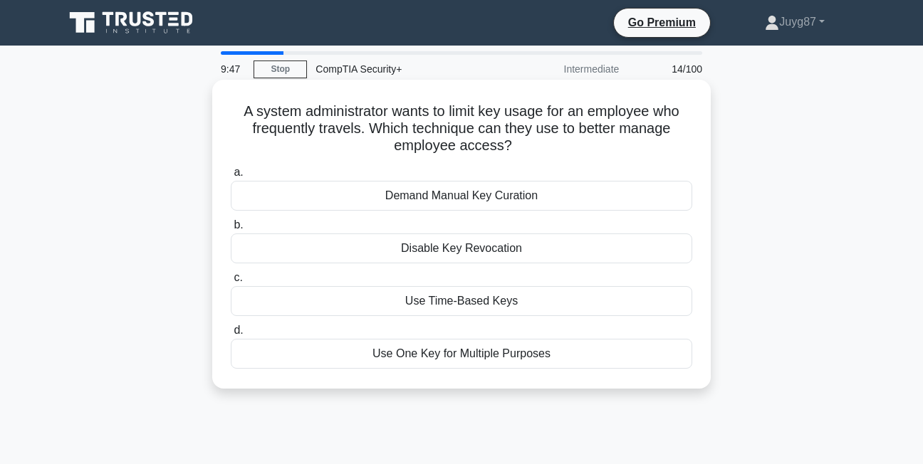
click at [424, 305] on div "Use Time-Based Keys" at bounding box center [461, 301] width 461 height 30
click at [231, 283] on input "c. Use Time-Based Keys" at bounding box center [231, 277] width 0 height 9
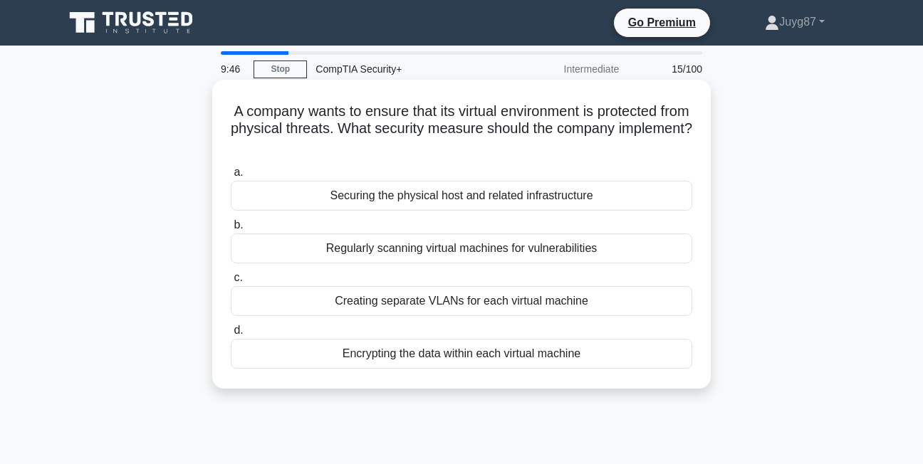
click at [439, 252] on div "Regularly scanning virtual machines for vulnerabilities" at bounding box center [461, 249] width 461 height 30
click at [231, 230] on input "b. Regularly scanning virtual machines for vulnerabilities" at bounding box center [231, 225] width 0 height 9
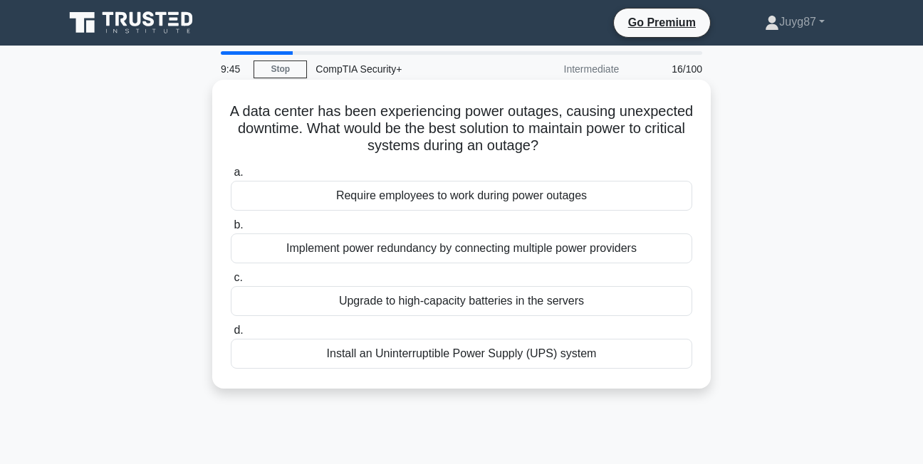
click at [430, 248] on div "Implement power redundancy by connecting multiple power providers" at bounding box center [461, 249] width 461 height 30
click at [231, 230] on input "b. Implement power redundancy by connecting multiple power providers" at bounding box center [231, 225] width 0 height 9
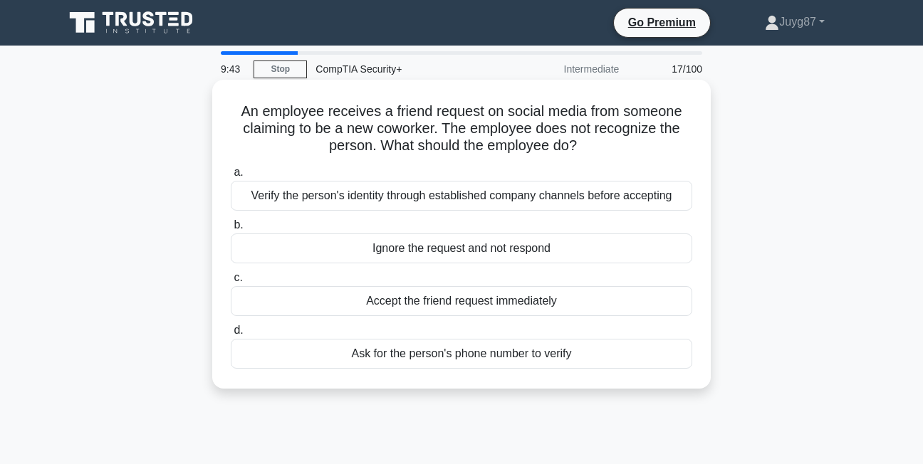
click at [446, 204] on div "Verify the person's identity through established company channels before accept…" at bounding box center [461, 196] width 461 height 30
click at [231, 177] on input "a. Verify the person's identity through established company channels before acc…" at bounding box center [231, 172] width 0 height 9
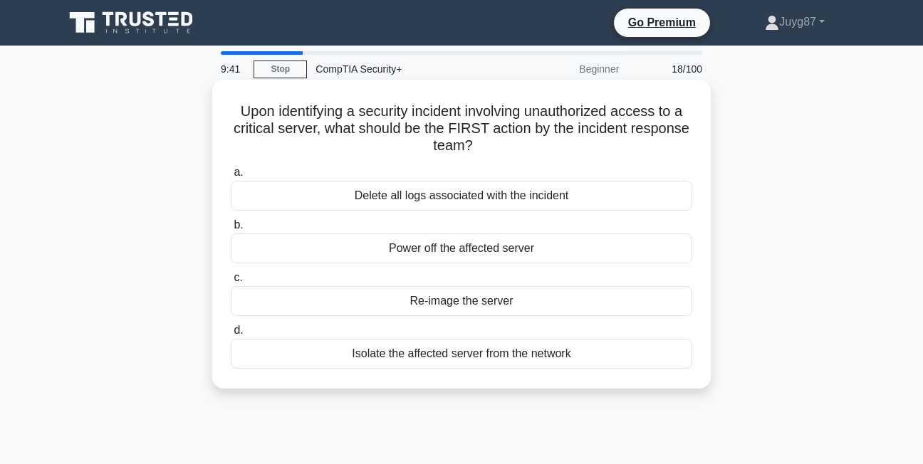
click at [439, 204] on div "Delete all logs associated with the incident" at bounding box center [461, 196] width 461 height 30
click at [231, 177] on input "a. Delete all logs associated with the incident" at bounding box center [231, 172] width 0 height 9
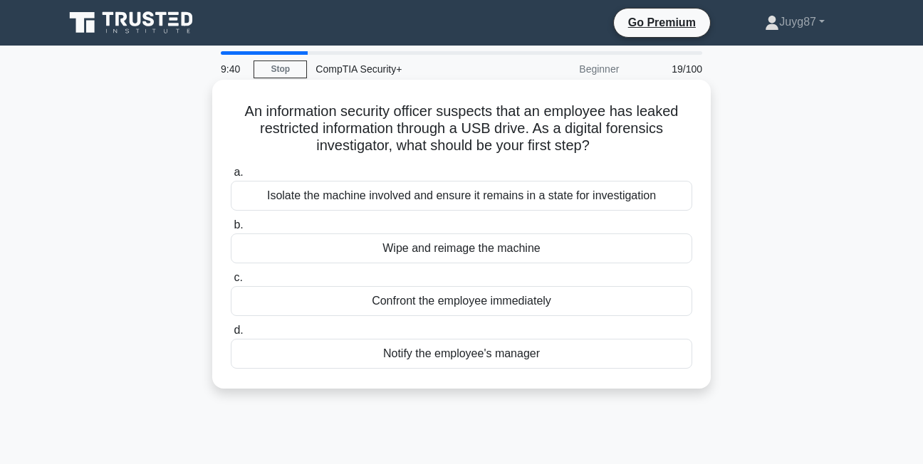
click at [450, 192] on div "Isolate the machine involved and ensure it remains in a state for investigation" at bounding box center [461, 196] width 461 height 30
click at [231, 177] on input "a. Isolate the machine involved and ensure it remains in a state for investigat…" at bounding box center [231, 172] width 0 height 9
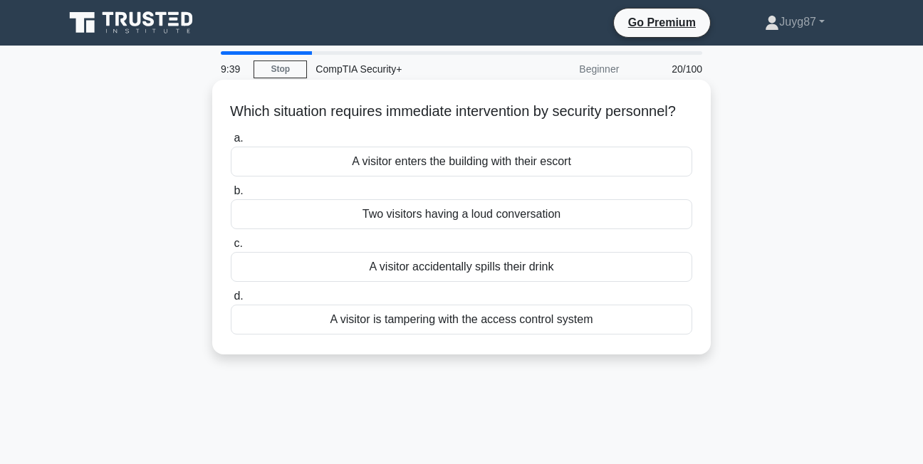
click at [457, 229] on div "Two visitors having a loud conversation" at bounding box center [461, 214] width 461 height 30
click at [231, 196] on input "b. Two visitors having a loud conversation" at bounding box center [231, 191] width 0 height 9
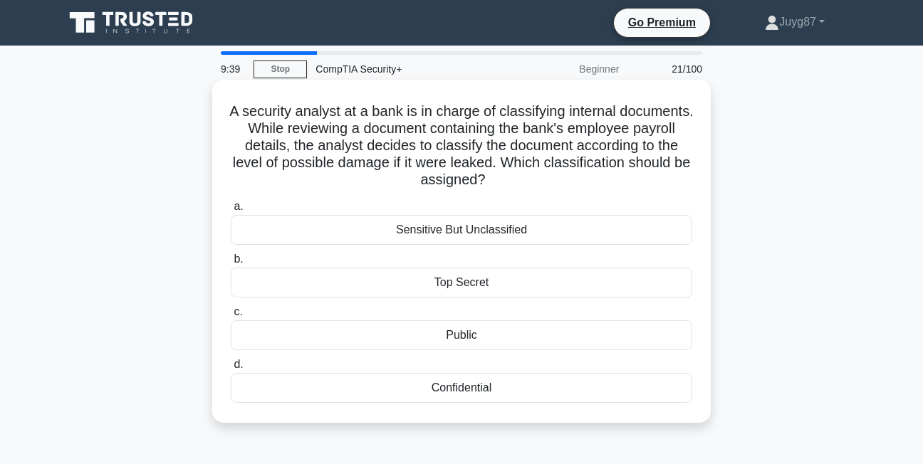
click at [452, 226] on div "Sensitive But Unclassified" at bounding box center [461, 230] width 461 height 30
click at [231, 211] on input "a. Sensitive But Unclassified" at bounding box center [231, 206] width 0 height 9
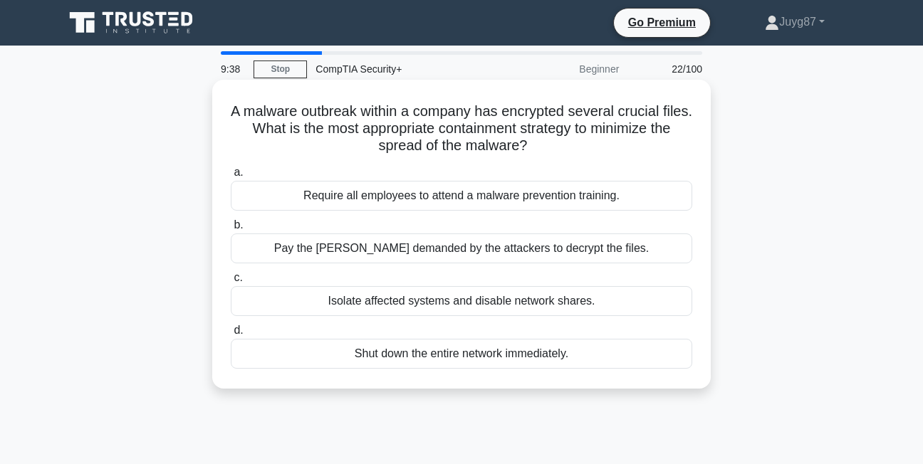
click at [430, 242] on div "Pay the [PERSON_NAME] demanded by the attackers to decrypt the files." at bounding box center [461, 249] width 461 height 30
click at [231, 230] on input "b. Pay the [PERSON_NAME] demanded by the attackers to decrypt the files." at bounding box center [231, 225] width 0 height 9
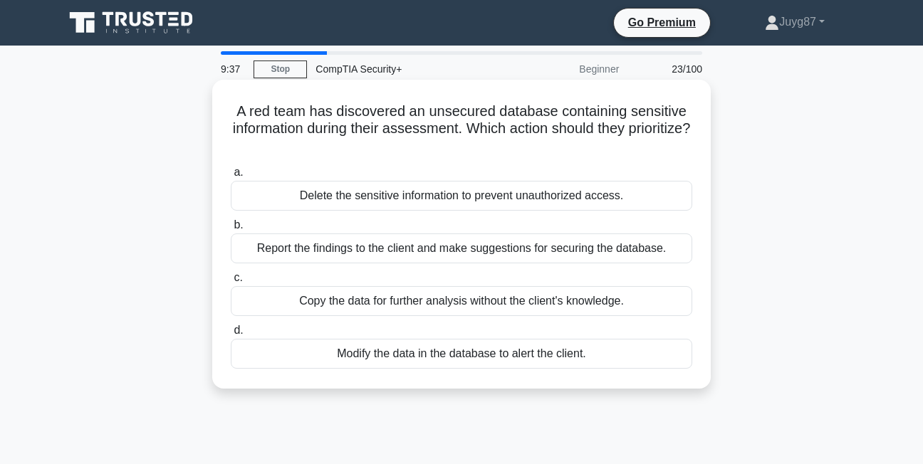
click at [428, 249] on div "Report the findings to the client and make suggestions for securing the databas…" at bounding box center [461, 249] width 461 height 30
click at [231, 230] on input "b. Report the findings to the client and make suggestions for securing the data…" at bounding box center [231, 225] width 0 height 9
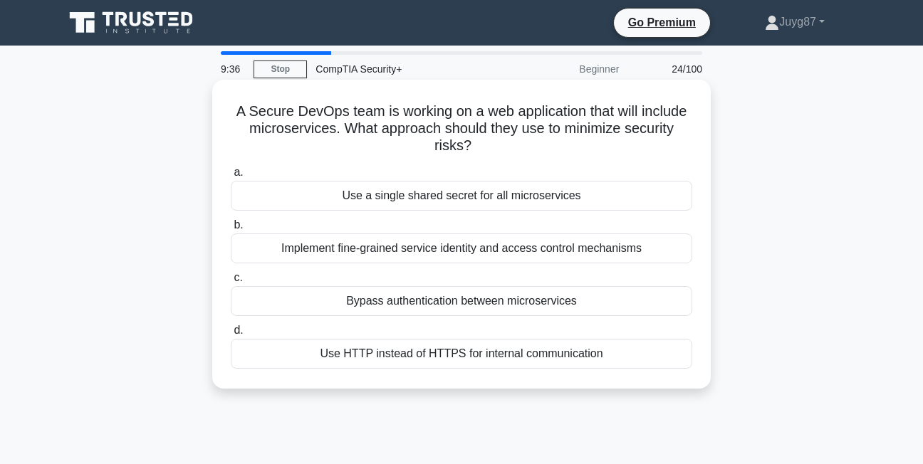
click at [420, 249] on div "Implement fine-grained service identity and access control mechanisms" at bounding box center [461, 249] width 461 height 30
click at [231, 230] on input "b. Implement fine-grained service identity and access control mechanisms" at bounding box center [231, 225] width 0 height 9
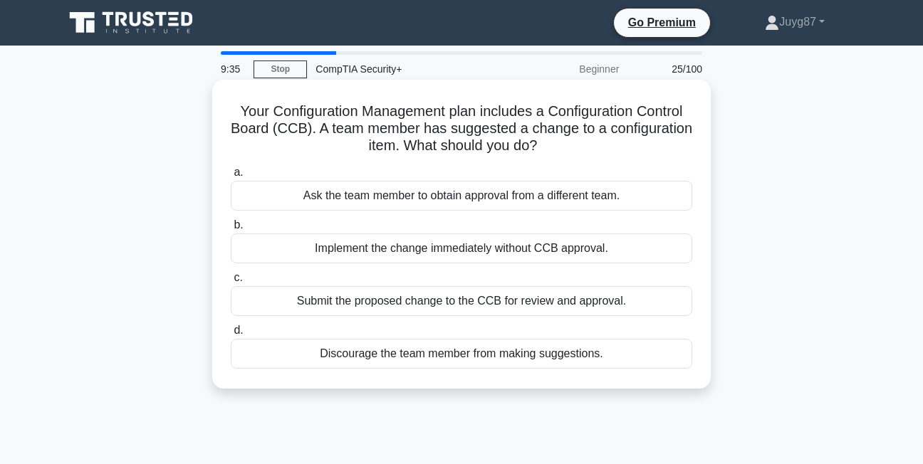
click at [418, 248] on div "Implement the change immediately without CCB approval." at bounding box center [461, 249] width 461 height 30
click at [231, 230] on input "b. Implement the change immediately without CCB approval." at bounding box center [231, 225] width 0 height 9
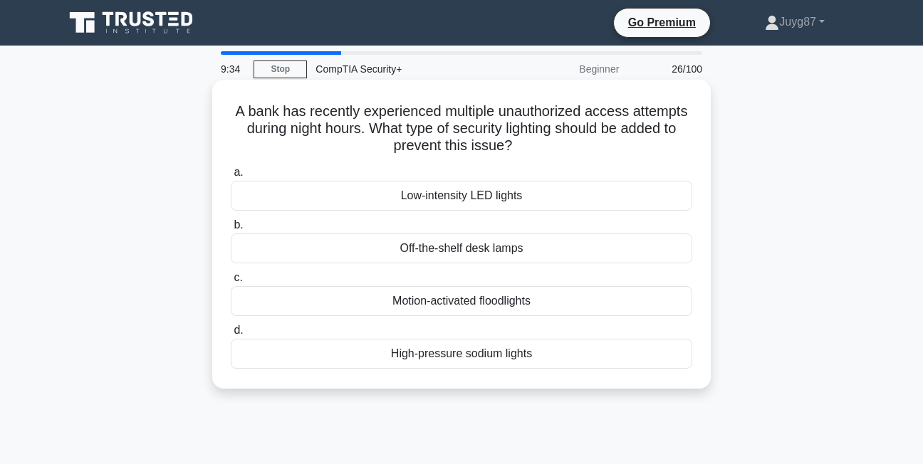
click at [429, 248] on div "Off-the-shelf desk lamps" at bounding box center [461, 249] width 461 height 30
click at [231, 230] on input "b. Off-the-shelf desk lamps" at bounding box center [231, 225] width 0 height 9
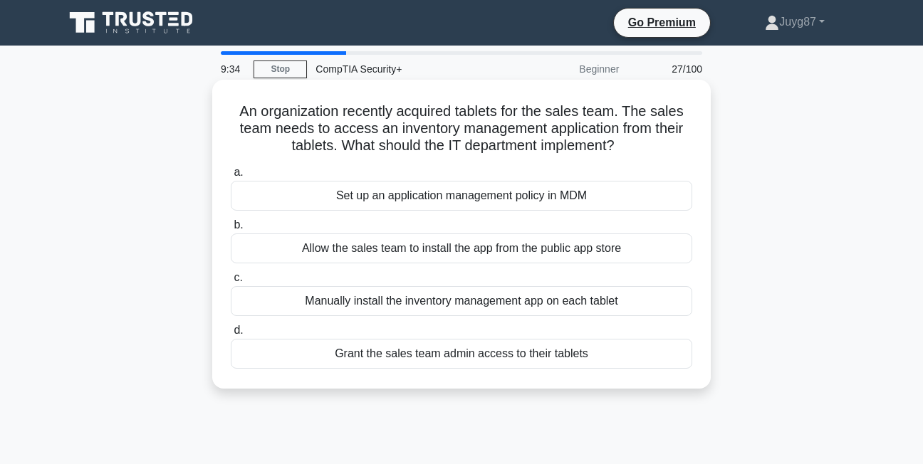
click at [428, 248] on div "Allow the sales team to install the app from the public app store" at bounding box center [461, 249] width 461 height 30
click at [231, 230] on input "b. Allow the sales team to install the app from the public app store" at bounding box center [231, 225] width 0 height 9
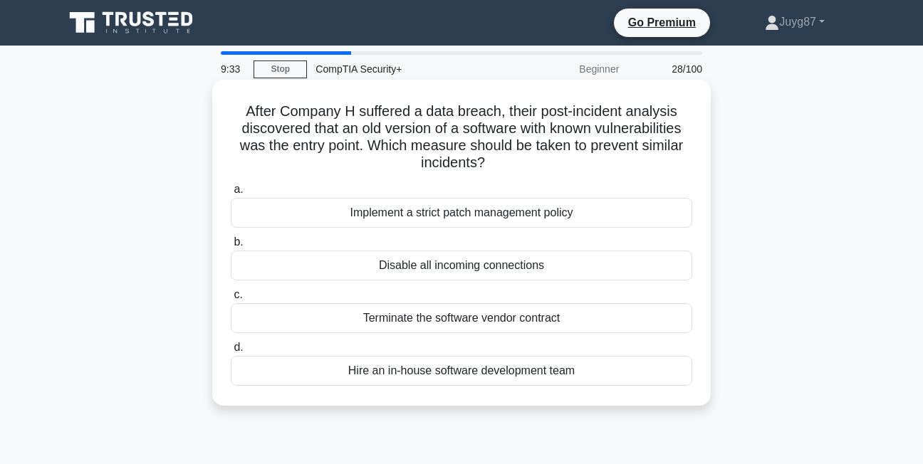
click at [426, 268] on div "Disable all incoming connections" at bounding box center [461, 266] width 461 height 30
click at [231, 247] on input "b. Disable all incoming connections" at bounding box center [231, 242] width 0 height 9
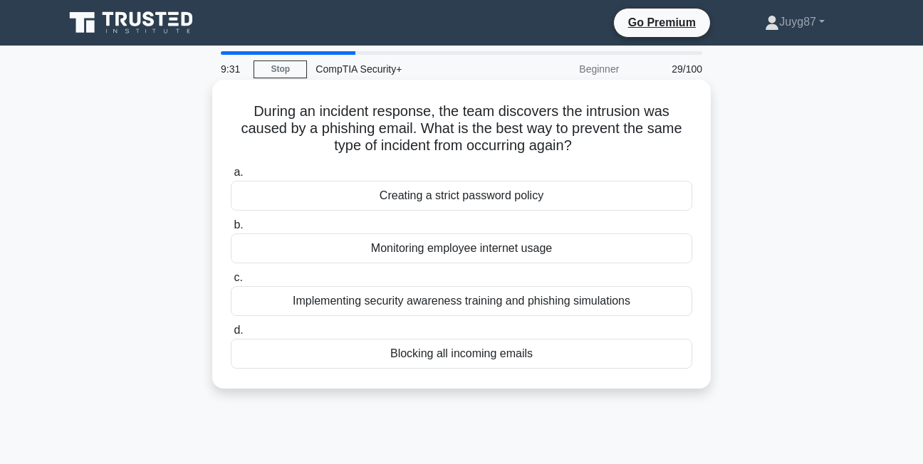
click at [413, 301] on div "Implementing security awareness training and phishing simulations" at bounding box center [461, 301] width 461 height 30
click at [231, 283] on input "c. Implementing security awareness training and phishing simulations" at bounding box center [231, 277] width 0 height 9
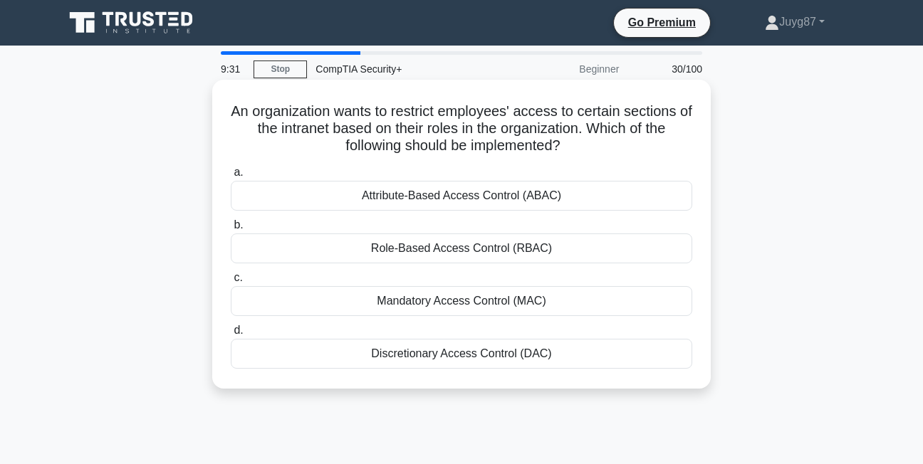
click at [412, 290] on div "Mandatory Access Control (MAC)" at bounding box center [461, 301] width 461 height 30
click at [231, 283] on input "c. Mandatory Access Control (MAC)" at bounding box center [231, 277] width 0 height 9
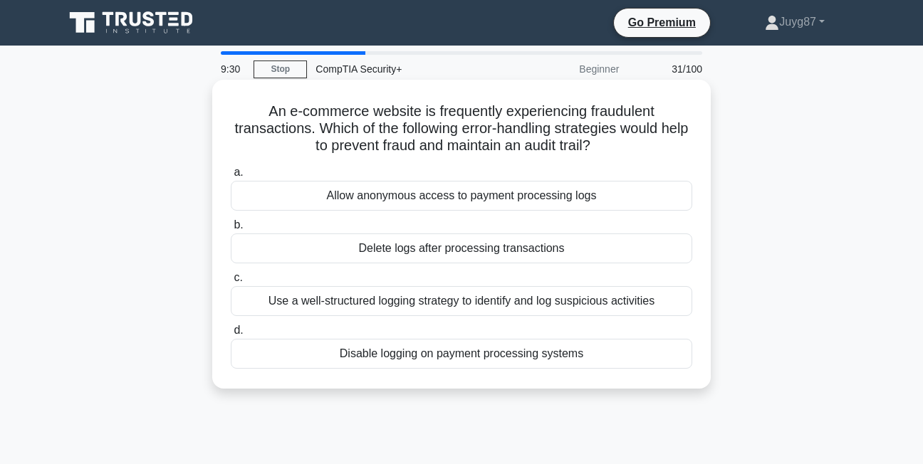
click at [416, 301] on div "Use a well-structured logging strategy to identify and log suspicious activities" at bounding box center [461, 301] width 461 height 30
click at [231, 283] on input "c. Use a well-structured logging strategy to identify and log suspicious activi…" at bounding box center [231, 277] width 0 height 9
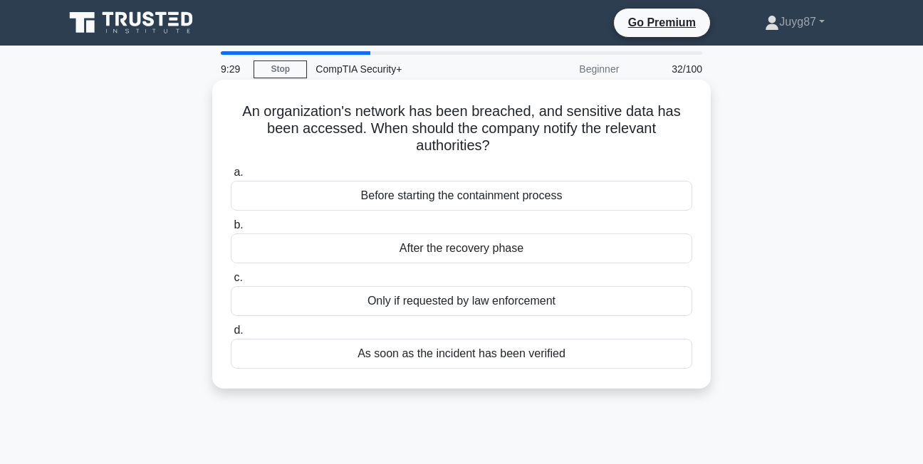
click at [416, 301] on div "Only if requested by law enforcement" at bounding box center [461, 301] width 461 height 30
click at [231, 283] on input "c. Only if requested by law enforcement" at bounding box center [231, 277] width 0 height 9
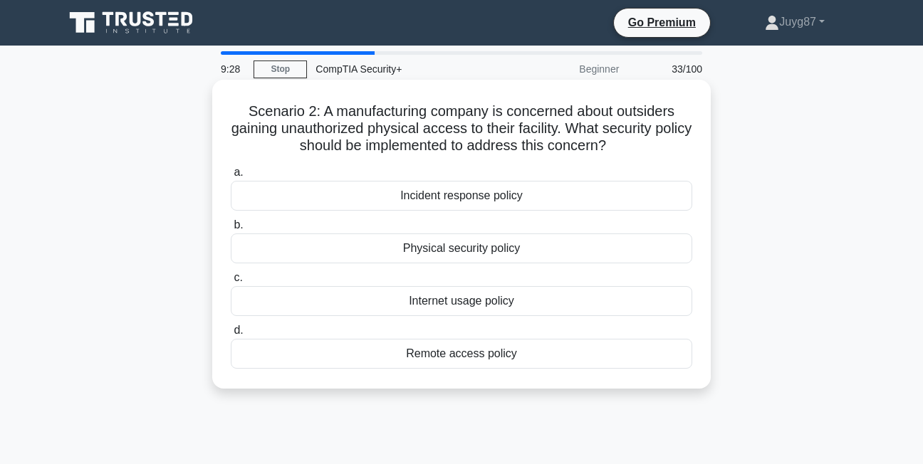
click at [439, 256] on div "Physical security policy" at bounding box center [461, 249] width 461 height 30
click at [231, 230] on input "b. Physical security policy" at bounding box center [231, 225] width 0 height 9
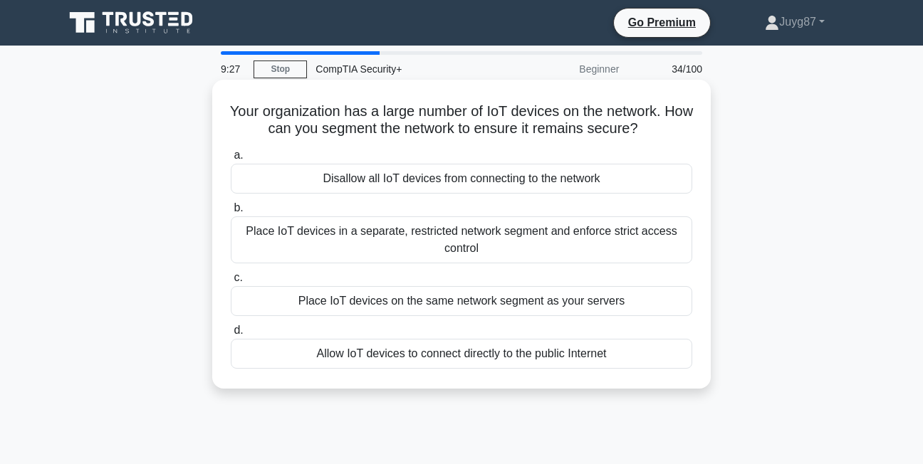
click at [443, 236] on div "Place IoT devices in a separate, restricted network segment and enforce strict …" at bounding box center [461, 239] width 461 height 47
click at [231, 213] on input "b. Place IoT devices in a separate, restricted network segment and enforce stri…" at bounding box center [231, 208] width 0 height 9
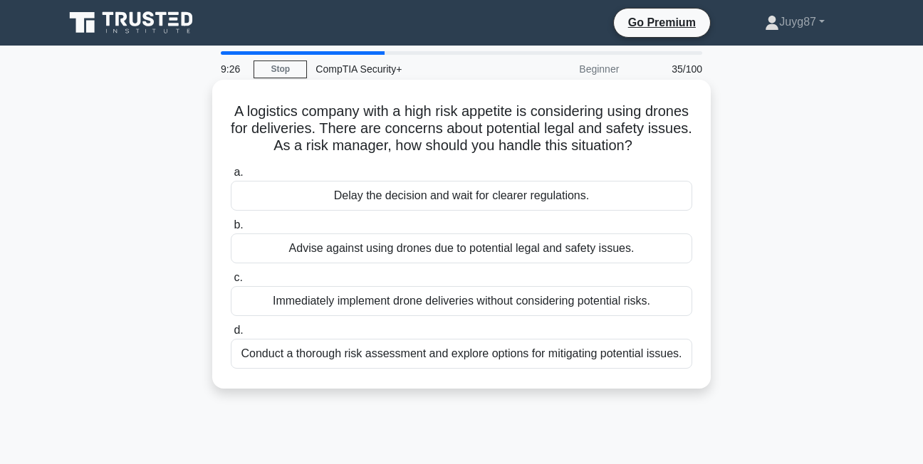
click at [428, 261] on div "Advise against using drones due to potential legal and safety issues." at bounding box center [461, 249] width 461 height 30
click at [231, 230] on input "b. Advise against using drones due to potential legal and safety issues." at bounding box center [231, 225] width 0 height 9
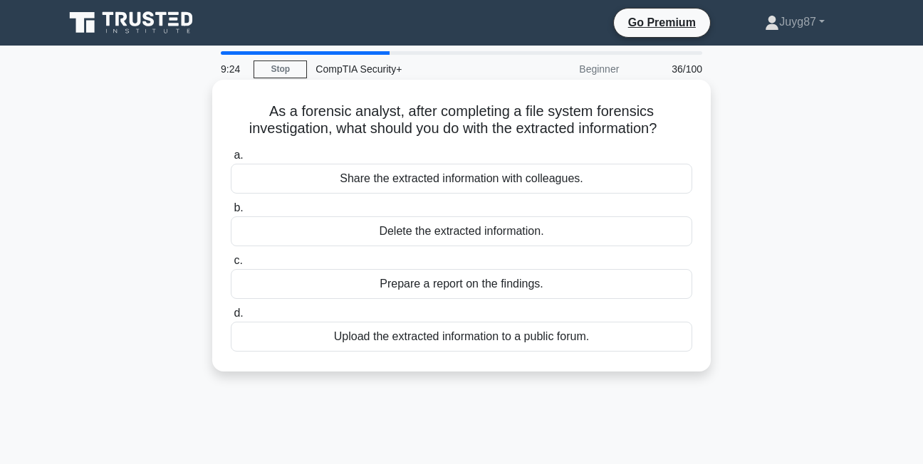
click at [475, 181] on div "Share the extracted information with colleagues." at bounding box center [461, 179] width 461 height 30
click at [231, 160] on input "a. Share the extracted information with colleagues." at bounding box center [231, 155] width 0 height 9
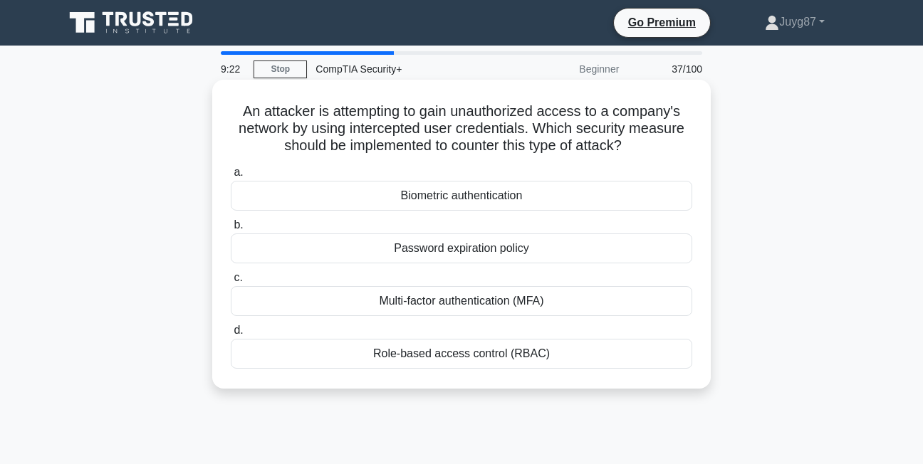
click at [468, 184] on div "Biometric authentication" at bounding box center [461, 196] width 461 height 30
click at [231, 177] on input "a. Biometric authentication" at bounding box center [231, 172] width 0 height 9
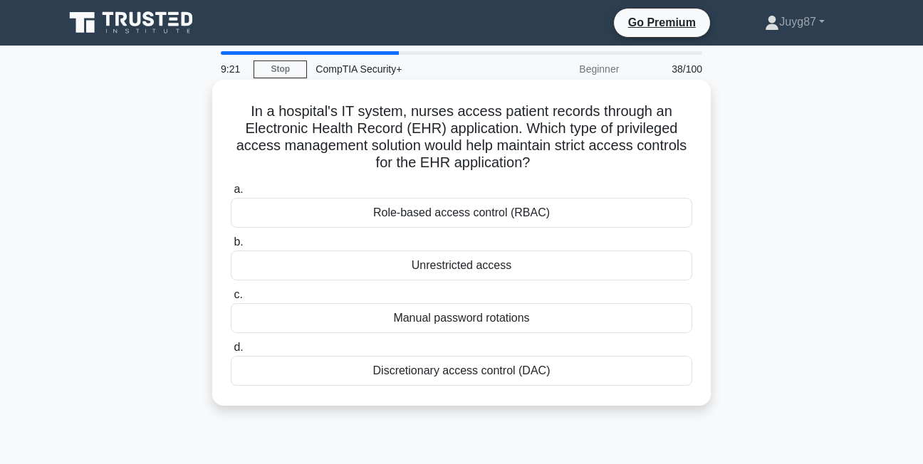
click at [468, 212] on div "Role-based access control (RBAC)" at bounding box center [461, 213] width 461 height 30
click at [231, 194] on input "a. Role-based access control (RBAC)" at bounding box center [231, 189] width 0 height 9
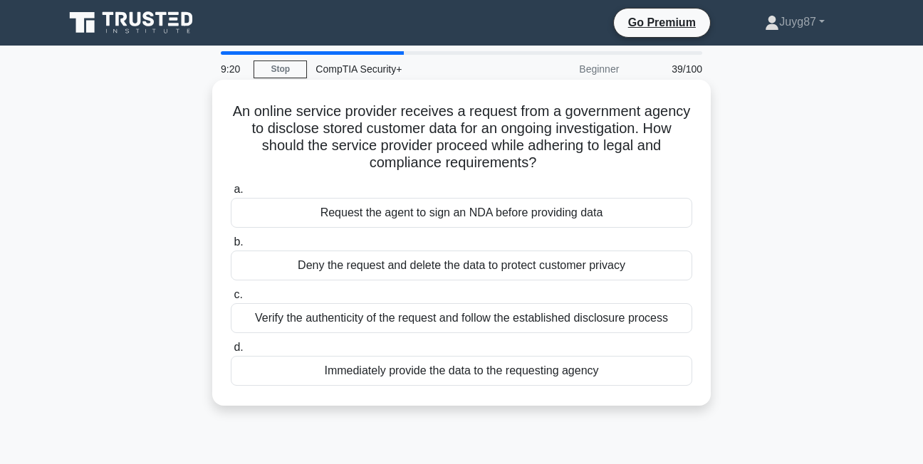
click at [459, 259] on div "Deny the request and delete the data to protect customer privacy" at bounding box center [461, 266] width 461 height 30
click at [231, 247] on input "b. Deny the request and delete the data to protect customer privacy" at bounding box center [231, 242] width 0 height 9
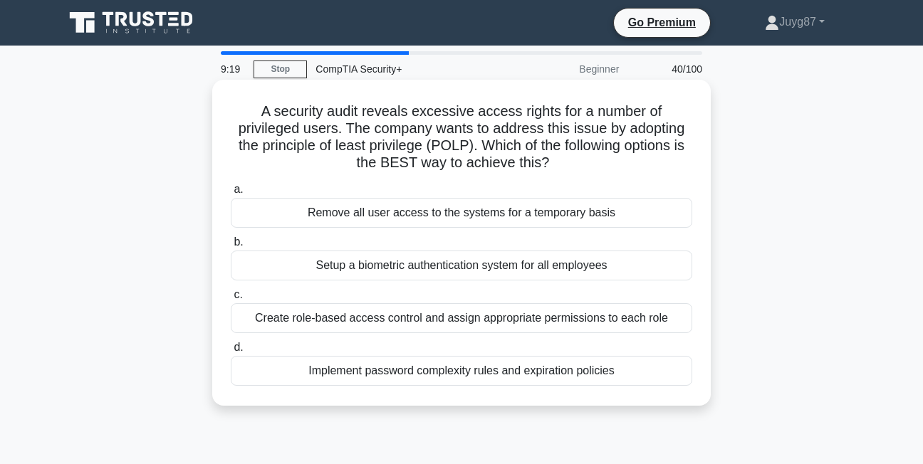
click at [460, 269] on div "Setup a biometric authentication system for all employees" at bounding box center [461, 266] width 461 height 30
click at [231, 247] on input "b. Setup a biometric authentication system for all employees" at bounding box center [231, 242] width 0 height 9
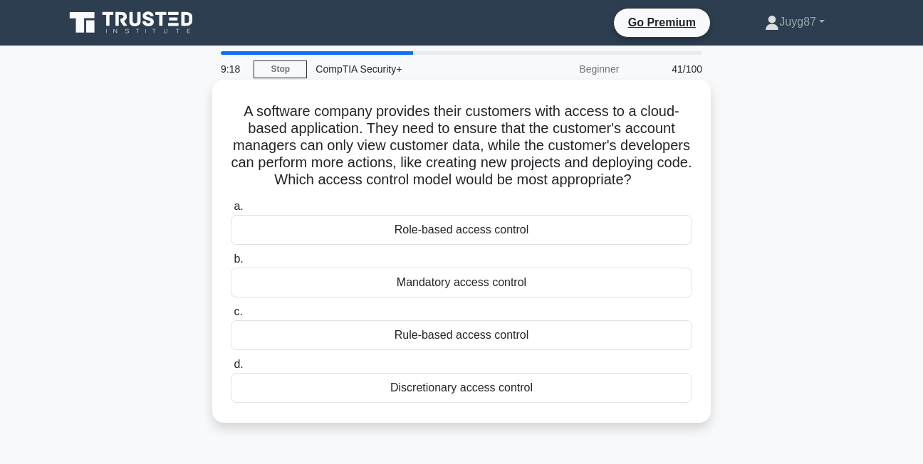
click at [456, 298] on div "Mandatory access control" at bounding box center [461, 283] width 461 height 30
click at [231, 264] on input "b. Mandatory access control" at bounding box center [231, 259] width 0 height 9
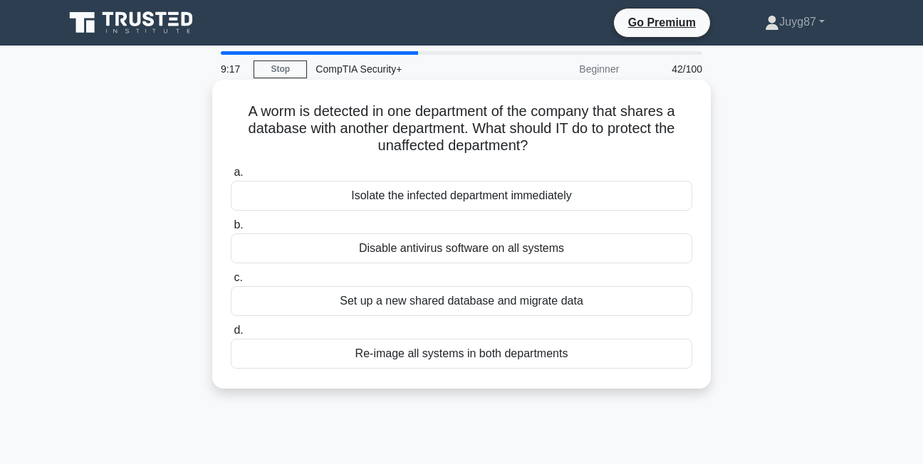
click at [461, 308] on div "Set up a new shared database and migrate data" at bounding box center [461, 301] width 461 height 30
click at [231, 283] on input "c. Set up a new shared database and migrate data" at bounding box center [231, 277] width 0 height 9
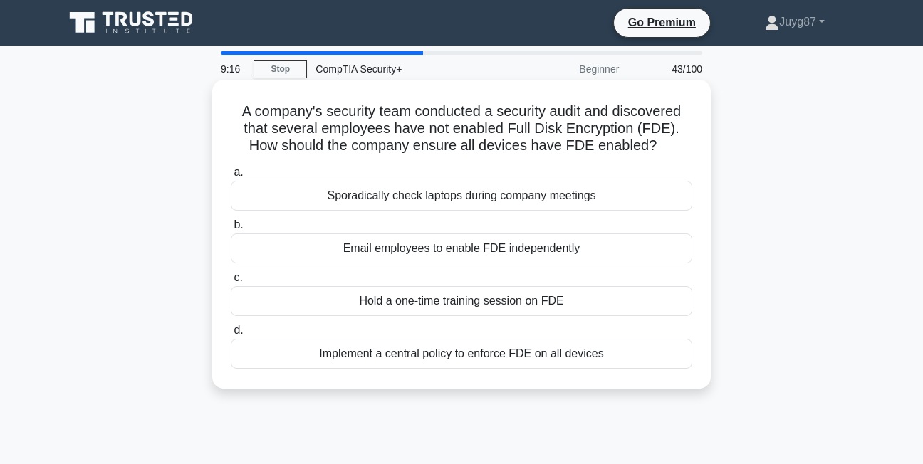
click at [451, 298] on div "Hold a one-time training session on FDE" at bounding box center [461, 301] width 461 height 30
click at [231, 283] on input "c. Hold a one-time training session on FDE" at bounding box center [231, 277] width 0 height 9
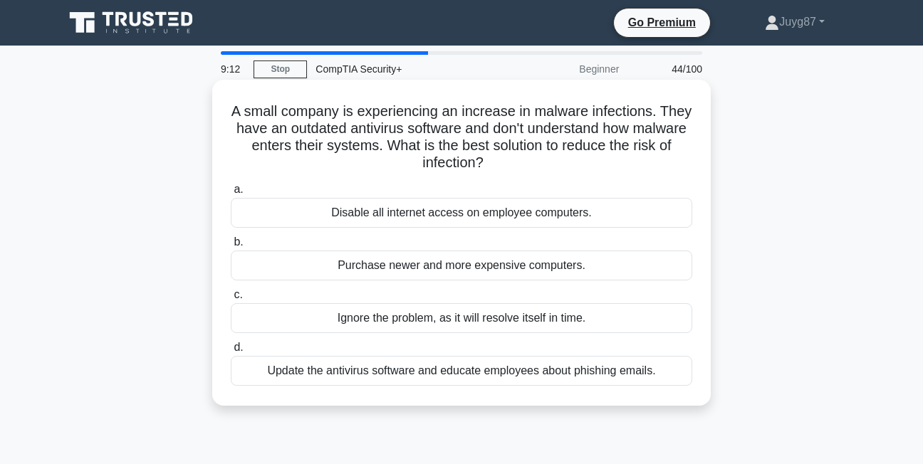
click at [481, 214] on div "Disable all internet access on employee computers." at bounding box center [461, 213] width 461 height 30
click at [231, 194] on input "a. Disable all internet access on employee computers." at bounding box center [231, 189] width 0 height 9
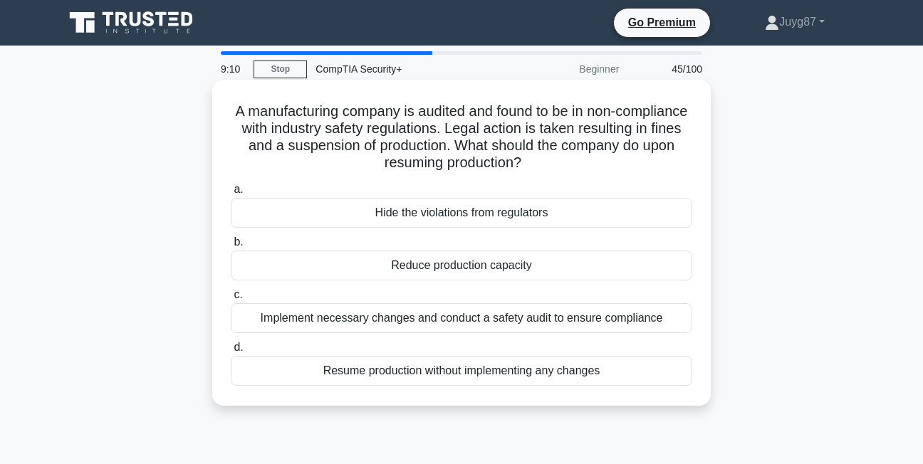
click at [453, 310] on div "Implement necessary changes and conduct a safety audit to ensure compliance" at bounding box center [461, 318] width 461 height 30
click at [231, 300] on input "c. Implement necessary changes and conduct a safety audit to ensure compliance" at bounding box center [231, 294] width 0 height 9
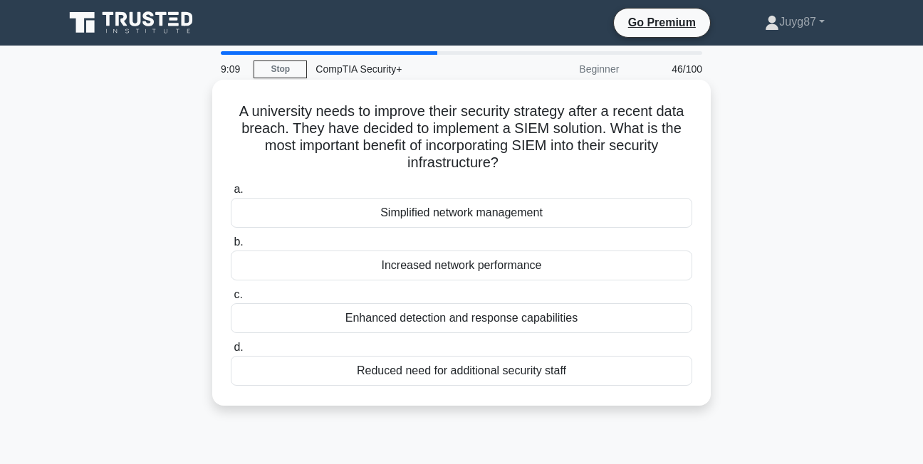
click at [459, 314] on div "Enhanced detection and response capabilities" at bounding box center [461, 318] width 461 height 30
click at [231, 300] on input "c. Enhanced detection and response capabilities" at bounding box center [231, 294] width 0 height 9
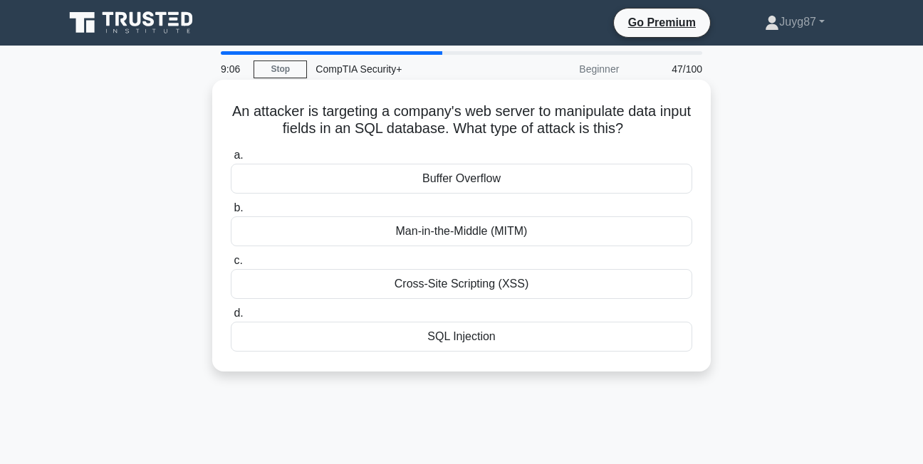
click at [524, 236] on div "Man-in-the-Middle (MITM)" at bounding box center [461, 231] width 461 height 30
click at [231, 213] on input "b. Man-in-the-Middle (MITM)" at bounding box center [231, 208] width 0 height 9
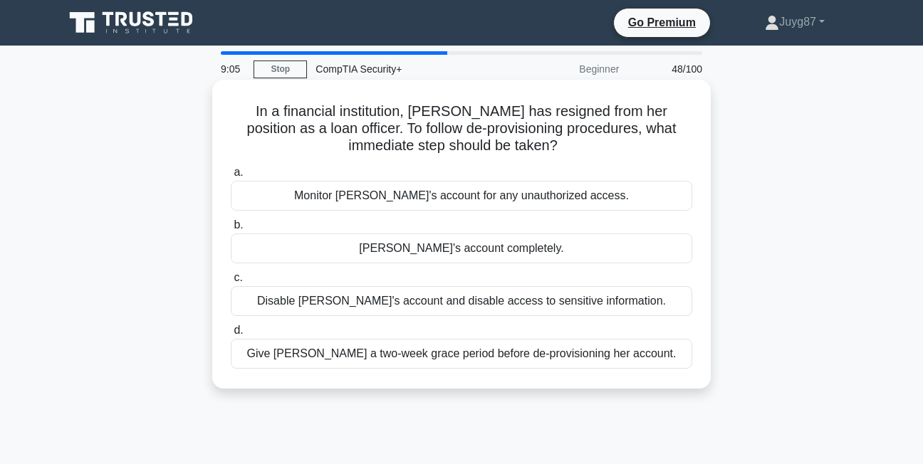
click at [461, 303] on div "Disable [PERSON_NAME]'s account and disable access to sensitive information." at bounding box center [461, 301] width 461 height 30
click at [231, 283] on input "c. Disable [PERSON_NAME]'s account and disable access to sensitive information." at bounding box center [231, 277] width 0 height 9
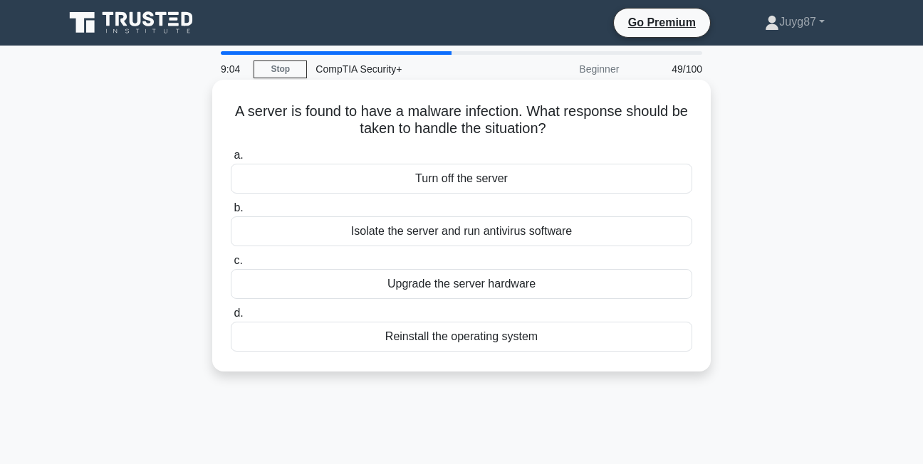
drag, startPoint x: 461, startPoint y: 280, endPoint x: 471, endPoint y: 283, distance: 10.6
click at [471, 283] on div "Upgrade the server hardware" at bounding box center [461, 284] width 461 height 30
drag, startPoint x: 471, startPoint y: 283, endPoint x: 414, endPoint y: 289, distance: 57.9
click at [414, 289] on div "Upgrade the server hardware" at bounding box center [461, 284] width 461 height 30
click at [231, 266] on input "c. Upgrade the server hardware" at bounding box center [231, 260] width 0 height 9
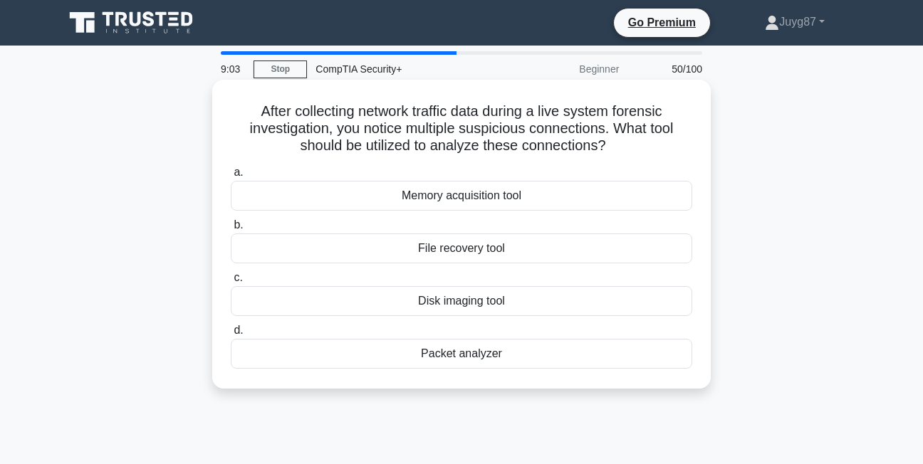
click at [436, 256] on div "File recovery tool" at bounding box center [461, 249] width 461 height 30
click at [231, 230] on input "b. File recovery tool" at bounding box center [231, 225] width 0 height 9
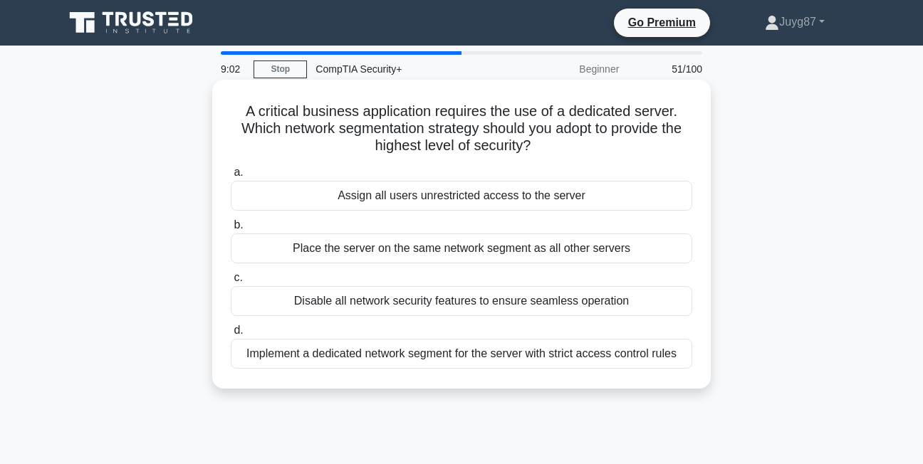
click at [431, 255] on div "Place the server on the same network segment as all other servers" at bounding box center [461, 249] width 461 height 30
click at [231, 230] on input "b. Place the server on the same network segment as all other servers" at bounding box center [231, 225] width 0 height 9
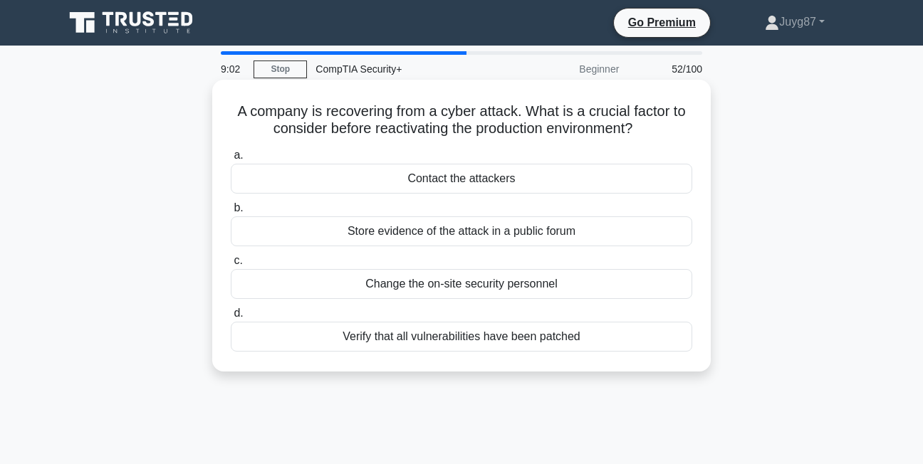
click at [418, 278] on div "Change the on-site security personnel" at bounding box center [461, 284] width 461 height 30
click at [231, 266] on input "c. Change the on-site security personnel" at bounding box center [231, 260] width 0 height 9
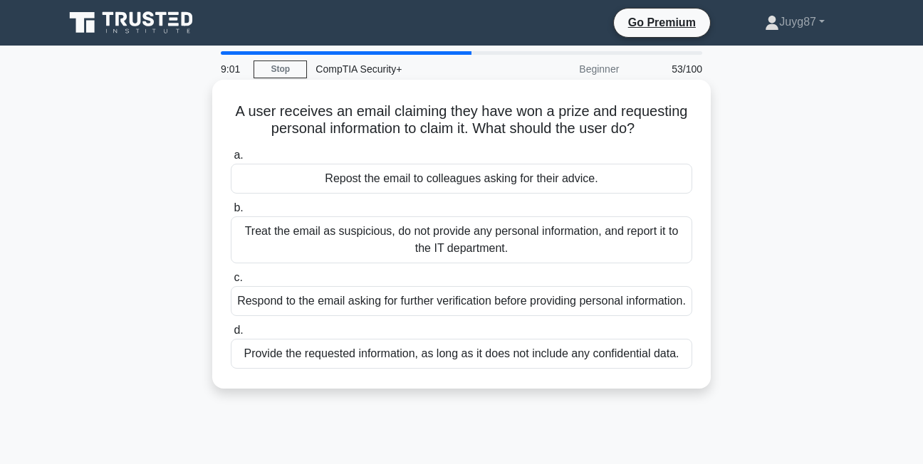
click at [446, 240] on div "Treat the email as suspicious, do not provide any personal information, and rep…" at bounding box center [461, 239] width 461 height 47
click at [231, 213] on input "b. Treat the email as suspicious, do not provide any personal information, and …" at bounding box center [231, 208] width 0 height 9
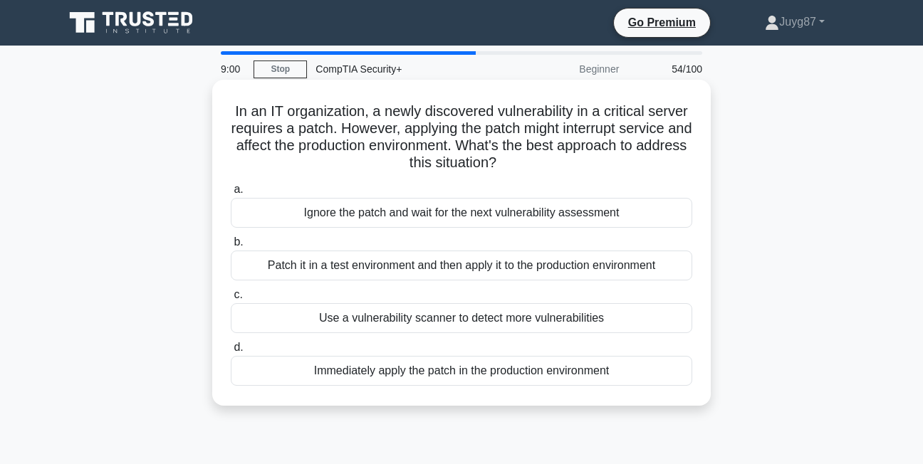
click at [418, 265] on div "Patch it in a test environment and then apply it to the production environment" at bounding box center [461, 266] width 461 height 30
click at [231, 247] on input "b. Patch it in a test environment and then apply it to the production environme…" at bounding box center [231, 242] width 0 height 9
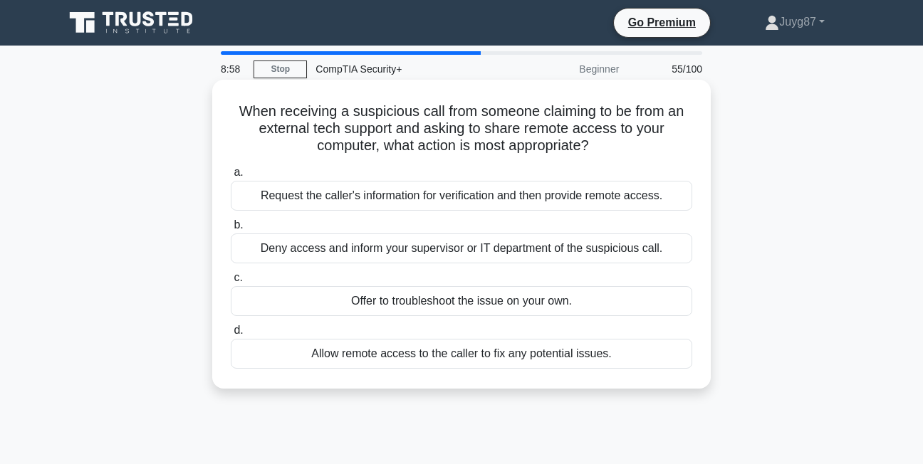
click at [412, 263] on div "Deny access and inform your supervisor or IT department of the suspicious call." at bounding box center [461, 249] width 461 height 30
click at [231, 230] on input "b. Deny access and inform your supervisor or IT department of the suspicious ca…" at bounding box center [231, 225] width 0 height 9
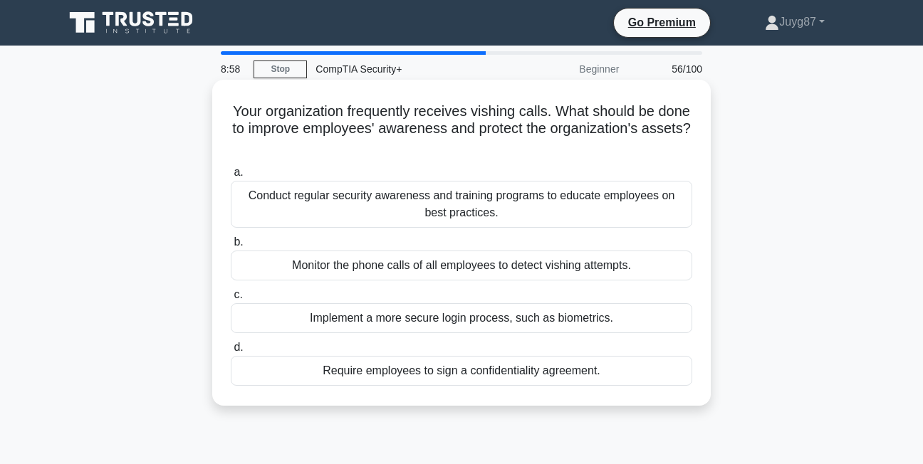
click at [440, 217] on div "Conduct regular security awareness and training programs to educate employees o…" at bounding box center [461, 204] width 461 height 47
click at [231, 177] on input "a. Conduct regular security awareness and training programs to educate employee…" at bounding box center [231, 172] width 0 height 9
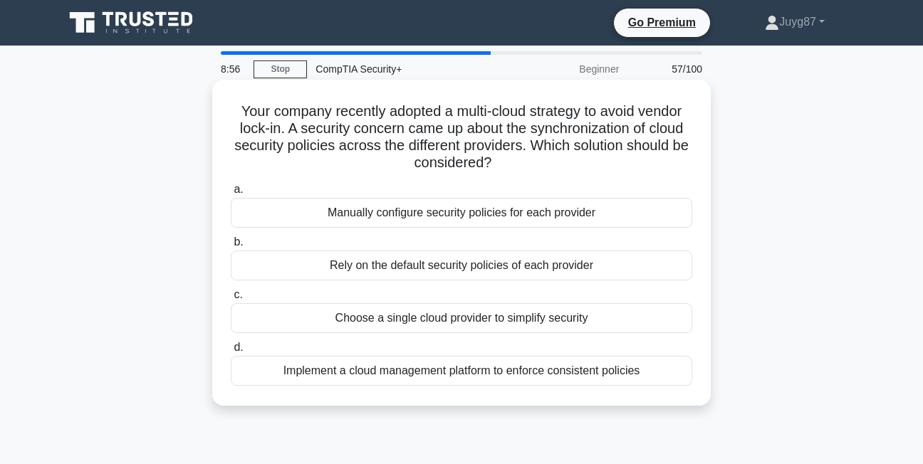
click at [408, 365] on div "Implement a cloud management platform to enforce consistent policies" at bounding box center [461, 371] width 461 height 30
click at [231, 352] on input "d. Implement a cloud management platform to enforce consistent policies" at bounding box center [231, 347] width 0 height 9
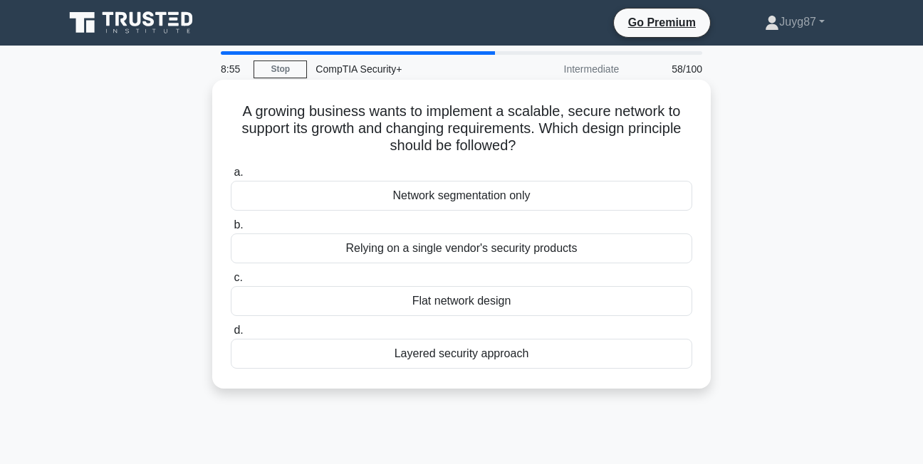
click at [375, 251] on div "Relying on a single vendor's security products" at bounding box center [461, 249] width 461 height 30
click at [231, 230] on input "b. Relying on a single vendor's security products" at bounding box center [231, 225] width 0 height 9
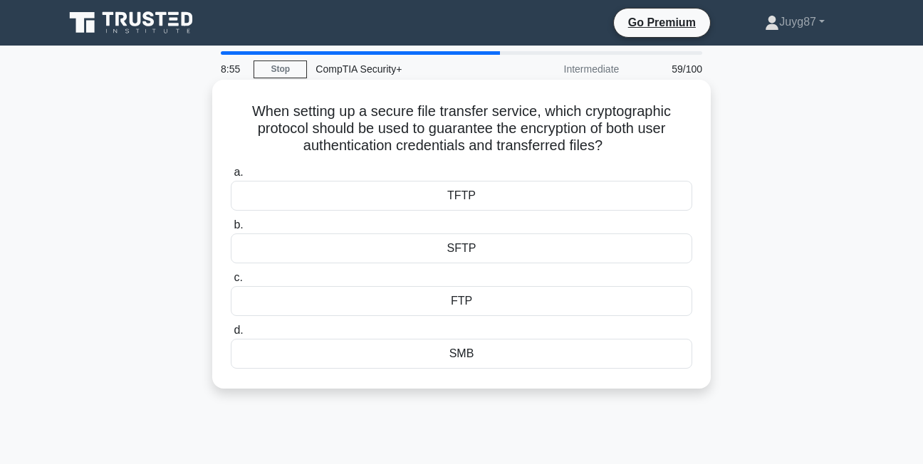
click at [374, 248] on div "SFTP" at bounding box center [461, 249] width 461 height 30
click at [231, 230] on input "b. SFTP" at bounding box center [231, 225] width 0 height 9
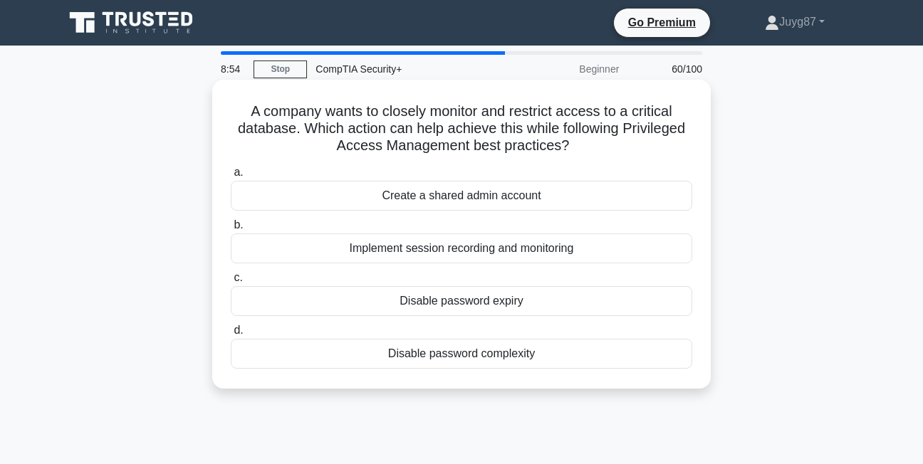
click at [374, 249] on div "Implement session recording and monitoring" at bounding box center [461, 249] width 461 height 30
click at [231, 230] on input "b. Implement session recording and monitoring" at bounding box center [231, 225] width 0 height 9
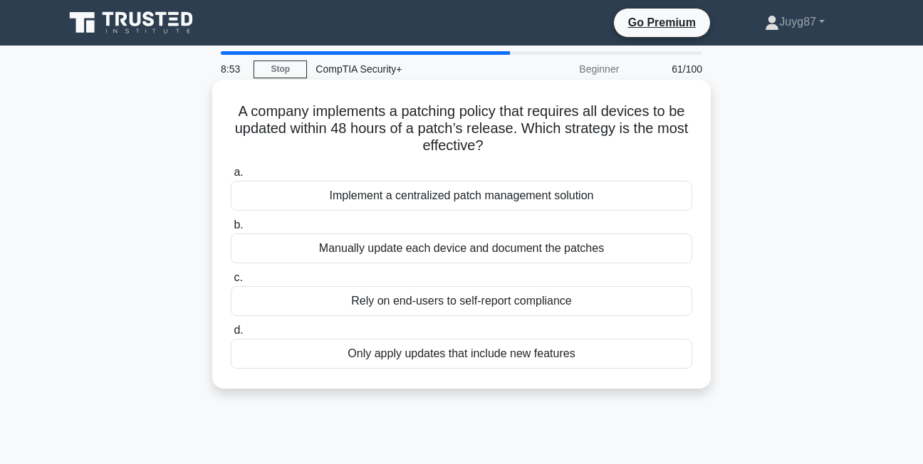
click at [373, 309] on div "Rely on end-users to self-report compliance" at bounding box center [461, 301] width 461 height 30
click at [231, 283] on input "c. Rely on end-users to self-report compliance" at bounding box center [231, 277] width 0 height 9
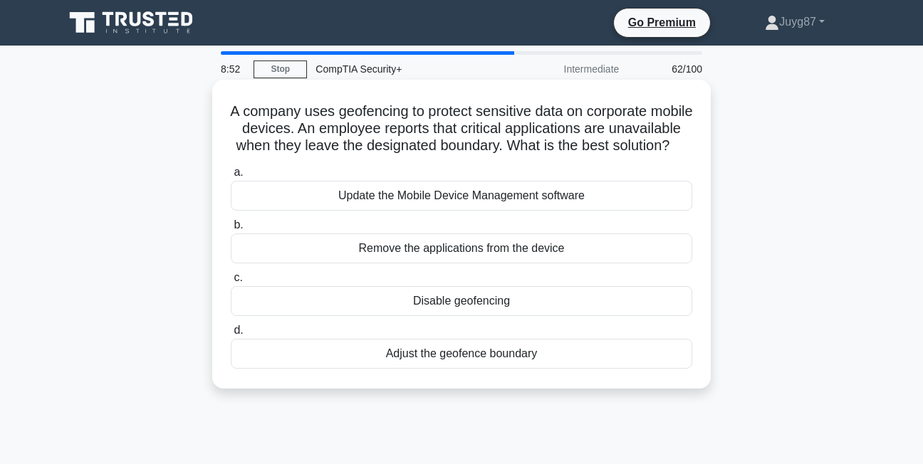
click at [408, 244] on label "b. Remove the applications from the device" at bounding box center [461, 239] width 461 height 47
click at [231, 230] on input "b. Remove the applications from the device" at bounding box center [231, 225] width 0 height 9
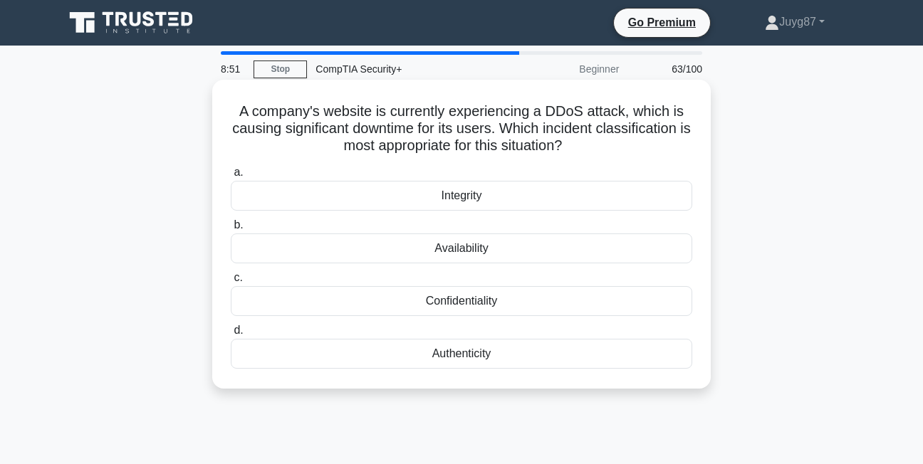
click at [415, 250] on div "Availability" at bounding box center [461, 249] width 461 height 30
click at [231, 230] on input "b. Availability" at bounding box center [231, 225] width 0 height 9
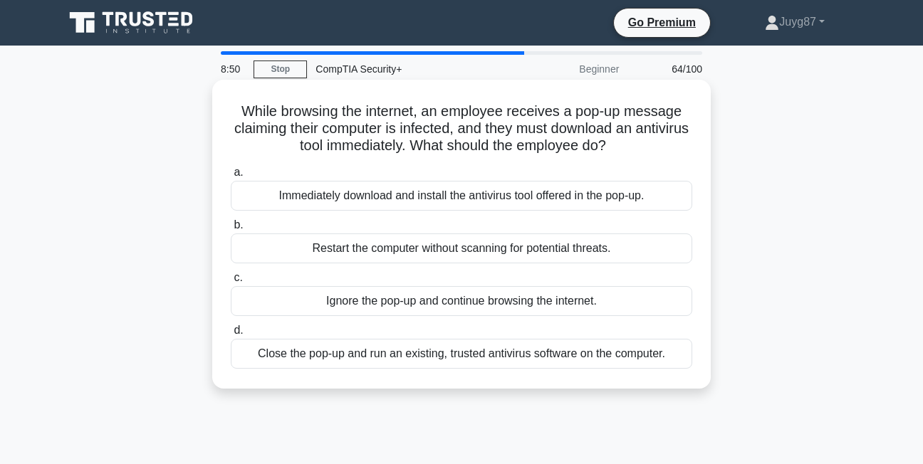
click at [431, 248] on div "Restart the computer without scanning for potential threats." at bounding box center [461, 249] width 461 height 30
drag, startPoint x: 431, startPoint y: 248, endPoint x: 544, endPoint y: 254, distance: 112.6
click at [544, 254] on div "Restart the computer without scanning for potential threats." at bounding box center [461, 249] width 461 height 30
click at [231, 230] on input "b. Restart the computer without scanning for potential threats." at bounding box center [231, 225] width 0 height 9
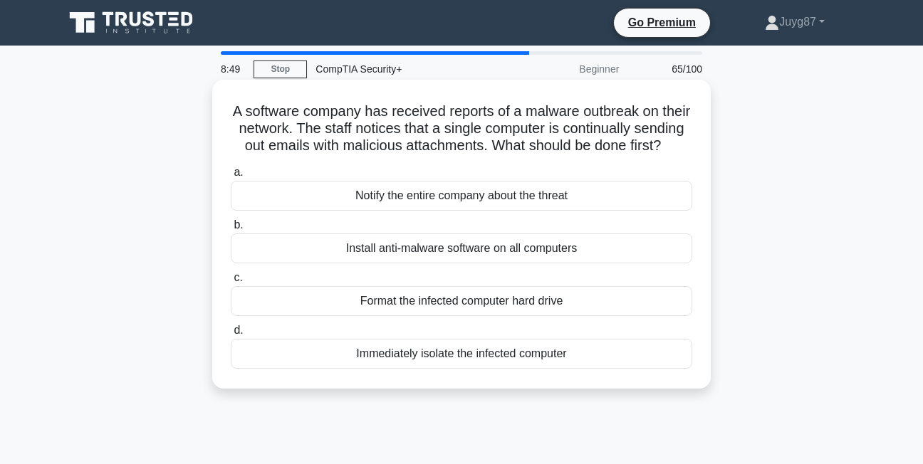
click at [532, 310] on div "Format the infected computer hard drive" at bounding box center [461, 301] width 461 height 30
click at [231, 283] on input "c. Format the infected computer hard drive" at bounding box center [231, 277] width 0 height 9
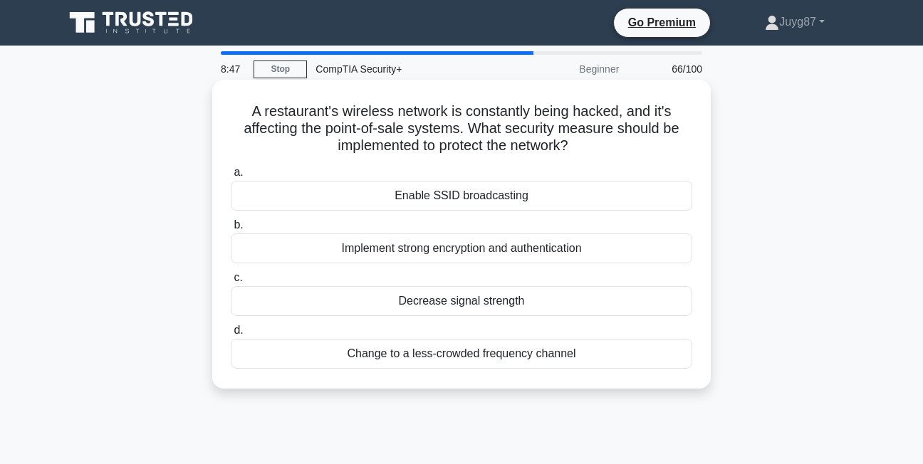
click at [522, 246] on div "Implement strong encryption and authentication" at bounding box center [461, 249] width 461 height 30
click at [231, 230] on input "b. Implement strong encryption and authentication" at bounding box center [231, 225] width 0 height 9
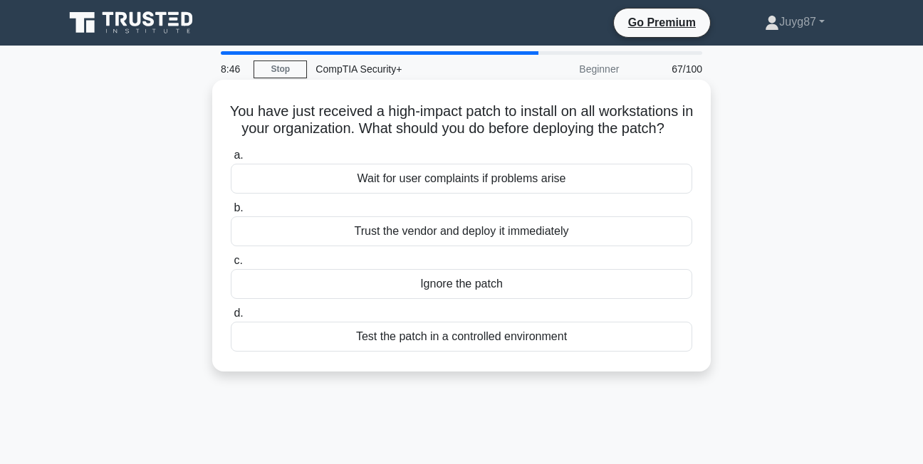
click at [515, 246] on div "Trust the vendor and deploy it immediately" at bounding box center [461, 231] width 461 height 30
click at [231, 213] on input "b. Trust the vendor and deploy it immediately" at bounding box center [231, 208] width 0 height 9
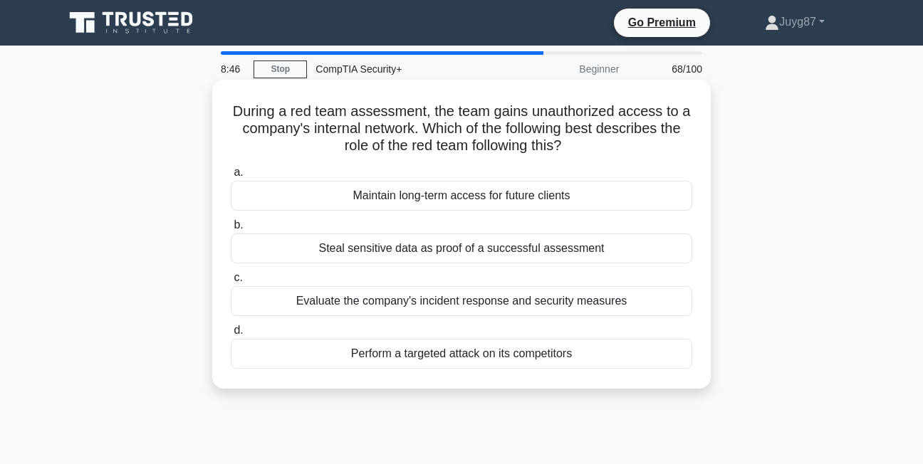
click at [508, 284] on label "c. Evaluate the company's incident response and security measures" at bounding box center [461, 292] width 461 height 47
click at [231, 283] on input "c. Evaluate the company's incident response and security measures" at bounding box center [231, 277] width 0 height 9
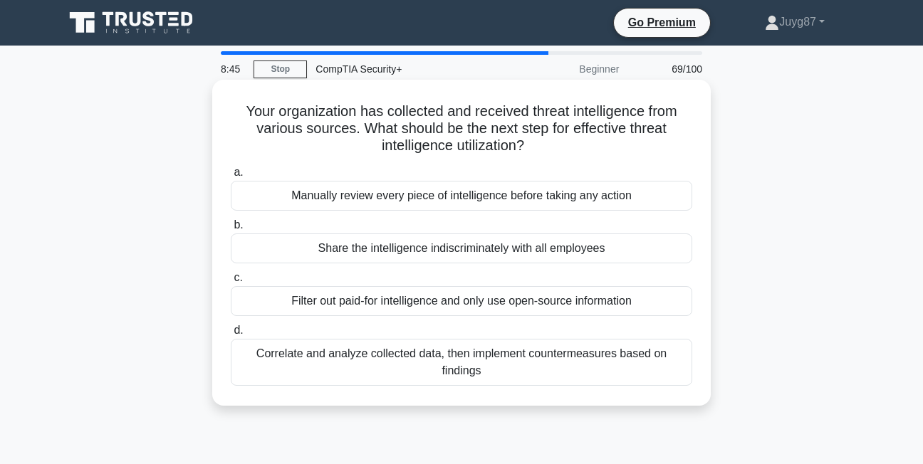
click at [497, 259] on div "Share the intelligence indiscriminately with all employees" at bounding box center [461, 249] width 461 height 30
click at [231, 230] on input "b. Share the intelligence indiscriminately with all employees" at bounding box center [231, 225] width 0 height 9
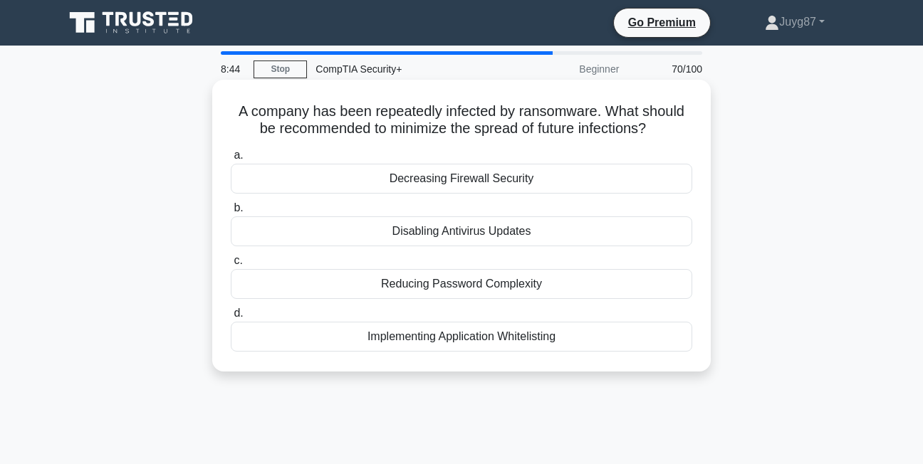
click at [500, 291] on div "Reducing Password Complexity" at bounding box center [461, 284] width 461 height 30
click at [231, 266] on input "c. Reducing Password Complexity" at bounding box center [231, 260] width 0 height 9
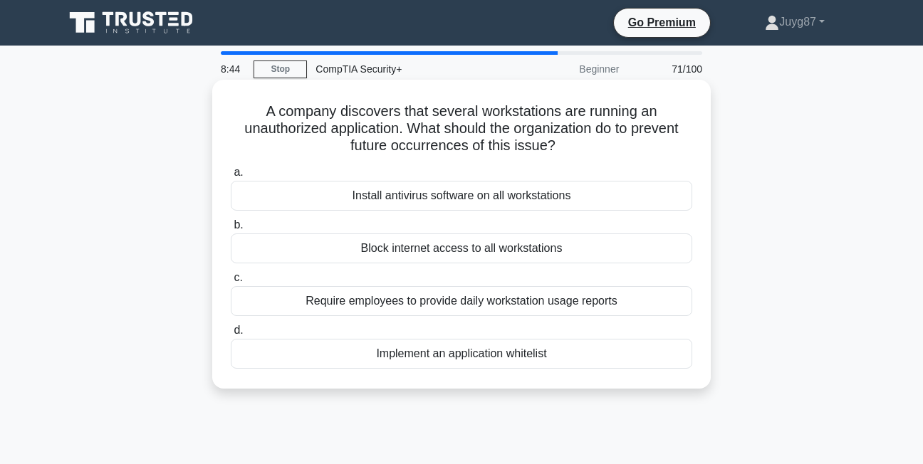
click at [501, 203] on div "Install antivirus software on all workstations" at bounding box center [461, 196] width 461 height 30
click at [231, 177] on input "a. Install antivirus software on all workstations" at bounding box center [231, 172] width 0 height 9
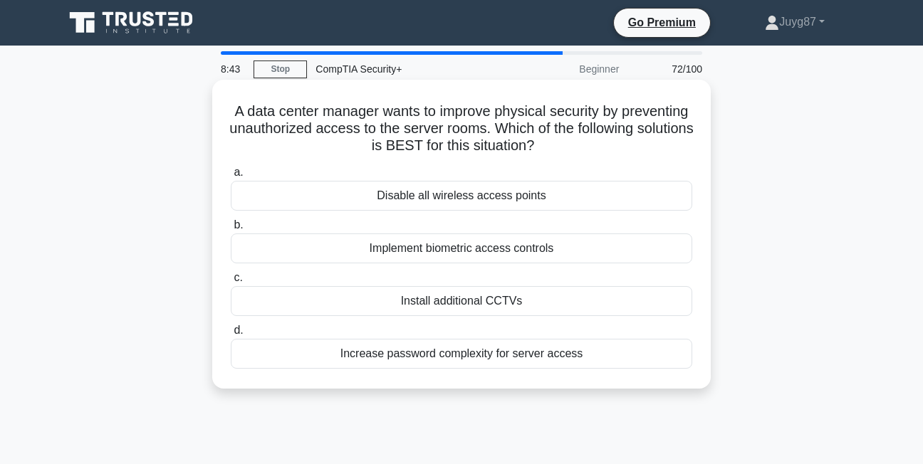
click at [495, 302] on div "Install additional CCTVs" at bounding box center [461, 301] width 461 height 30
click at [231, 283] on input "c. Install additional CCTVs" at bounding box center [231, 277] width 0 height 9
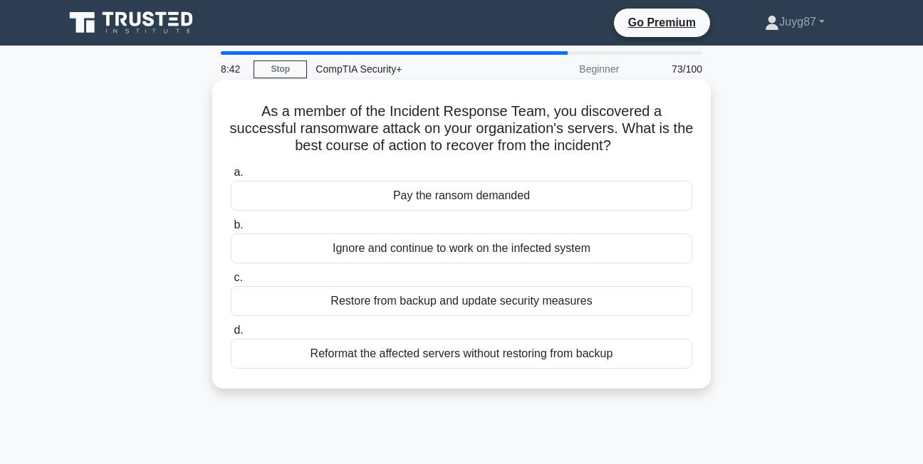
click at [468, 244] on div "Ignore and continue to work on the infected system" at bounding box center [461, 249] width 461 height 30
click at [231, 230] on input "b. Ignore and continue to work on the infected system" at bounding box center [231, 225] width 0 height 9
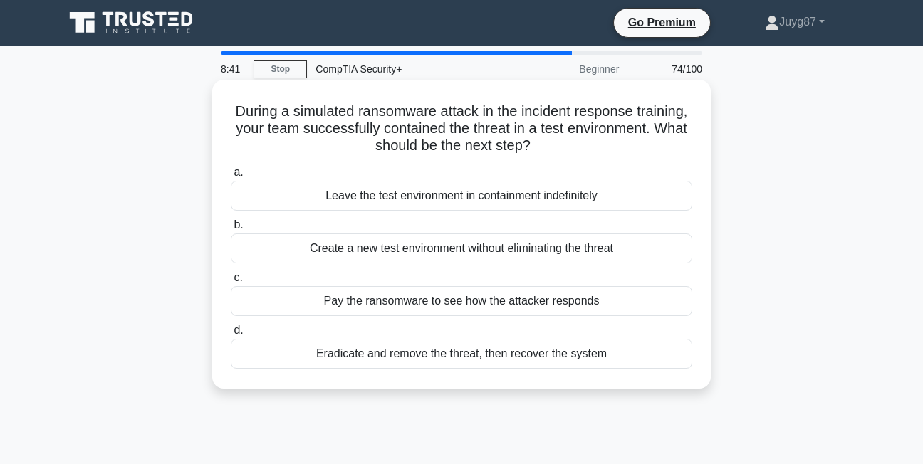
click at [479, 358] on div "Eradicate and remove the threat, then recover the system" at bounding box center [461, 354] width 461 height 30
click at [231, 335] on input "d. Eradicate and remove the threat, then recover the system" at bounding box center [231, 330] width 0 height 9
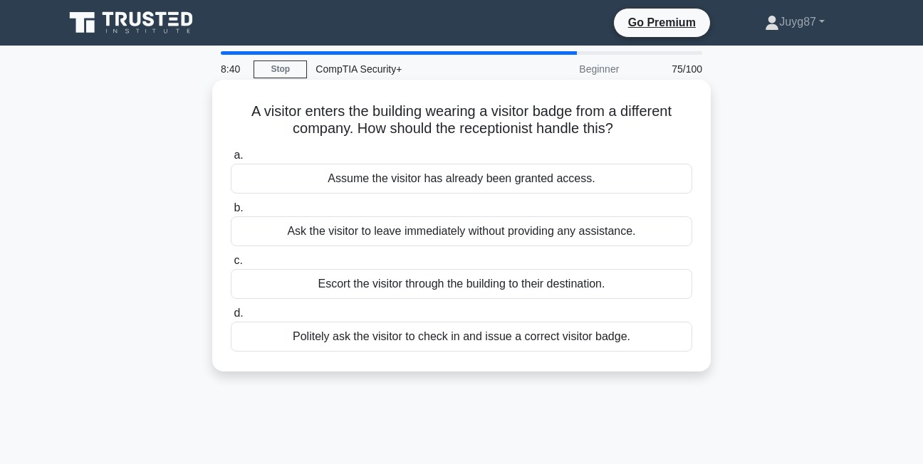
click at [478, 240] on div "Ask the visitor to leave immediately without providing any assistance." at bounding box center [461, 231] width 461 height 30
click at [231, 213] on input "b. Ask the visitor to leave immediately without providing any assistance." at bounding box center [231, 208] width 0 height 9
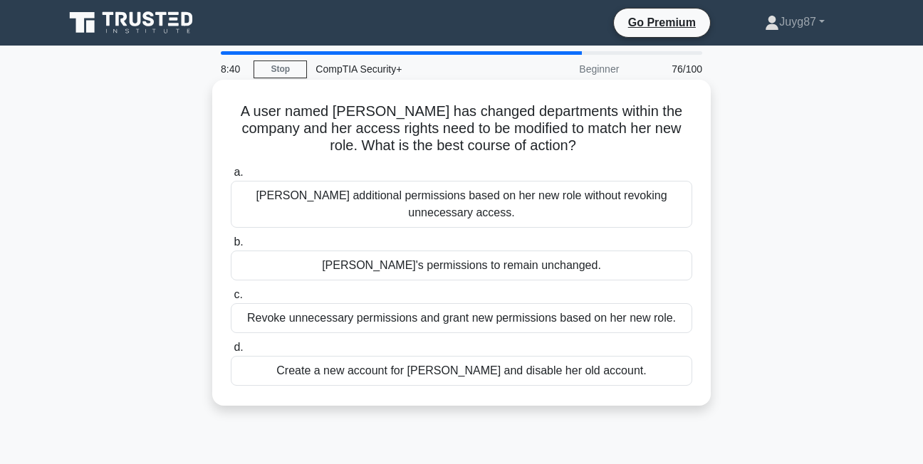
click at [439, 199] on div "[PERSON_NAME] additional permissions based on her new role without revoking unn…" at bounding box center [461, 204] width 461 height 47
click at [231, 177] on input "a. [PERSON_NAME] additional permissions based on her new role without revoking …" at bounding box center [231, 172] width 0 height 9
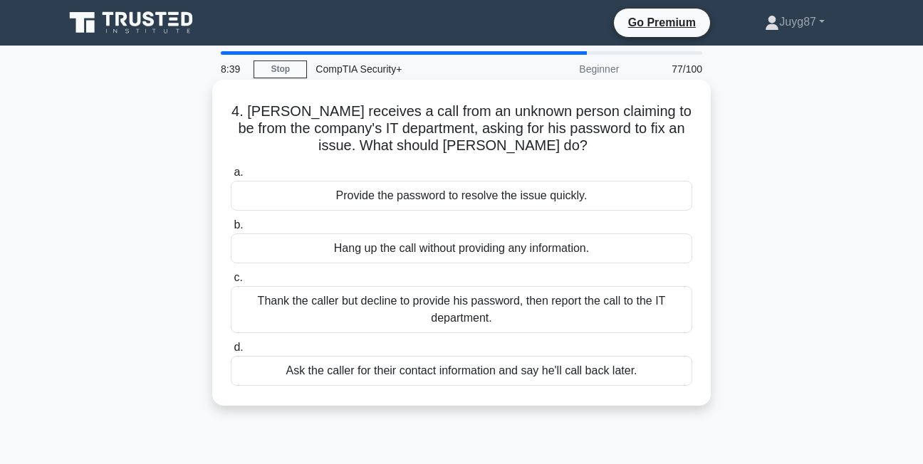
click at [449, 290] on div "Thank the caller but decline to provide his password, then report the call to t…" at bounding box center [461, 309] width 461 height 47
click at [231, 283] on input "c. Thank the caller but decline to provide his password, then report the call t…" at bounding box center [231, 277] width 0 height 9
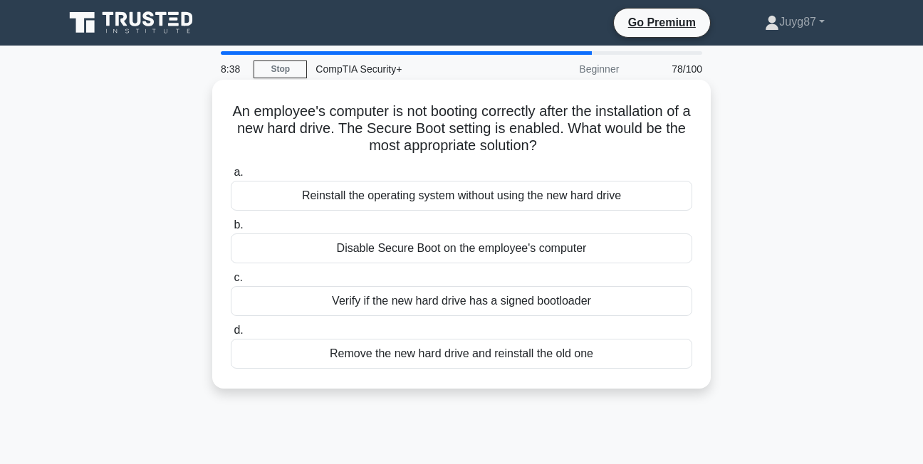
click at [443, 245] on div "Disable Secure Boot on the employee's computer" at bounding box center [461, 249] width 461 height 30
click at [231, 230] on input "b. Disable Secure Boot on the employee's computer" at bounding box center [231, 225] width 0 height 9
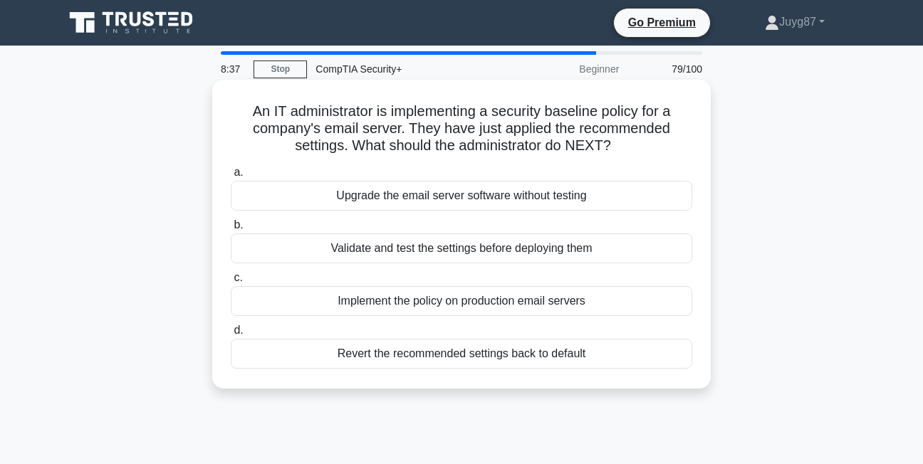
click at [446, 244] on div "Validate and test the settings before deploying them" at bounding box center [461, 249] width 461 height 30
click at [231, 230] on input "b. Validate and test the settings before deploying them" at bounding box center [231, 225] width 0 height 9
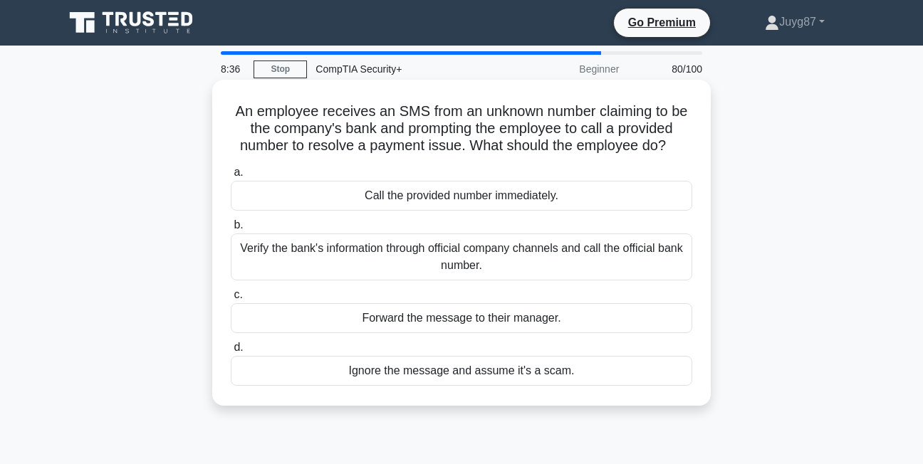
click at [466, 191] on div "Call the provided number immediately." at bounding box center [461, 196] width 461 height 30
click at [231, 177] on input "a. Call the provided number immediately." at bounding box center [231, 172] width 0 height 9
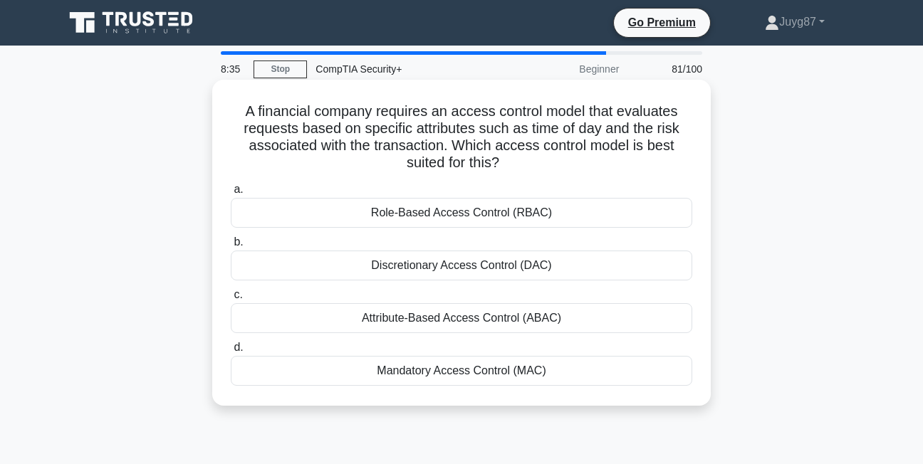
click at [466, 279] on div "Discretionary Access Control (DAC)" at bounding box center [461, 266] width 461 height 30
click at [231, 247] on input "b. Discretionary Access Control (DAC)" at bounding box center [231, 242] width 0 height 9
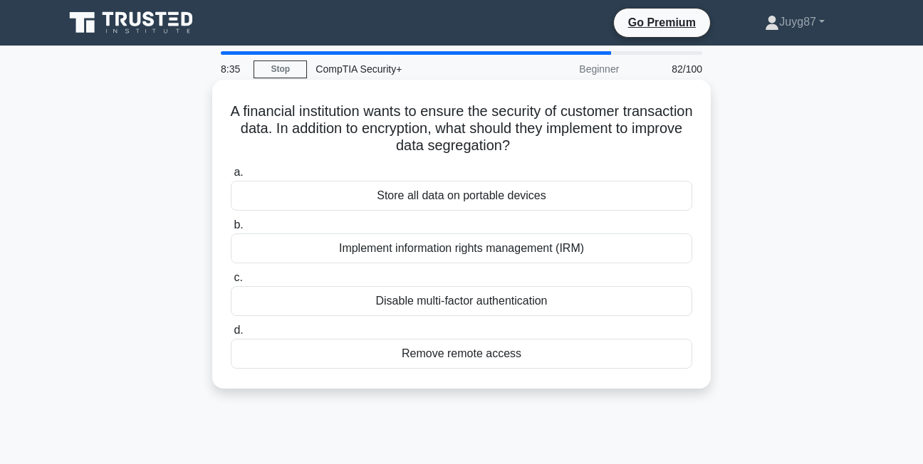
click at [463, 302] on div "Disable multi-factor authentication" at bounding box center [461, 301] width 461 height 30
click at [231, 283] on input "c. Disable multi-factor authentication" at bounding box center [231, 277] width 0 height 9
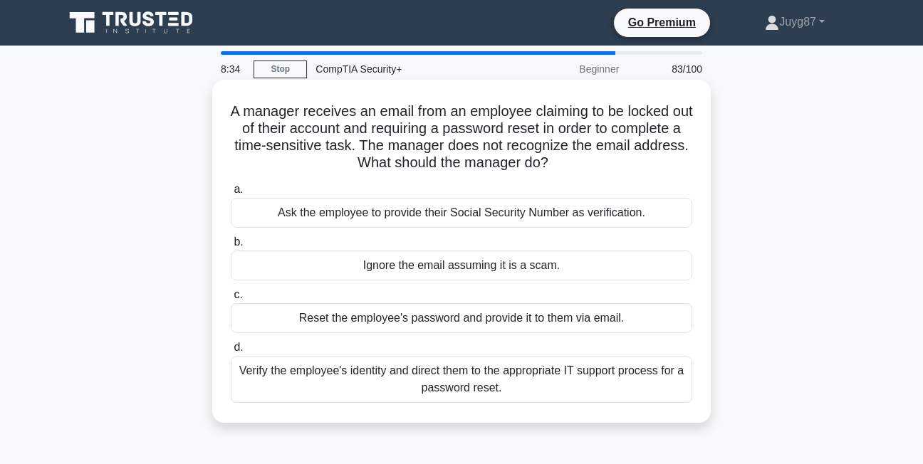
click at [450, 278] on div "Ignore the email assuming it is a scam." at bounding box center [461, 266] width 461 height 30
click at [231, 247] on input "b. Ignore the email assuming it is a scam." at bounding box center [231, 242] width 0 height 9
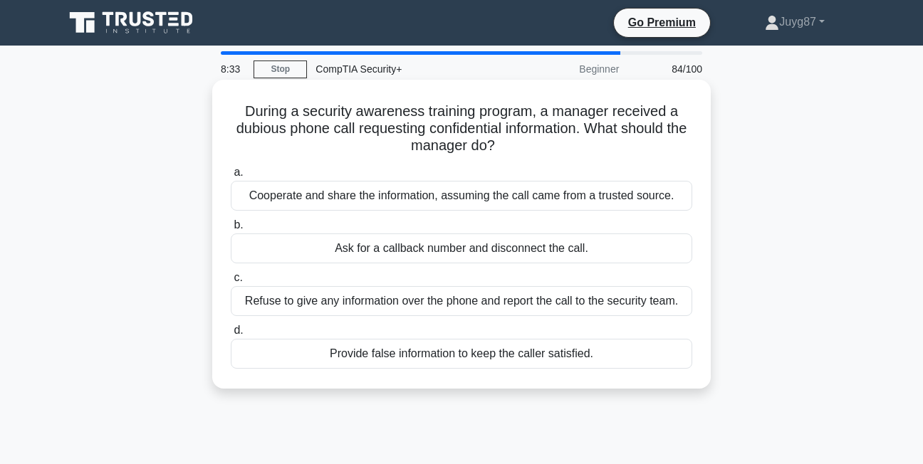
click at [454, 298] on div "Refuse to give any information over the phone and report the call to the securi…" at bounding box center [461, 301] width 461 height 30
click at [231, 283] on input "c. Refuse to give any information over the phone and report the call to the sec…" at bounding box center [231, 277] width 0 height 9
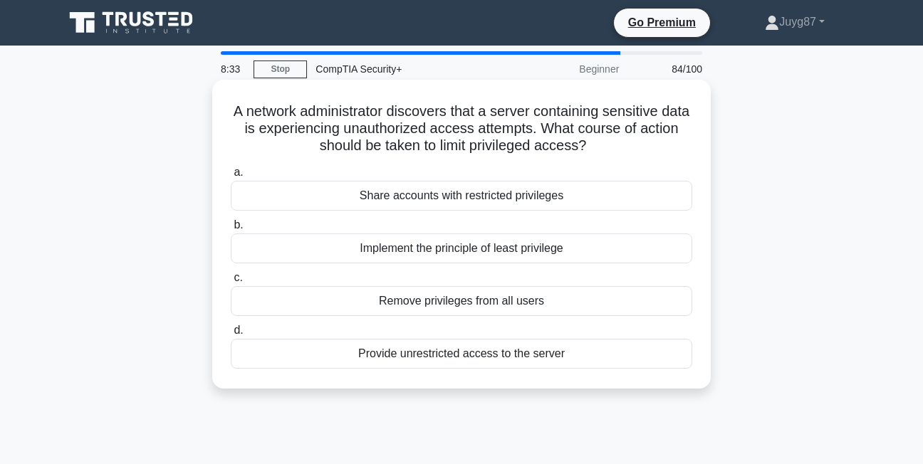
click at [451, 296] on div "Remove privileges from all users" at bounding box center [461, 301] width 461 height 30
click at [231, 283] on input "c. Remove privileges from all users" at bounding box center [231, 277] width 0 height 9
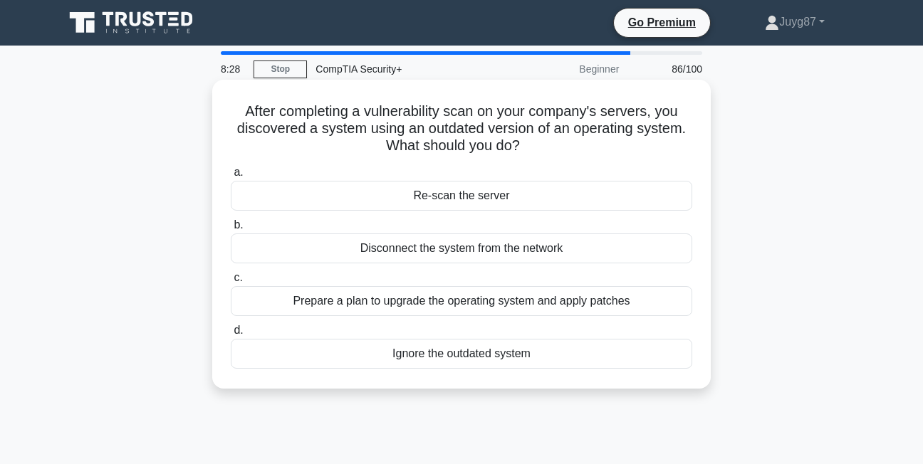
click at [528, 258] on div "Disconnect the system from the network" at bounding box center [461, 249] width 461 height 30
click at [231, 230] on input "b. Disconnect the system from the network" at bounding box center [231, 225] width 0 height 9
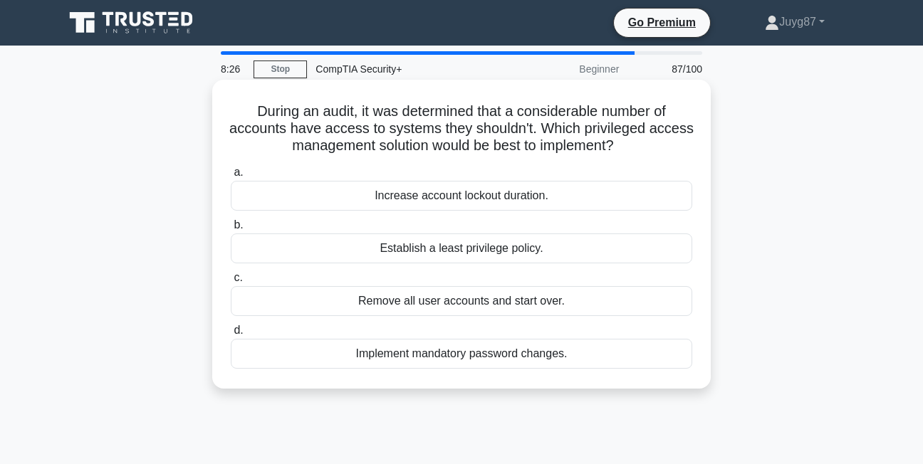
drag, startPoint x: 516, startPoint y: 234, endPoint x: 514, endPoint y: 242, distance: 8.1
click at [514, 242] on div "Establish a least privilege policy." at bounding box center [461, 249] width 461 height 30
click at [231, 230] on input "b. Establish a least privilege policy." at bounding box center [231, 225] width 0 height 9
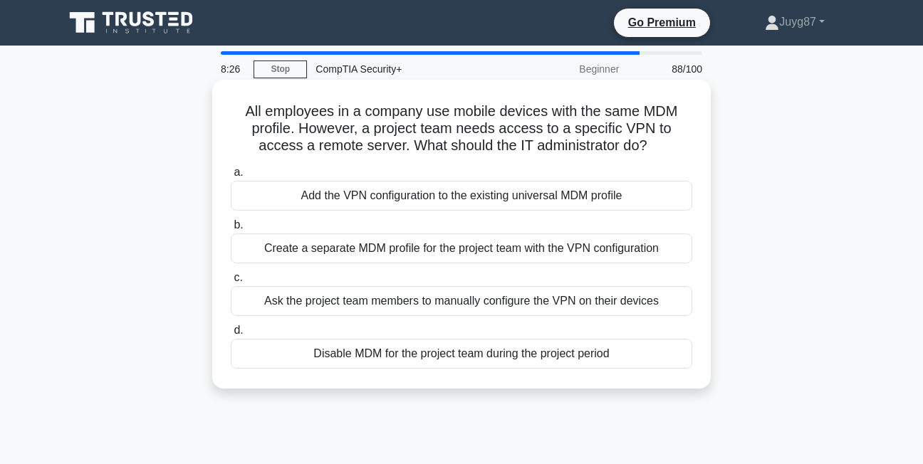
click at [507, 257] on div "Create a separate MDM profile for the project team with the VPN configuration" at bounding box center [461, 249] width 461 height 30
click at [231, 230] on input "b. Create a separate MDM profile for the project team with the VPN configuration" at bounding box center [231, 225] width 0 height 9
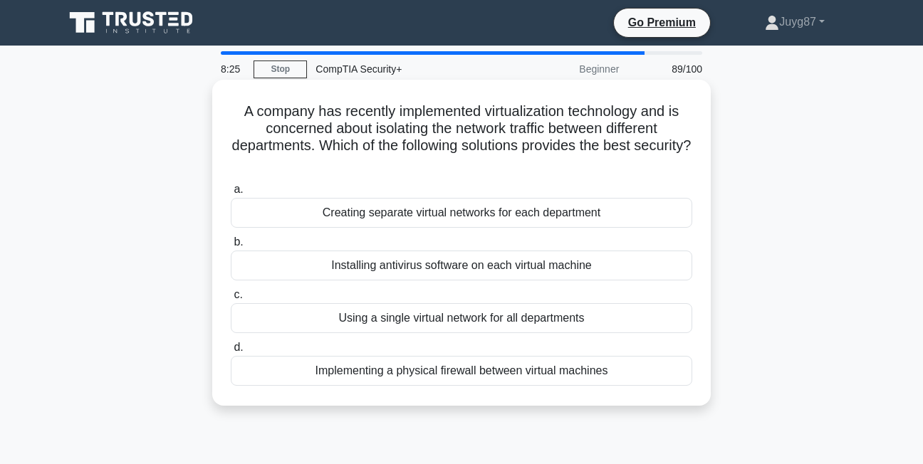
click at [484, 321] on div "Using a single virtual network for all departments" at bounding box center [461, 318] width 461 height 30
click at [231, 300] on input "c. Using a single virtual network for all departments" at bounding box center [231, 294] width 0 height 9
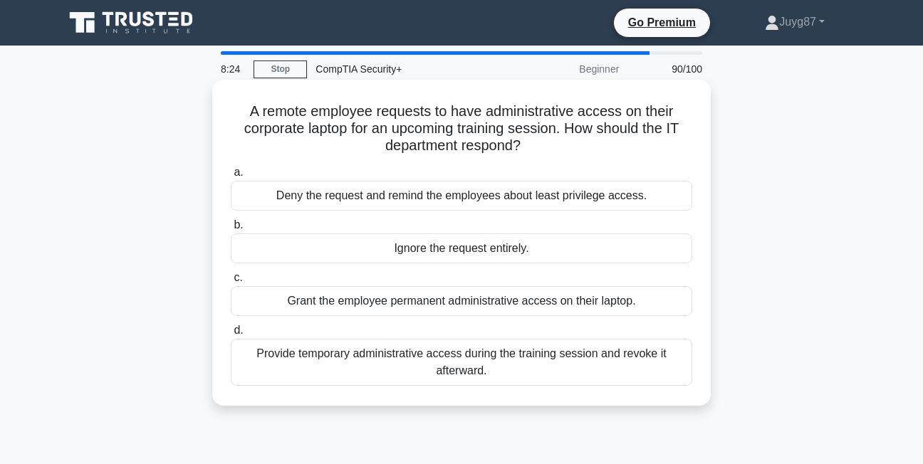
click at [463, 305] on div "Grant the employee permanent administrative access on their laptop." at bounding box center [461, 301] width 461 height 30
click at [231, 283] on input "[PERSON_NAME] the employee permanent administrative access on their laptop." at bounding box center [231, 277] width 0 height 9
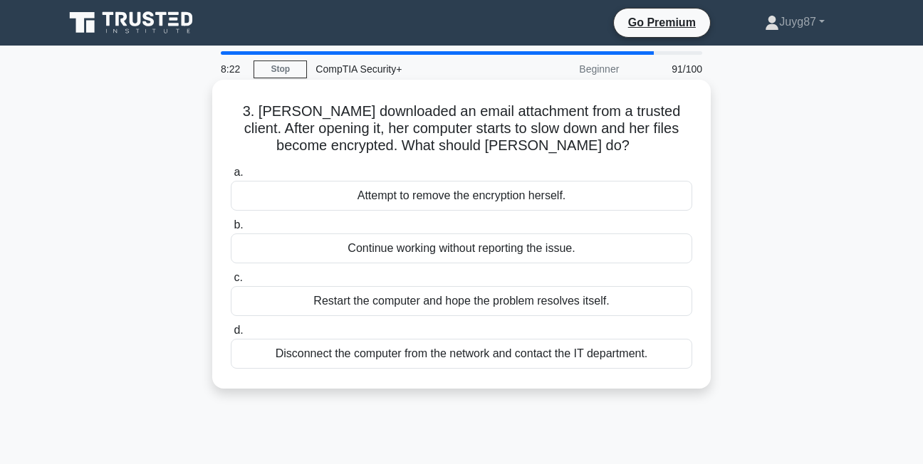
click at [439, 307] on div "Restart the computer and hope the problem resolves itself." at bounding box center [461, 301] width 461 height 30
drag, startPoint x: 439, startPoint y: 307, endPoint x: 402, endPoint y: 312, distance: 38.1
click at [402, 312] on div "Restart the computer and hope the problem resolves itself." at bounding box center [461, 301] width 461 height 30
click at [231, 283] on input "c. Restart the computer and hope the problem resolves itself." at bounding box center [231, 277] width 0 height 9
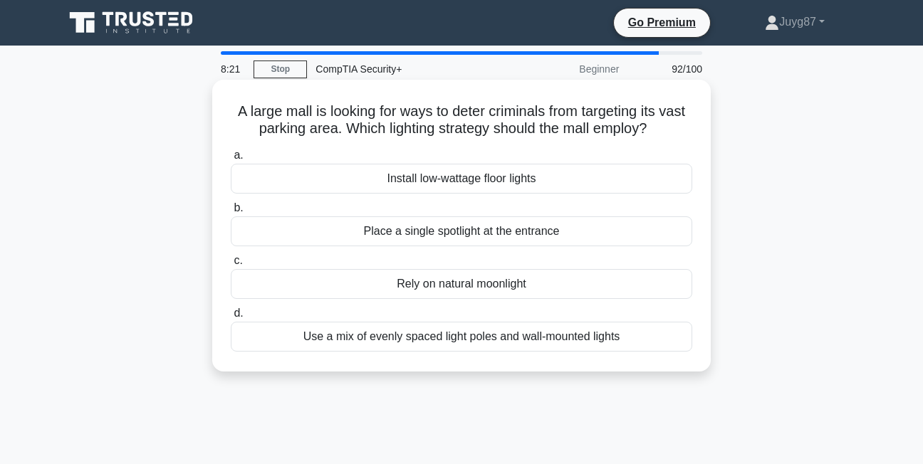
click at [382, 335] on div "Use a mix of evenly spaced light poles and wall-mounted lights" at bounding box center [461, 337] width 461 height 30
click at [231, 318] on input "d. Use a mix of evenly spaced light poles and wall-mounted lights" at bounding box center [231, 313] width 0 height 9
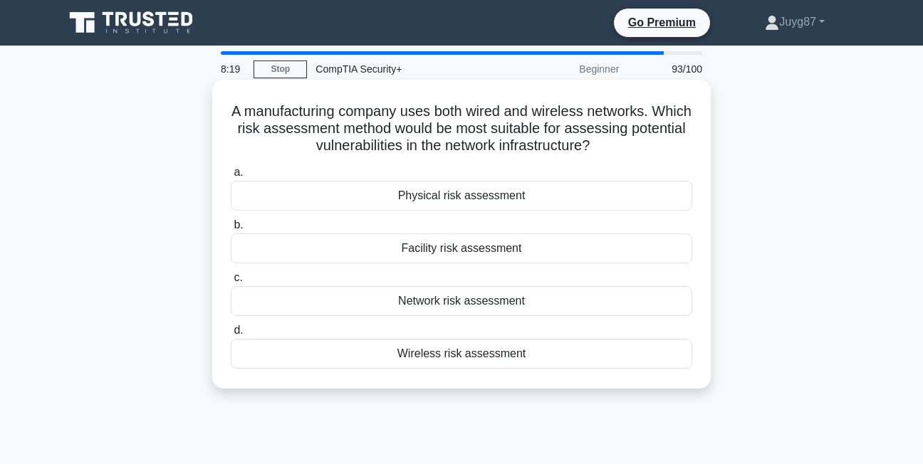
click at [438, 246] on div "Facility risk assessment" at bounding box center [461, 249] width 461 height 30
click at [231, 230] on input "b. Facility risk assessment" at bounding box center [231, 225] width 0 height 9
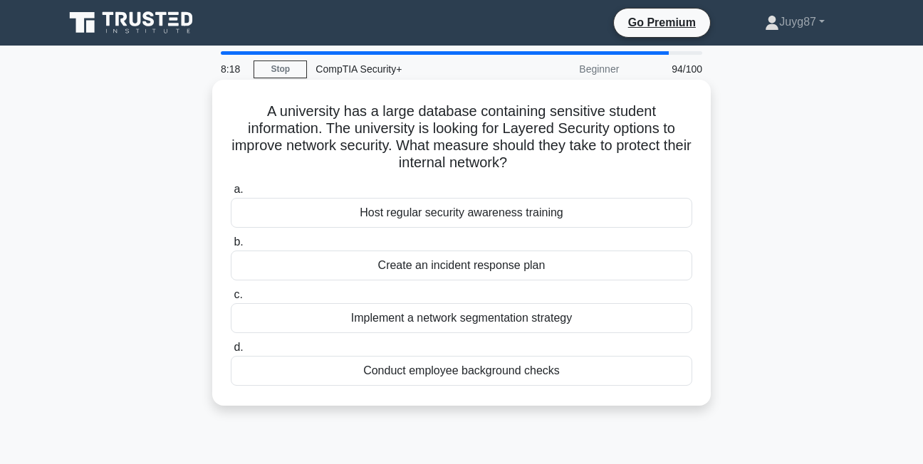
click at [441, 209] on div "Host regular security awareness training" at bounding box center [461, 213] width 461 height 30
click at [231, 194] on input "a. Host regular security awareness training" at bounding box center [231, 189] width 0 height 9
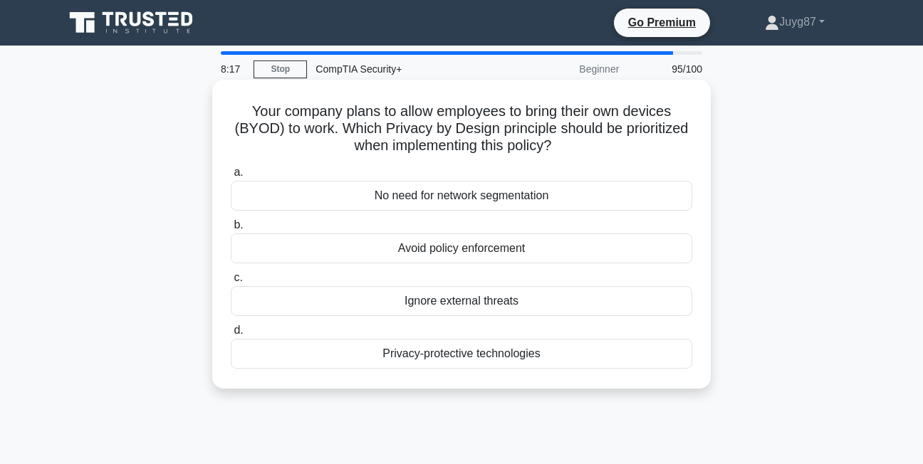
click at [455, 254] on div "Avoid policy enforcement" at bounding box center [461, 249] width 461 height 30
click at [231, 230] on input "b. Avoid policy enforcement" at bounding box center [231, 225] width 0 height 9
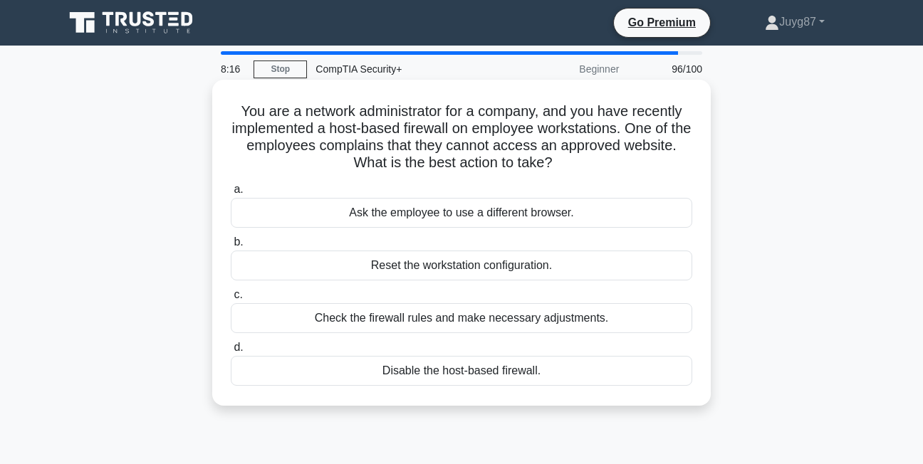
click at [456, 320] on div "Check the firewall rules and make necessary adjustments." at bounding box center [461, 318] width 461 height 30
click at [231, 300] on input "c. Check the firewall rules and make necessary adjustments." at bounding box center [231, 294] width 0 height 9
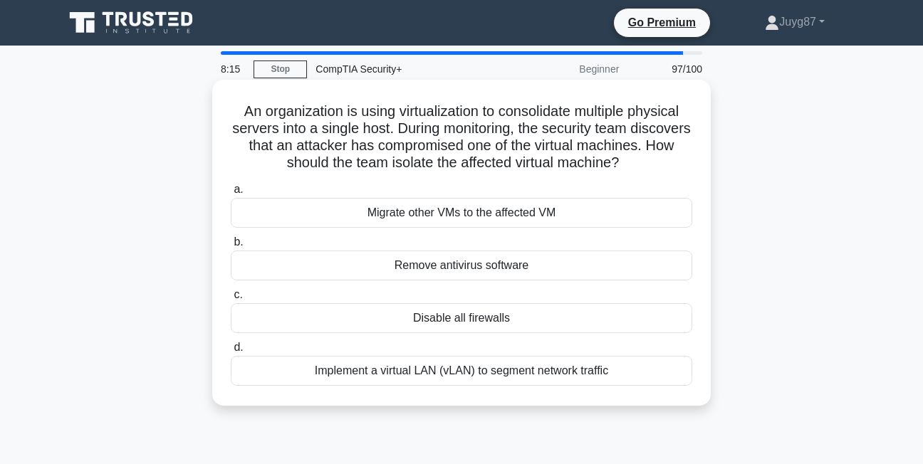
click at [462, 268] on div "Remove antivirus software" at bounding box center [461, 266] width 461 height 30
drag, startPoint x: 462, startPoint y: 268, endPoint x: 451, endPoint y: 281, distance: 16.7
click at [451, 281] on div "Remove antivirus software" at bounding box center [461, 266] width 461 height 30
click at [231, 247] on input "b. Remove antivirus software" at bounding box center [231, 242] width 0 height 9
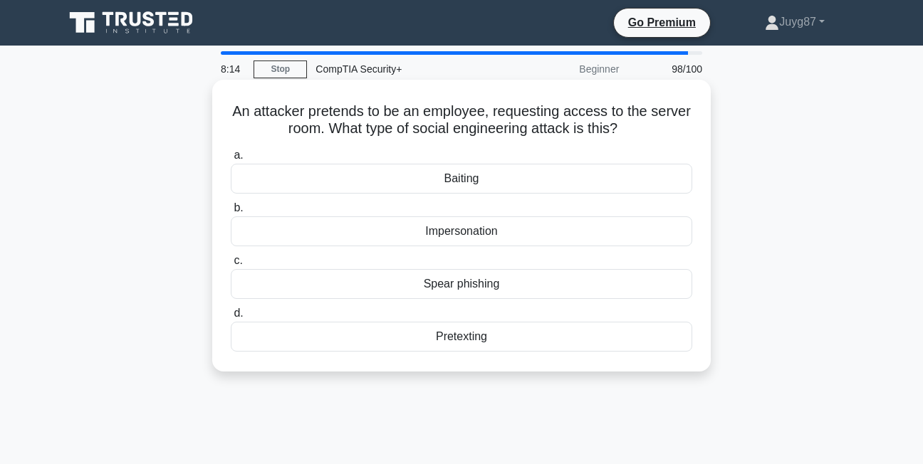
click at [445, 288] on div "Spear phishing" at bounding box center [461, 284] width 461 height 30
click at [231, 266] on input "[PERSON_NAME] phishing" at bounding box center [231, 260] width 0 height 9
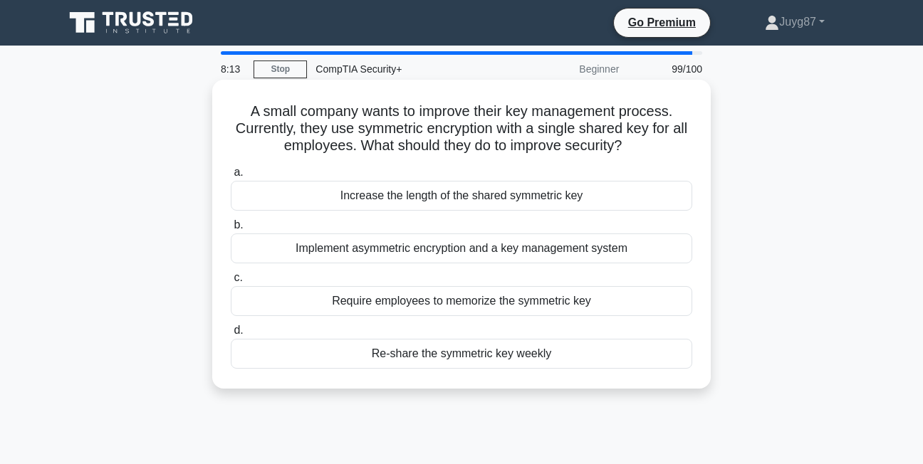
click at [441, 239] on div "Implement asymmetric encryption and a key management system" at bounding box center [461, 249] width 461 height 30
click at [231, 230] on input "b. Implement asymmetric encryption and a key management system" at bounding box center [231, 225] width 0 height 9
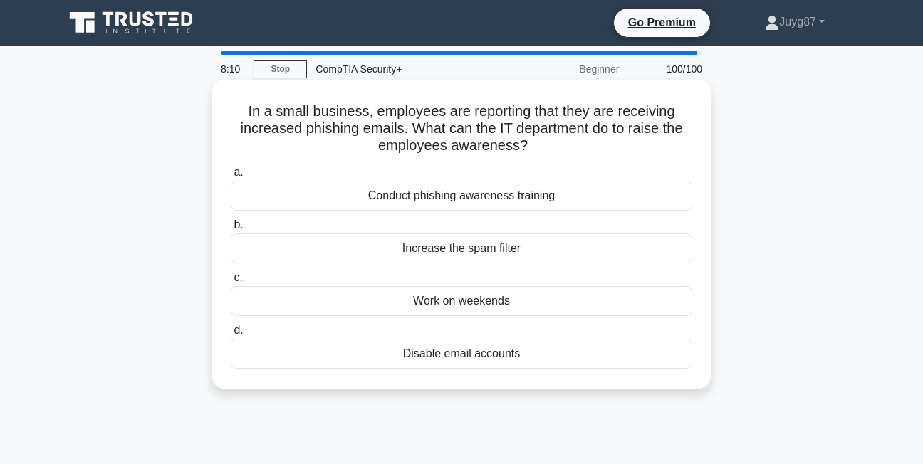
drag, startPoint x: 425, startPoint y: 310, endPoint x: 419, endPoint y: 305, distance: 7.6
click at [424, 309] on div "Work on weekends" at bounding box center [461, 301] width 461 height 30
click at [231, 283] on input "c. Work on weekends" at bounding box center [231, 277] width 0 height 9
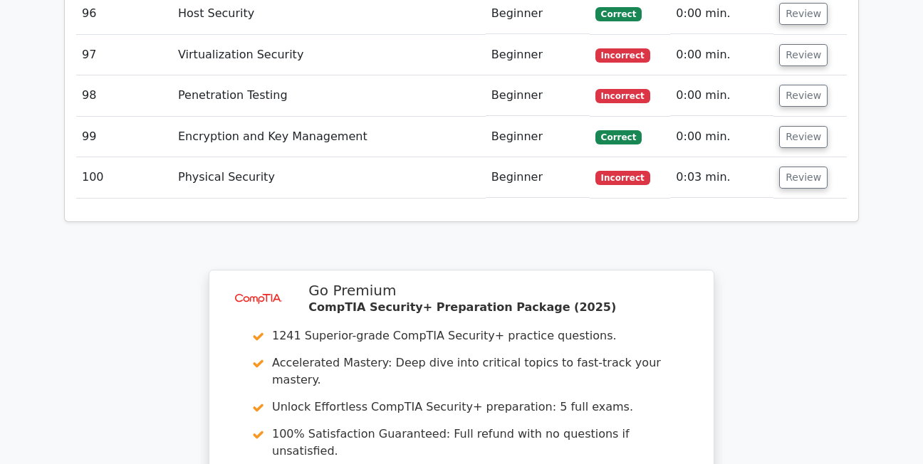
scroll to position [6408, 0]
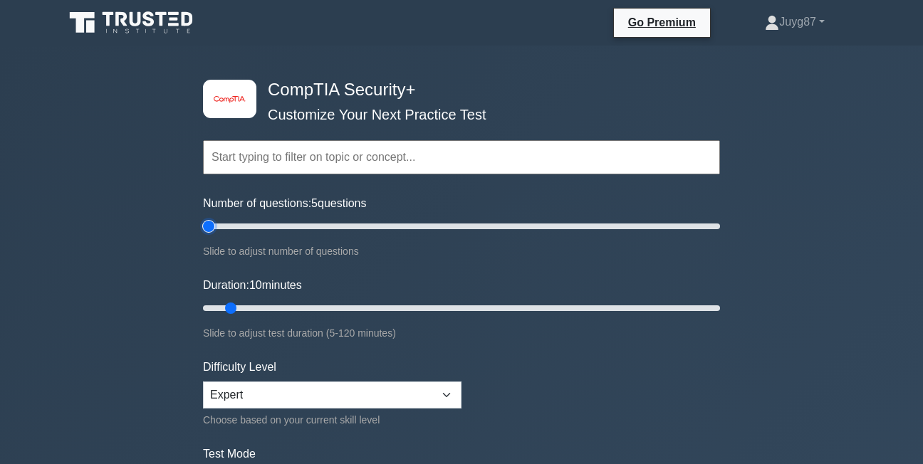
click at [211, 223] on input "Number of questions: 5 questions" at bounding box center [461, 226] width 517 height 17
click at [214, 223] on input "Number of questions: 5 questions" at bounding box center [461, 226] width 517 height 17
type input "10"
click at [219, 221] on input "Number of questions: 10 questions" at bounding box center [461, 226] width 517 height 17
click at [277, 402] on select "Beginner Intermediate Expert" at bounding box center [332, 395] width 258 height 27
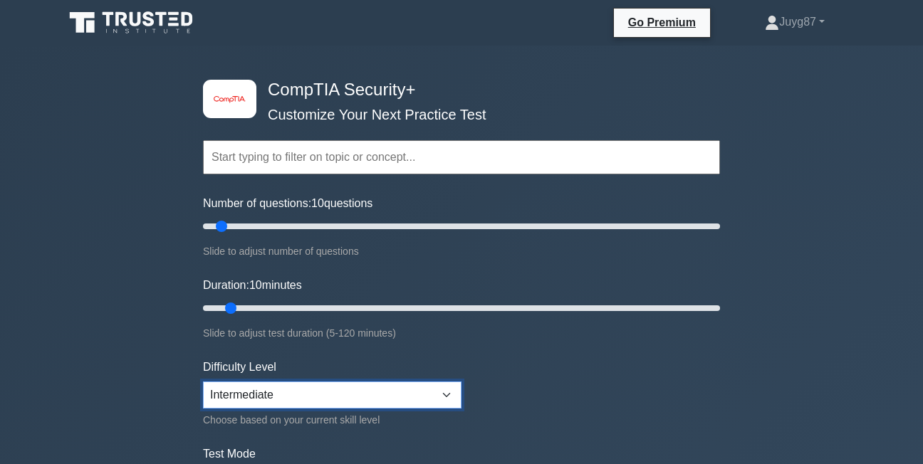
click at [203, 382] on select "Beginner Intermediate Expert" at bounding box center [332, 395] width 258 height 27
click at [329, 387] on select "Beginner Intermediate Expert" at bounding box center [332, 395] width 258 height 27
click at [203, 382] on select "Beginner Intermediate Expert" at bounding box center [332, 395] width 258 height 27
click at [309, 394] on select "Beginner Intermediate Expert" at bounding box center [332, 395] width 258 height 27
select select "intermediate"
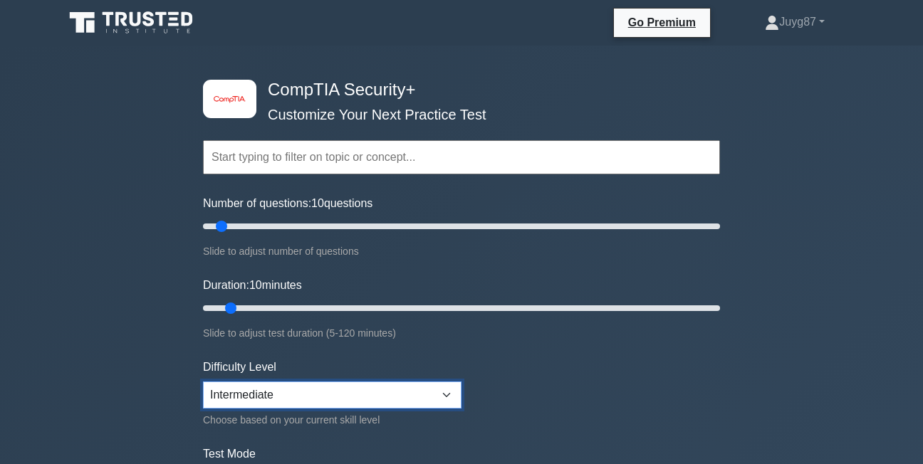
click at [203, 382] on select "Beginner Intermediate Expert" at bounding box center [332, 395] width 258 height 27
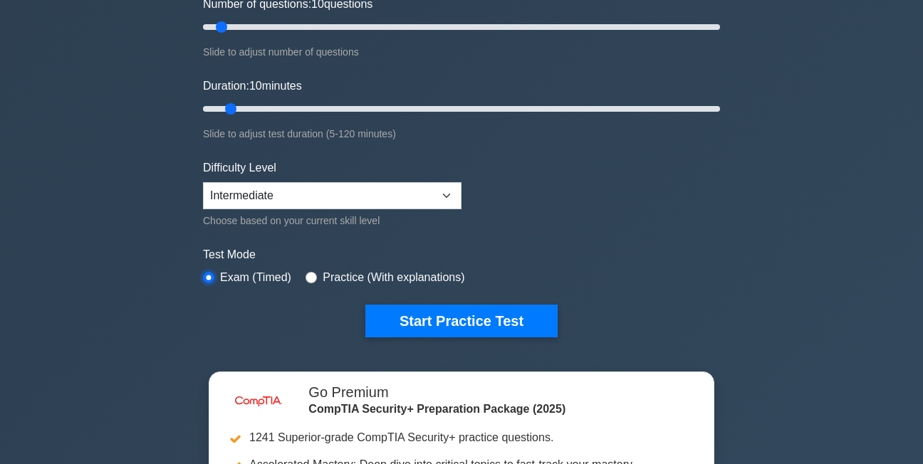
scroll to position [243, 0]
